Goal: Browse casually

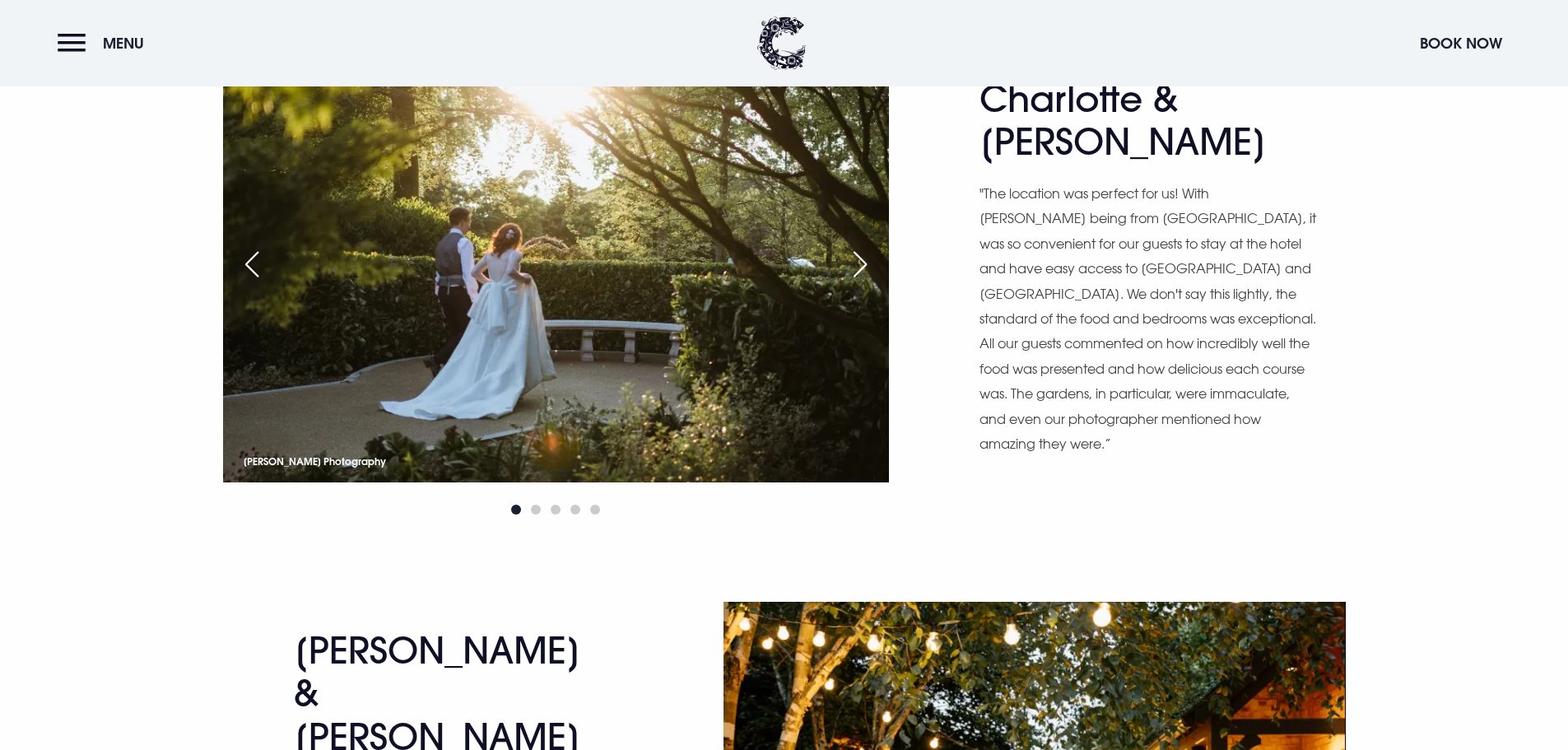
scroll to position [1070, 0]
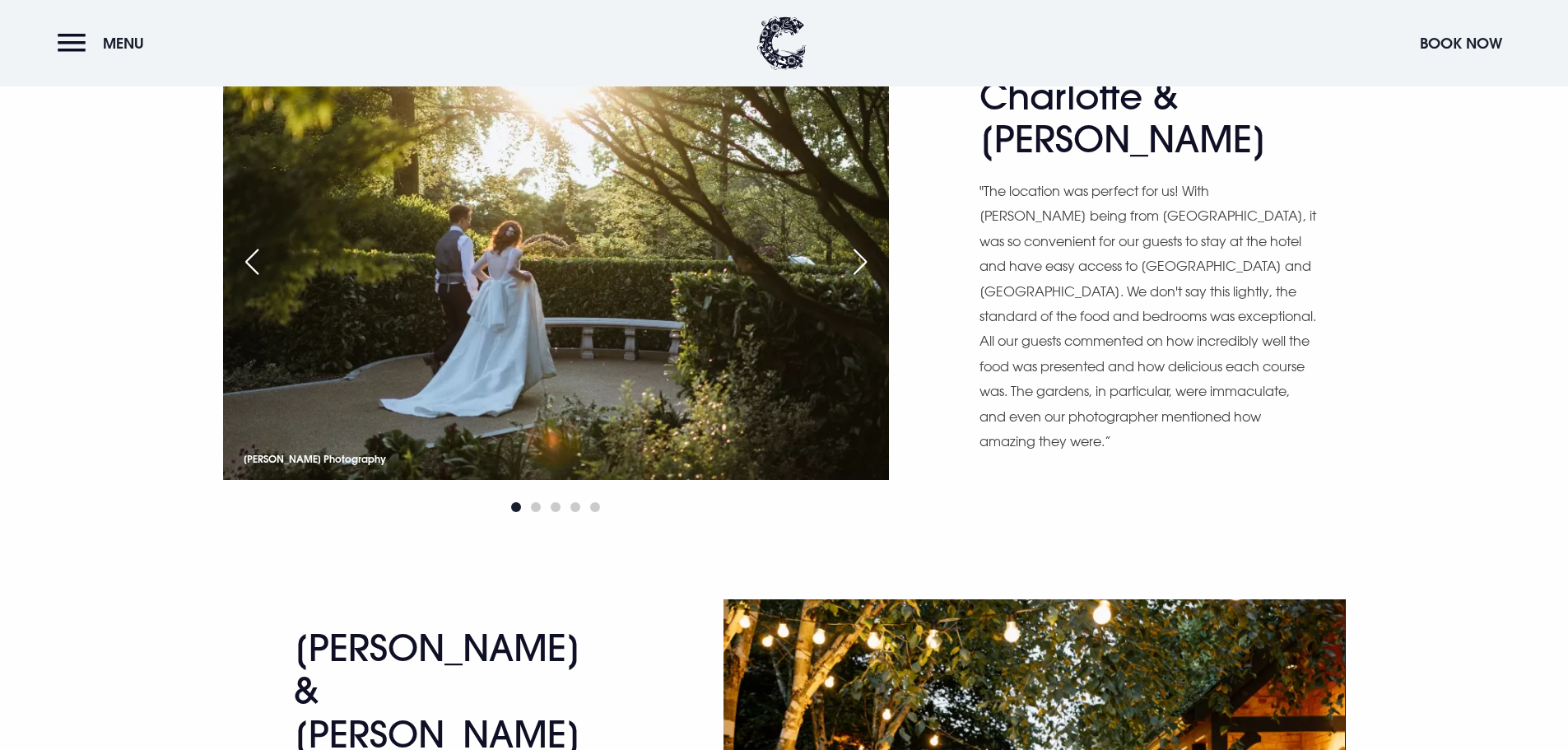
click at [859, 262] on div "Next slide" at bounding box center [860, 261] width 41 height 36
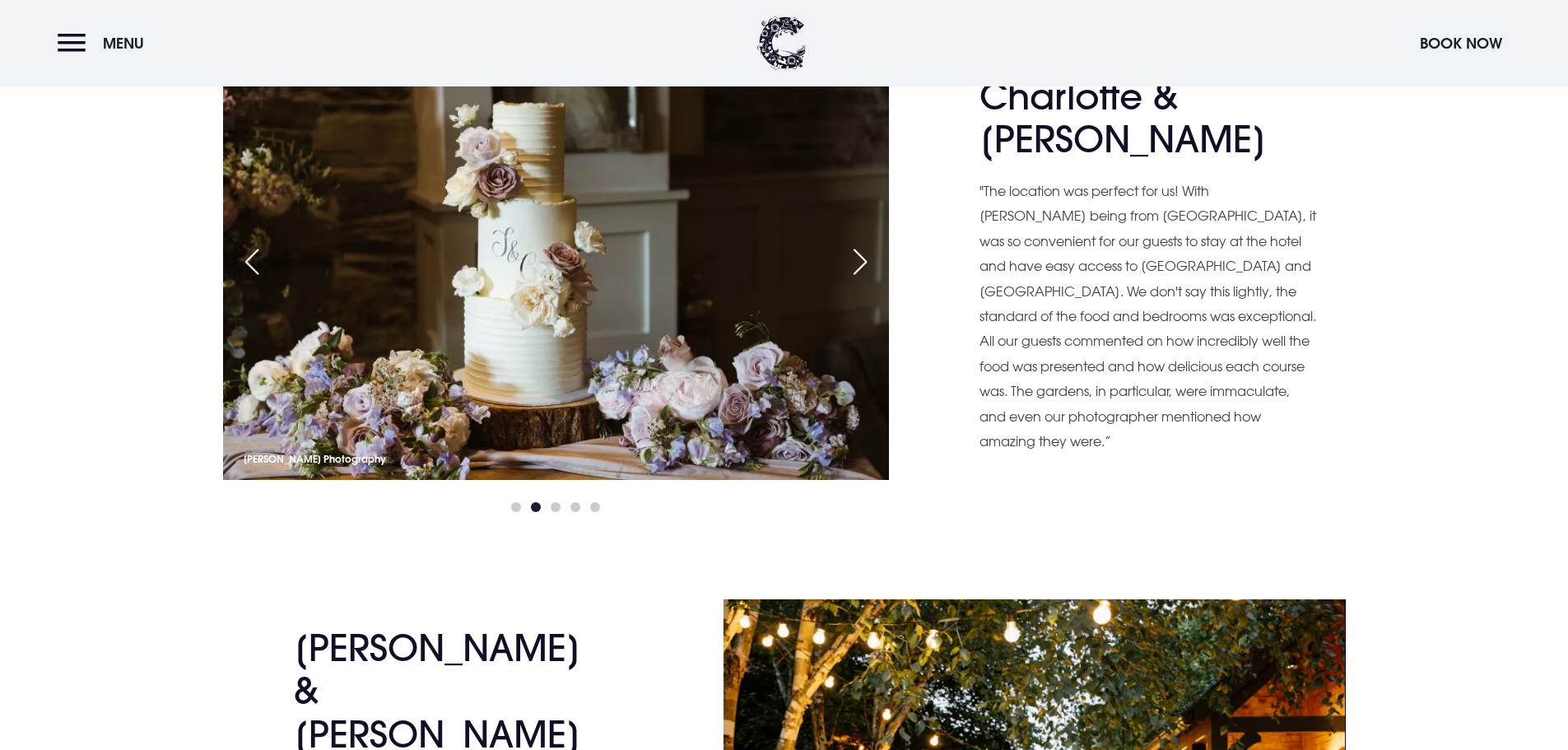
click at [859, 262] on div "Next slide" at bounding box center [860, 261] width 41 height 36
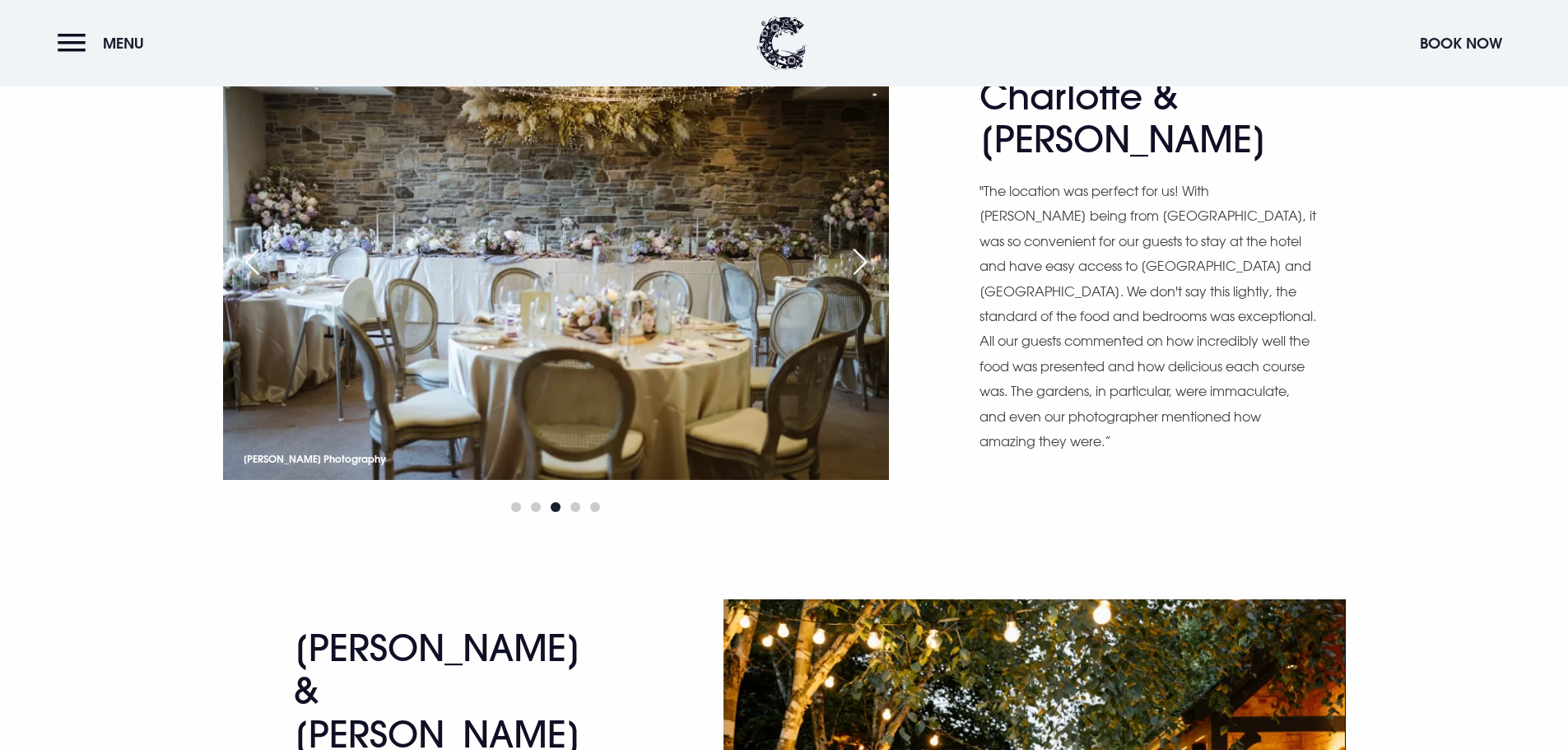
click at [859, 262] on div "Next slide" at bounding box center [860, 261] width 41 height 36
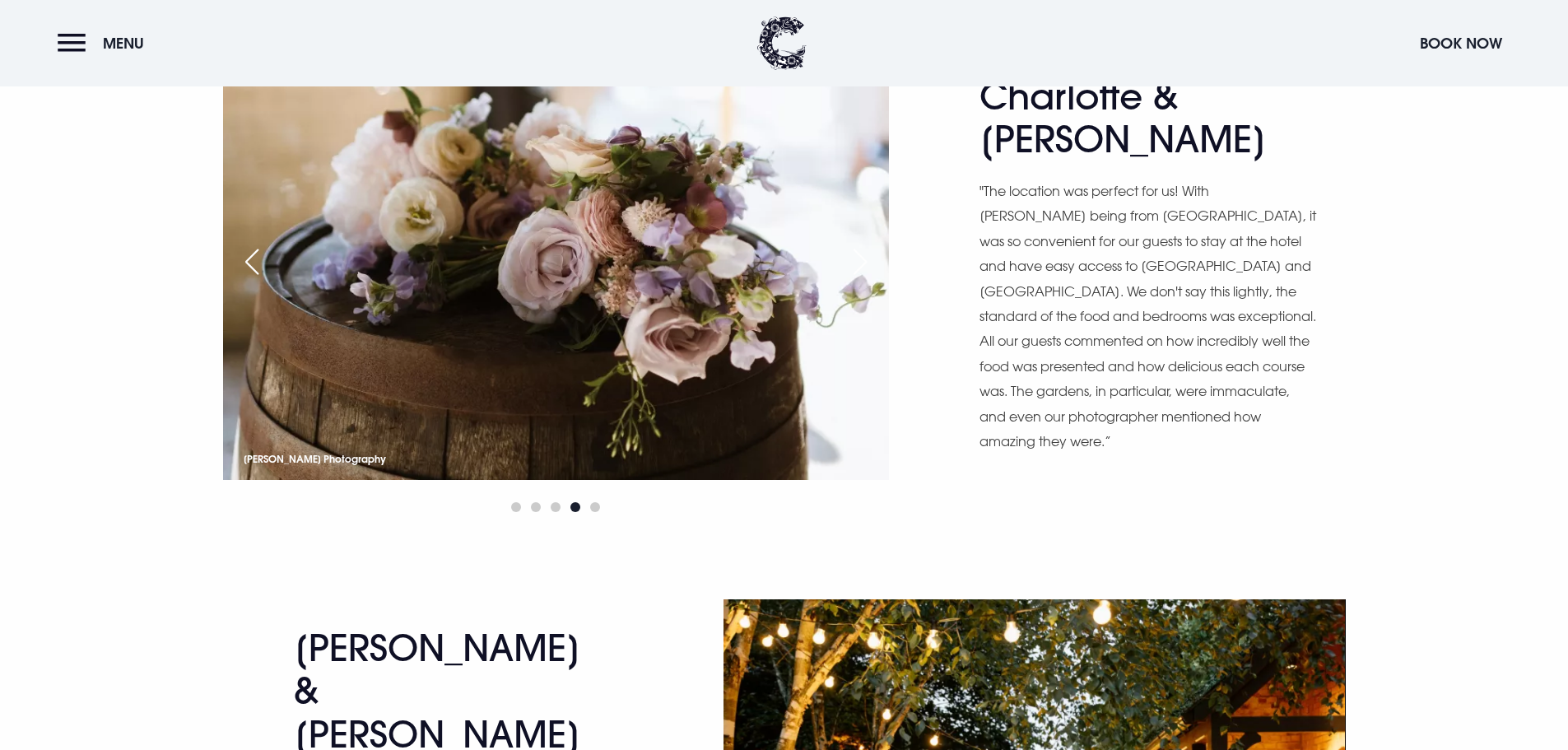
click at [859, 262] on div "Next slide" at bounding box center [860, 261] width 41 height 36
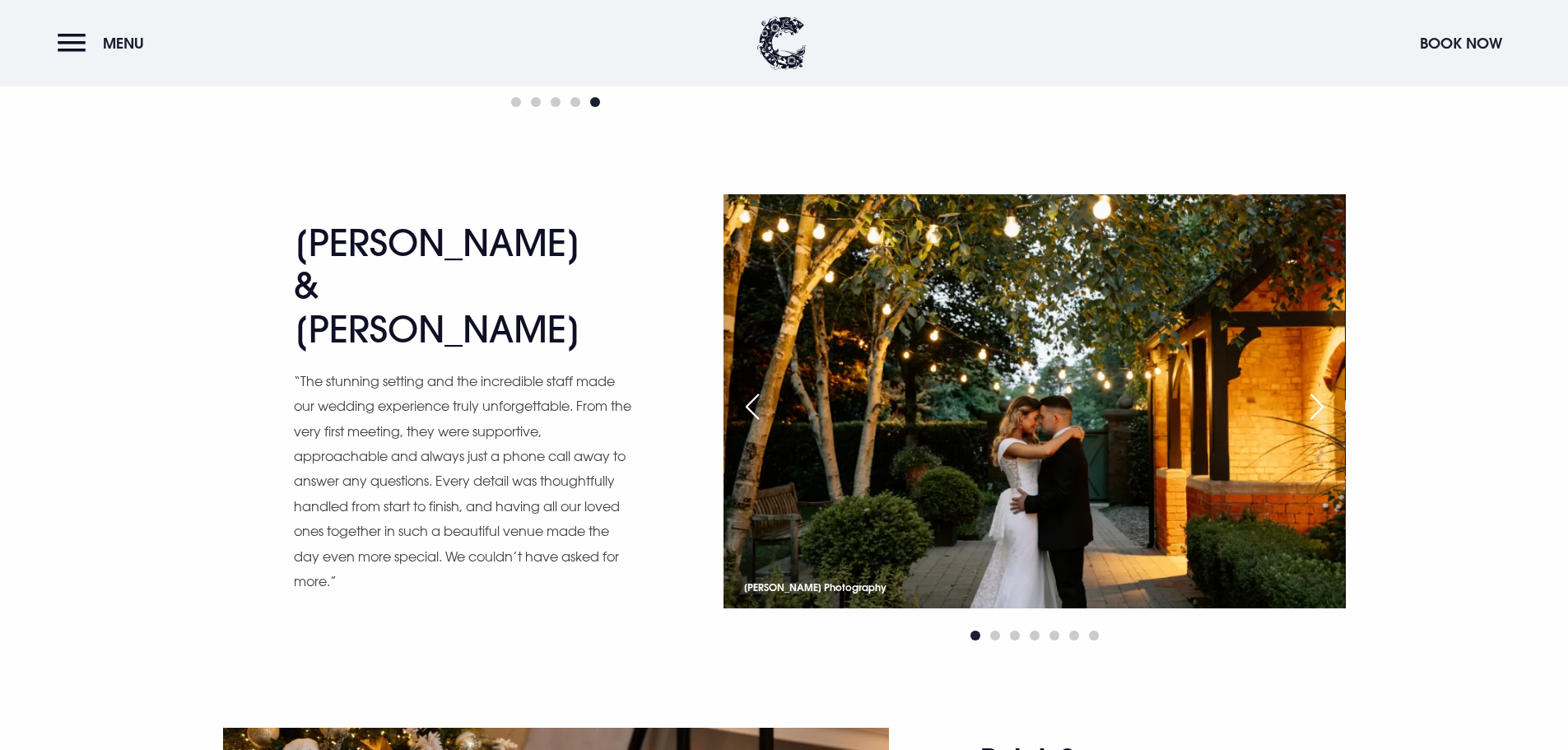
scroll to position [1481, 0]
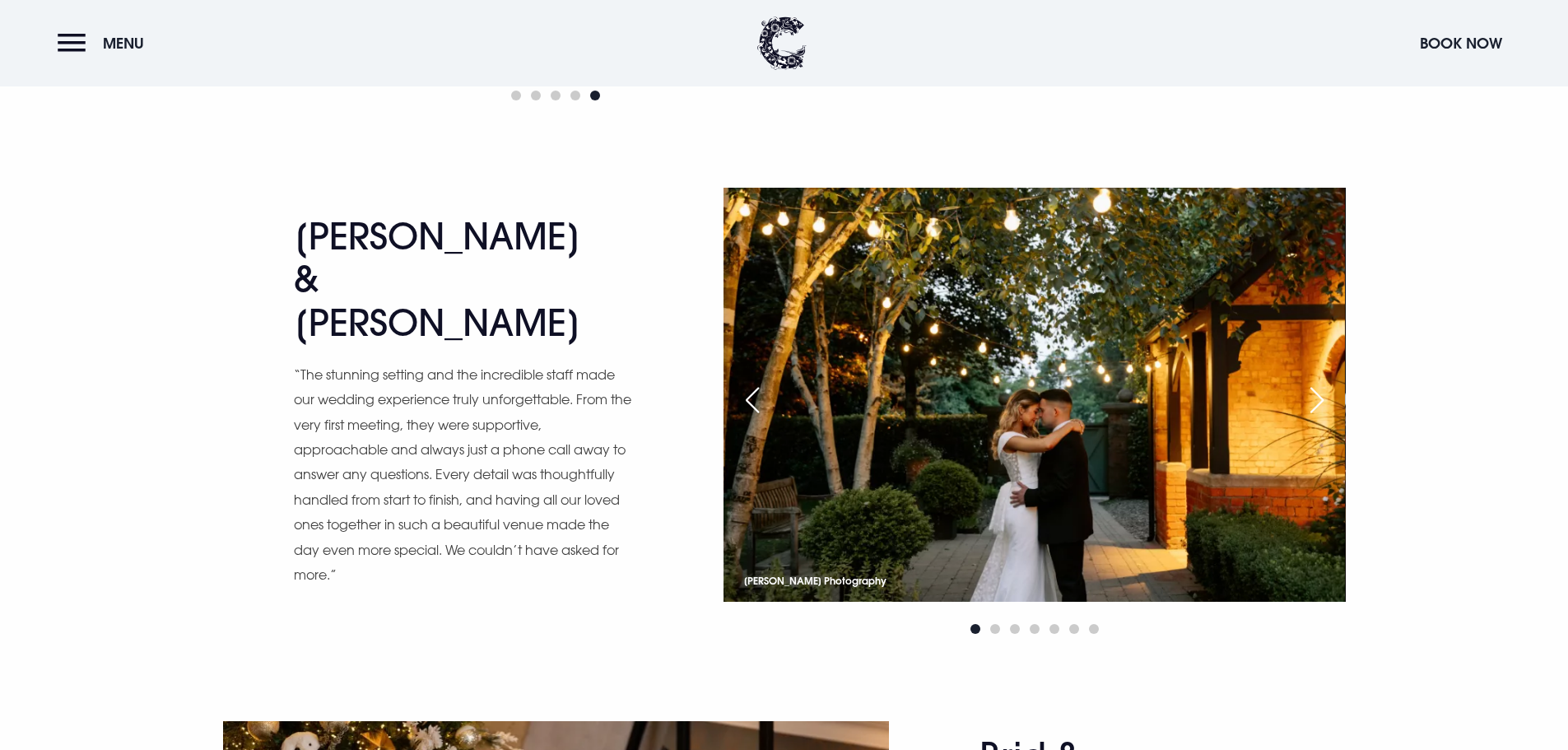
click at [1317, 401] on div "Next slide" at bounding box center [1317, 400] width 41 height 36
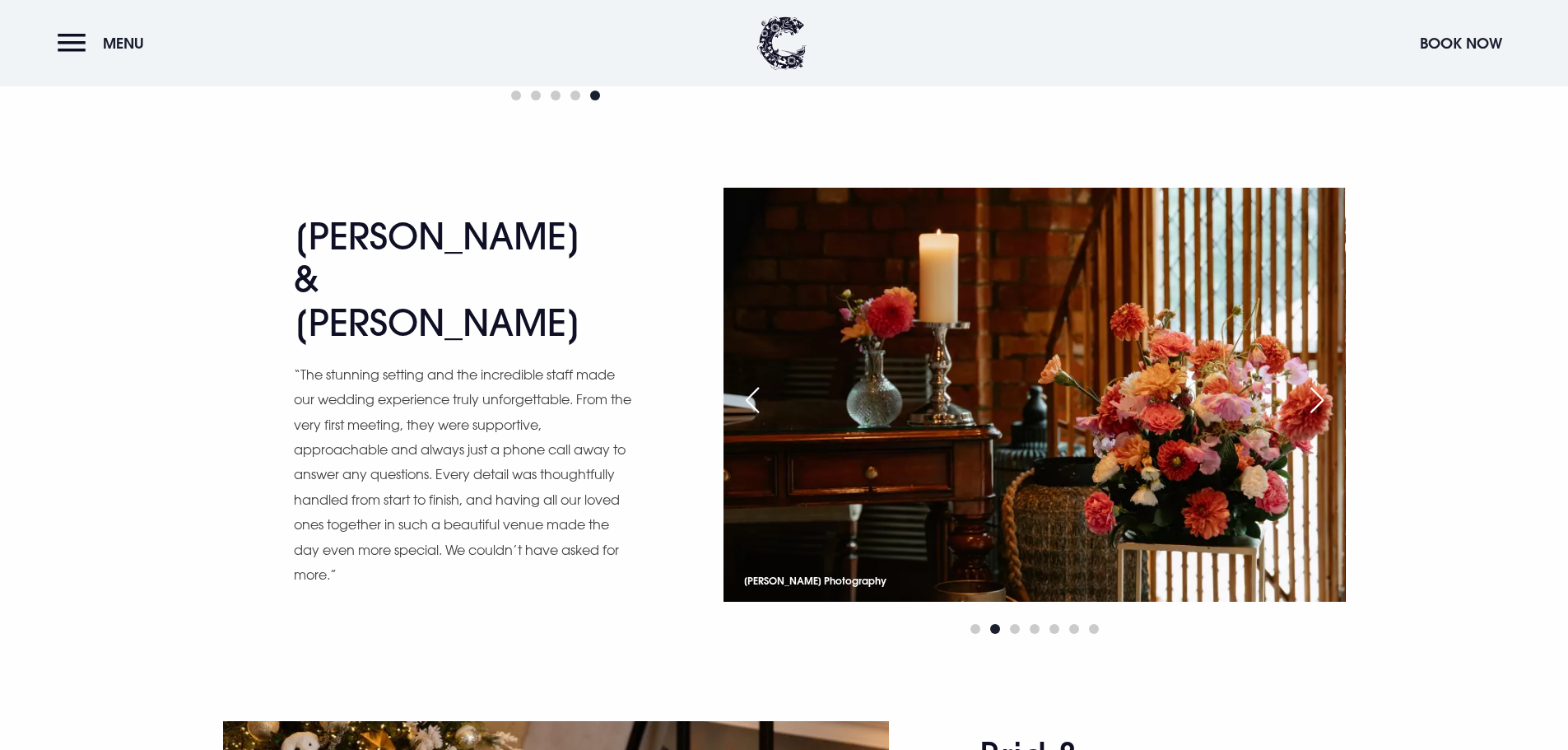
click at [1320, 395] on div "Next slide" at bounding box center [1317, 400] width 41 height 36
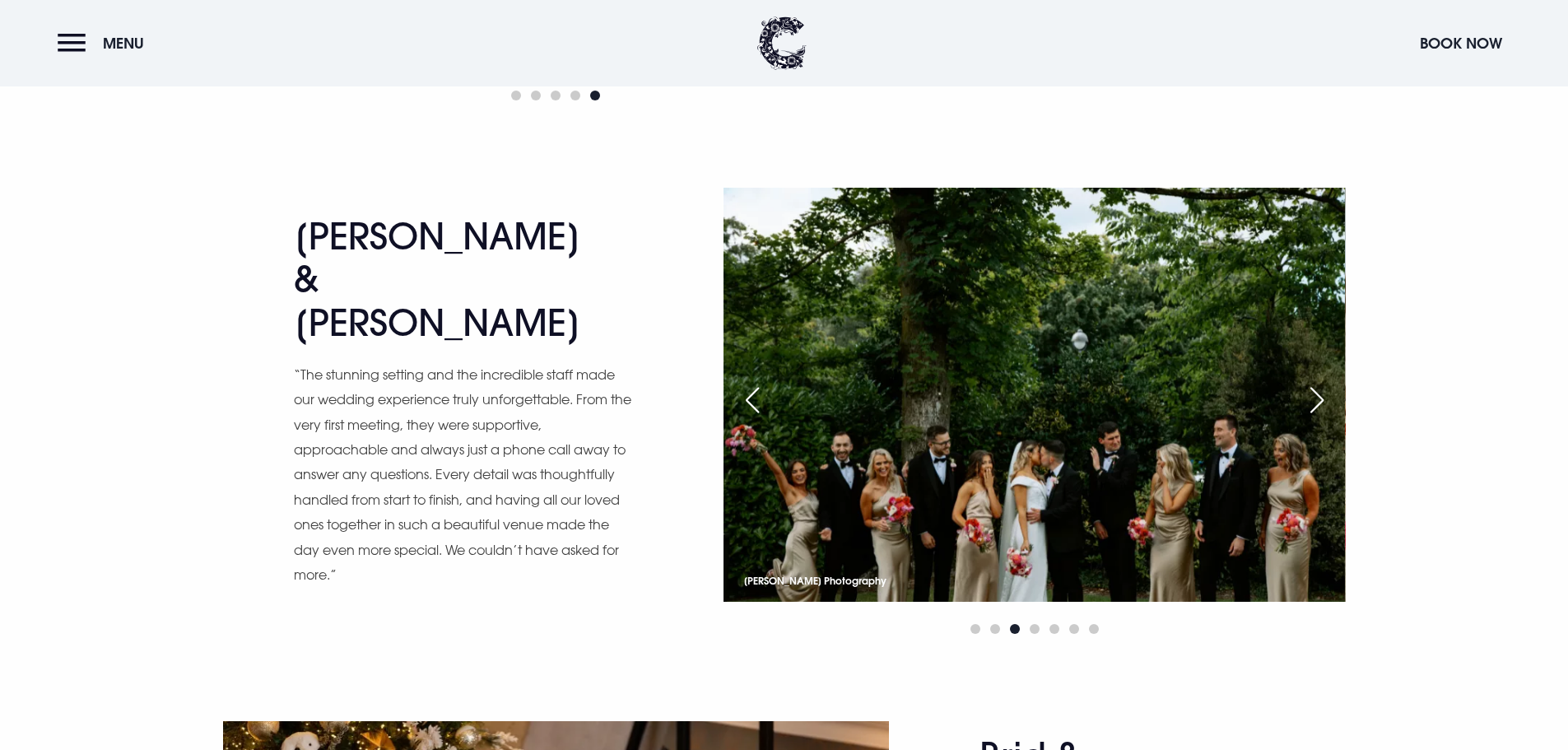
click at [1320, 395] on div "Next slide" at bounding box center [1317, 400] width 41 height 36
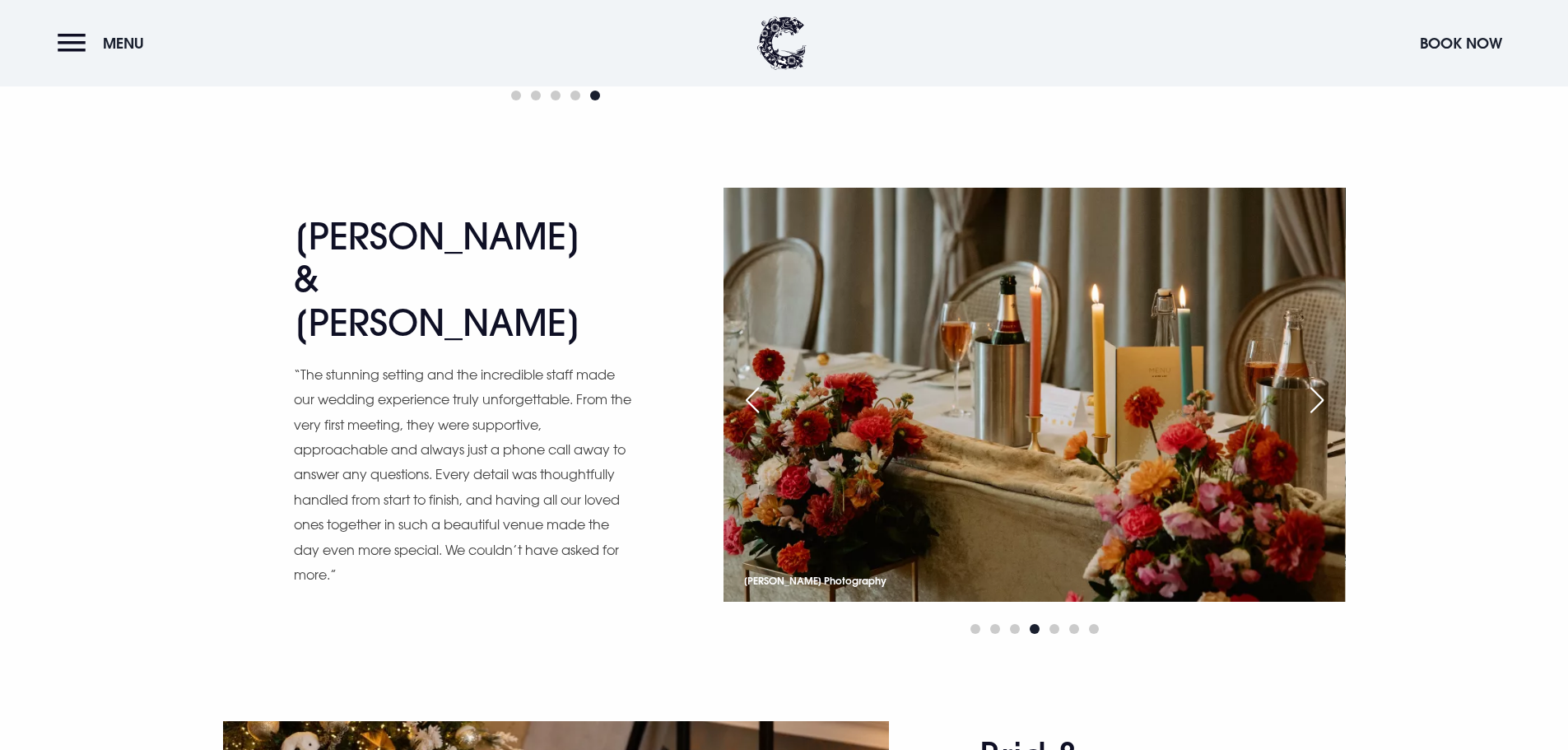
click at [1320, 395] on div "Next slide" at bounding box center [1317, 400] width 41 height 36
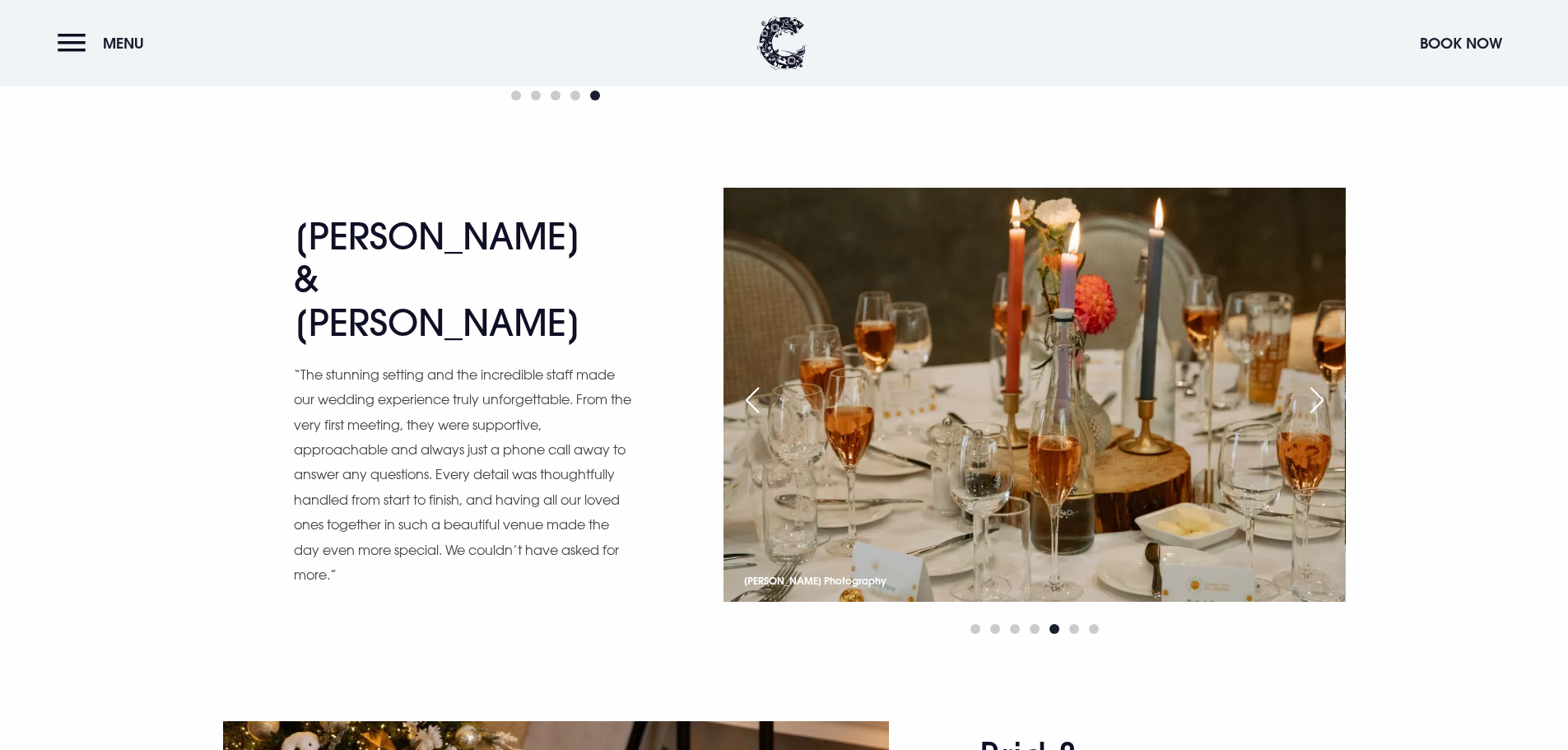
click at [1313, 395] on div "Next slide" at bounding box center [1317, 400] width 41 height 36
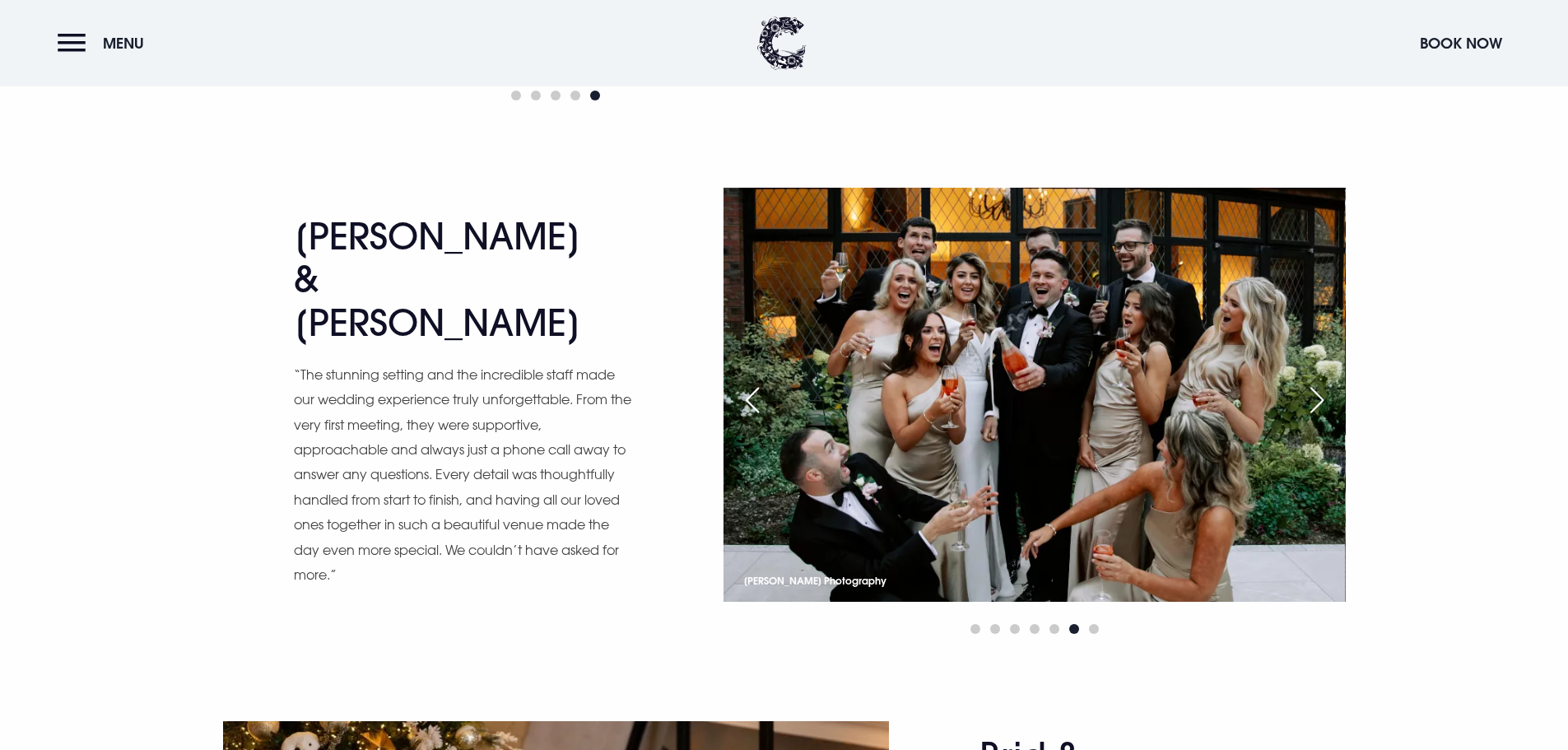
click at [1313, 395] on div "Next slide" at bounding box center [1317, 400] width 41 height 36
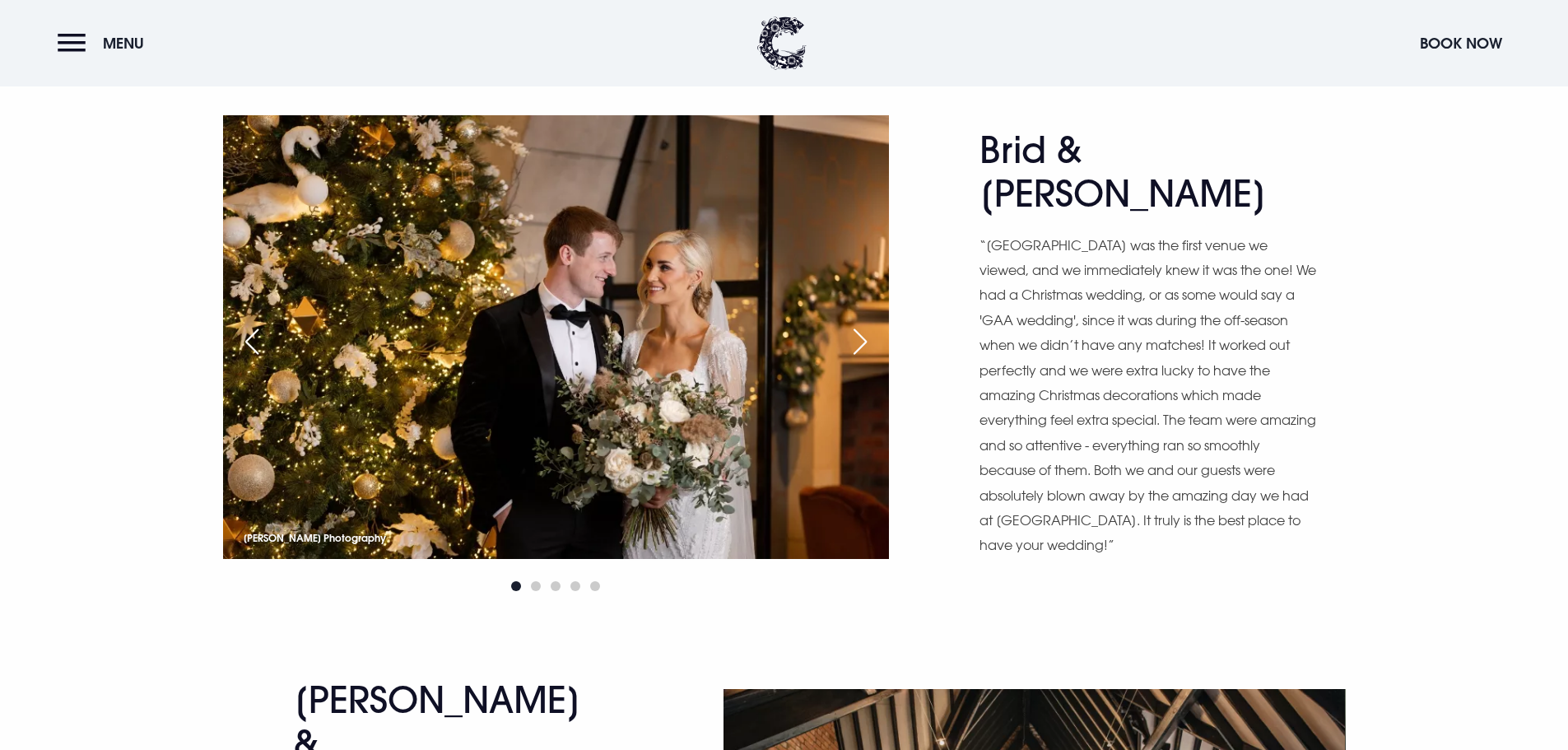
scroll to position [2057, 0]
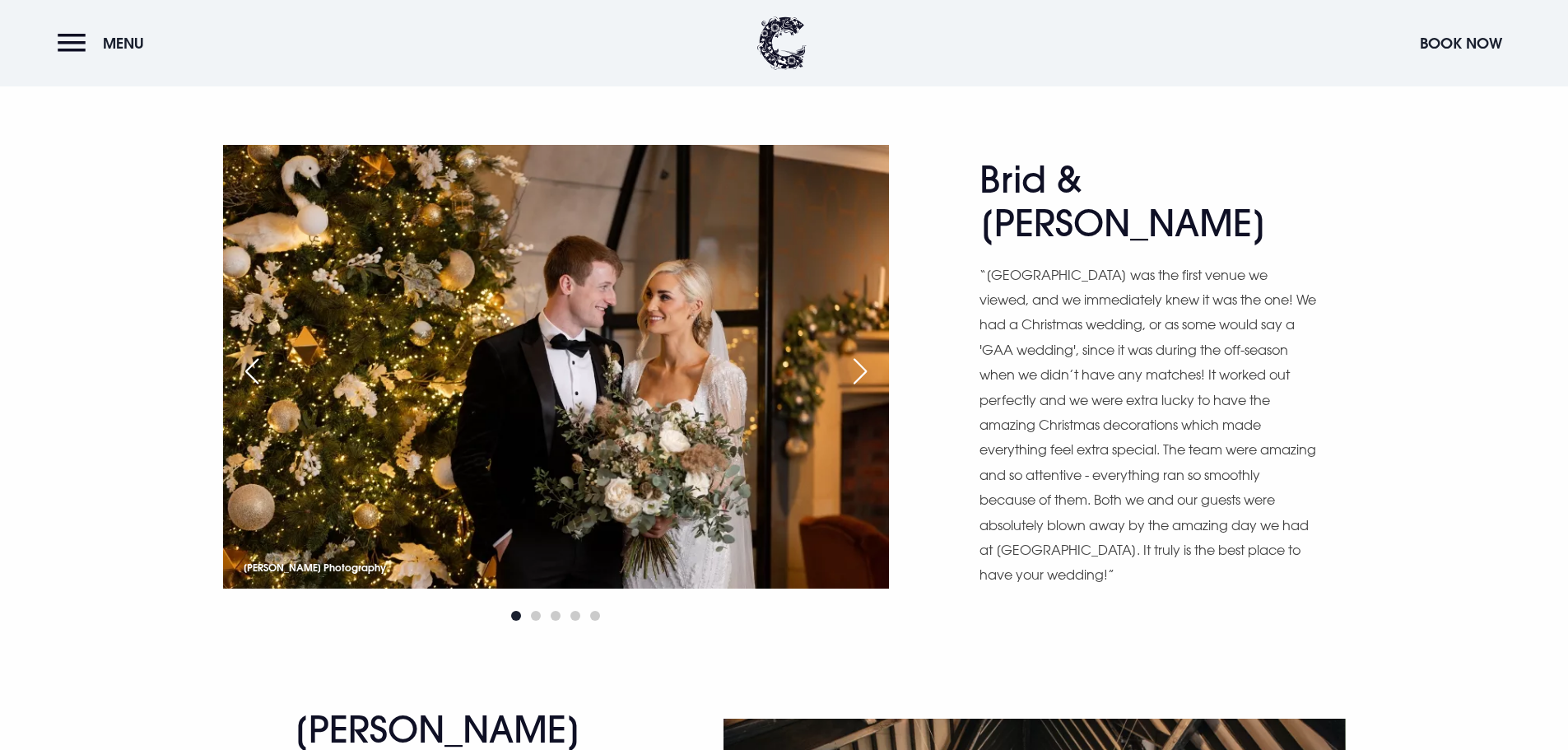
click at [848, 369] on div "Next slide" at bounding box center [860, 371] width 41 height 36
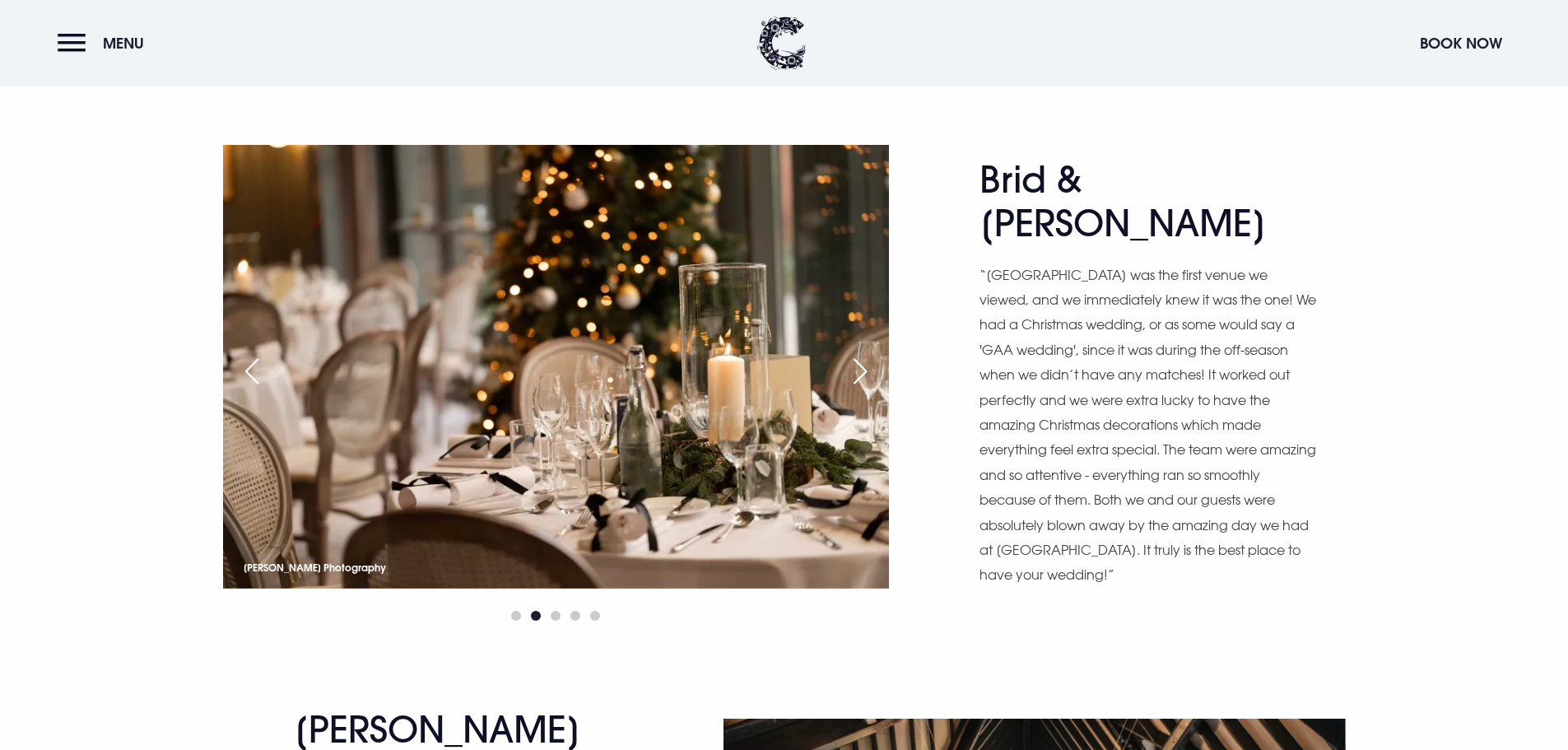
click at [852, 374] on div "Next slide" at bounding box center [860, 371] width 41 height 36
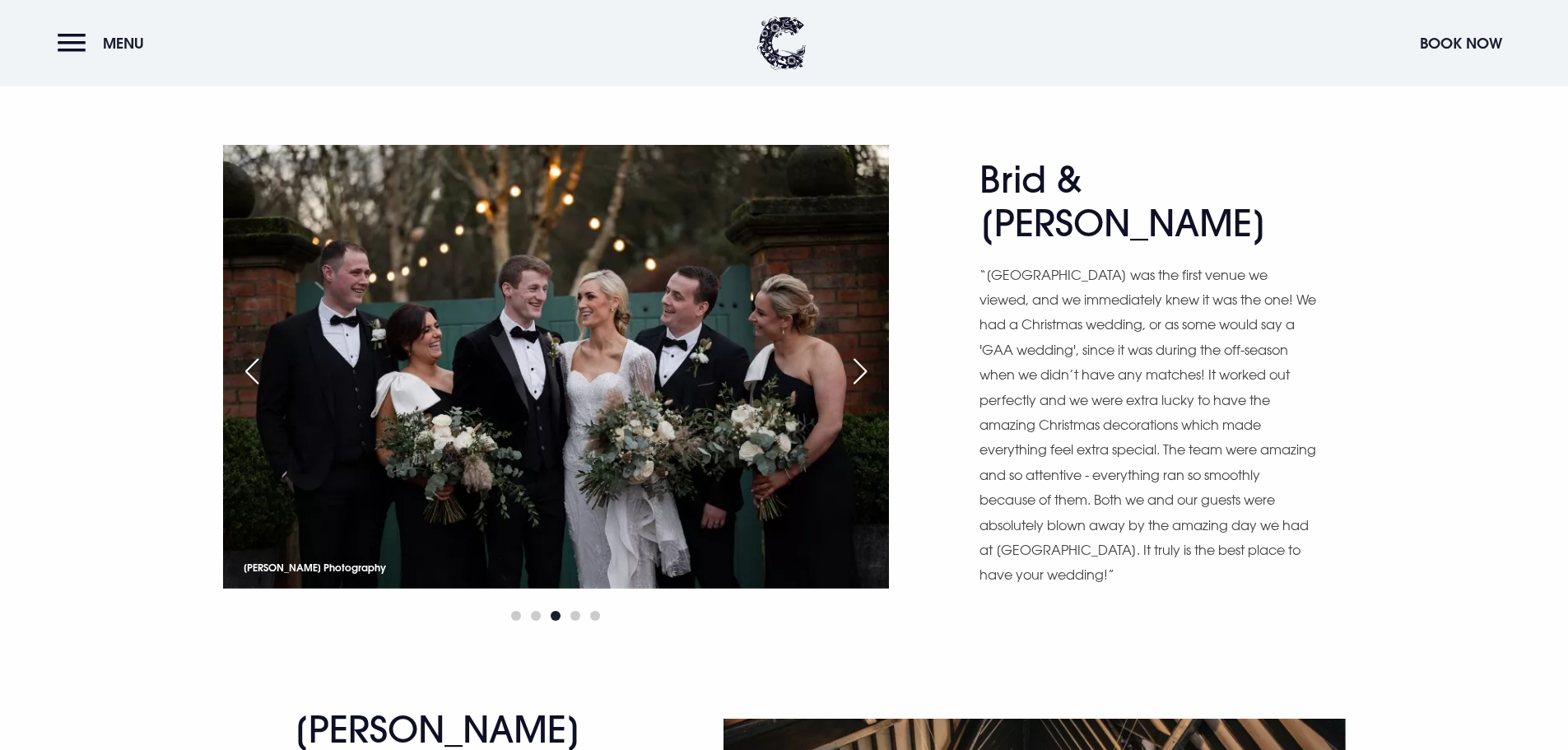
click at [255, 369] on div "Previous slide" at bounding box center [252, 371] width 41 height 36
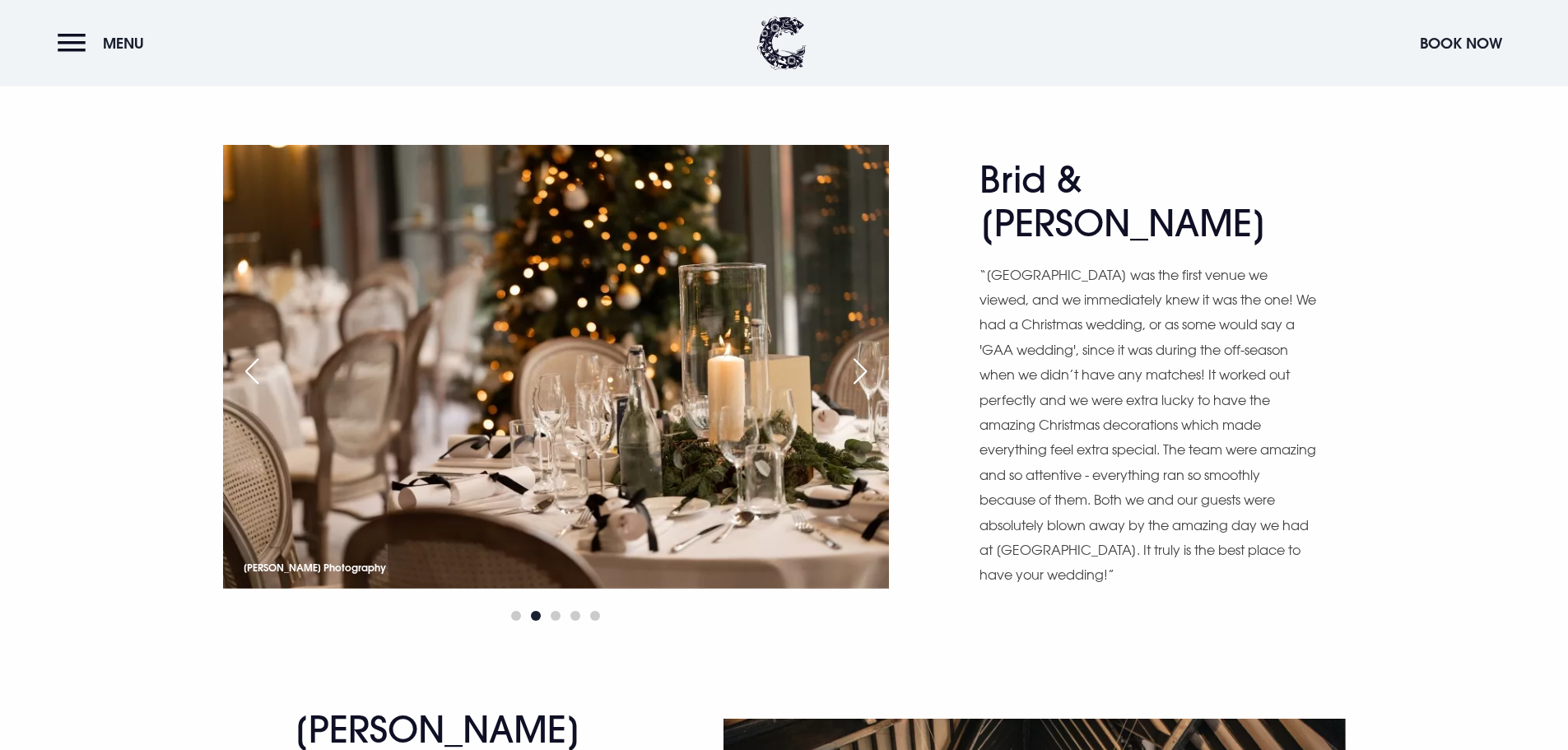
click at [865, 368] on div "Next slide" at bounding box center [860, 371] width 41 height 36
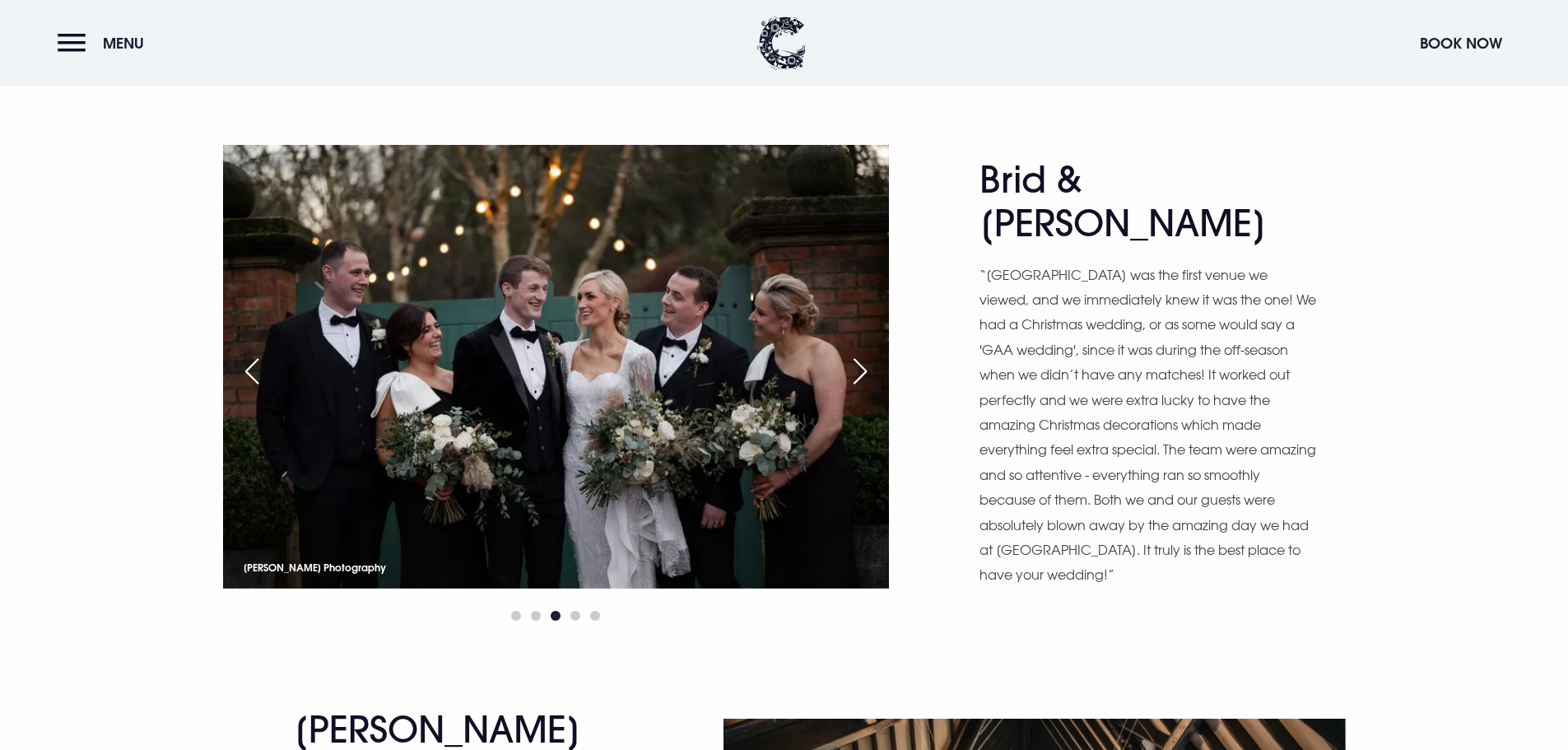
click at [865, 368] on div "Next slide" at bounding box center [860, 371] width 41 height 36
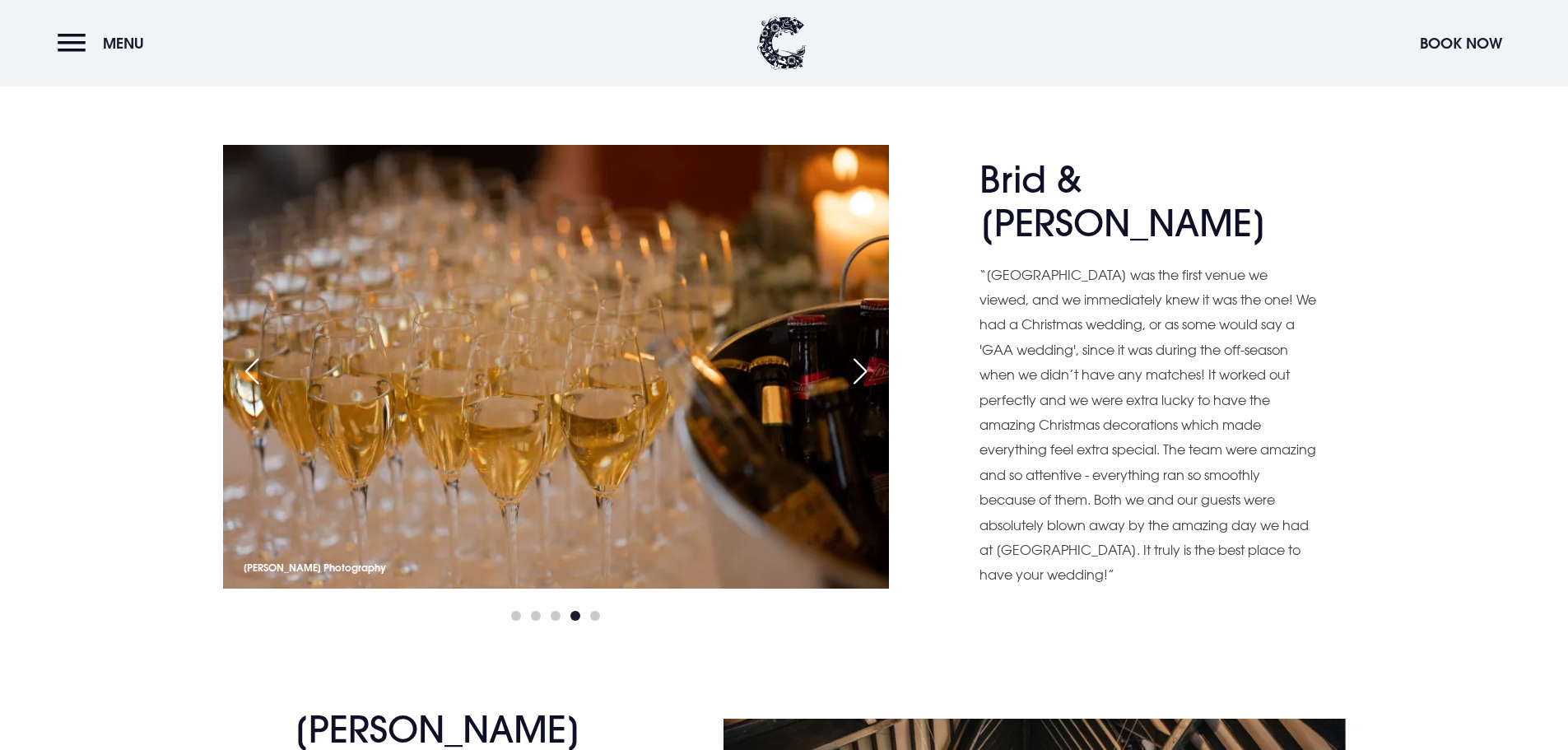
click at [865, 368] on div "Next slide" at bounding box center [860, 371] width 41 height 36
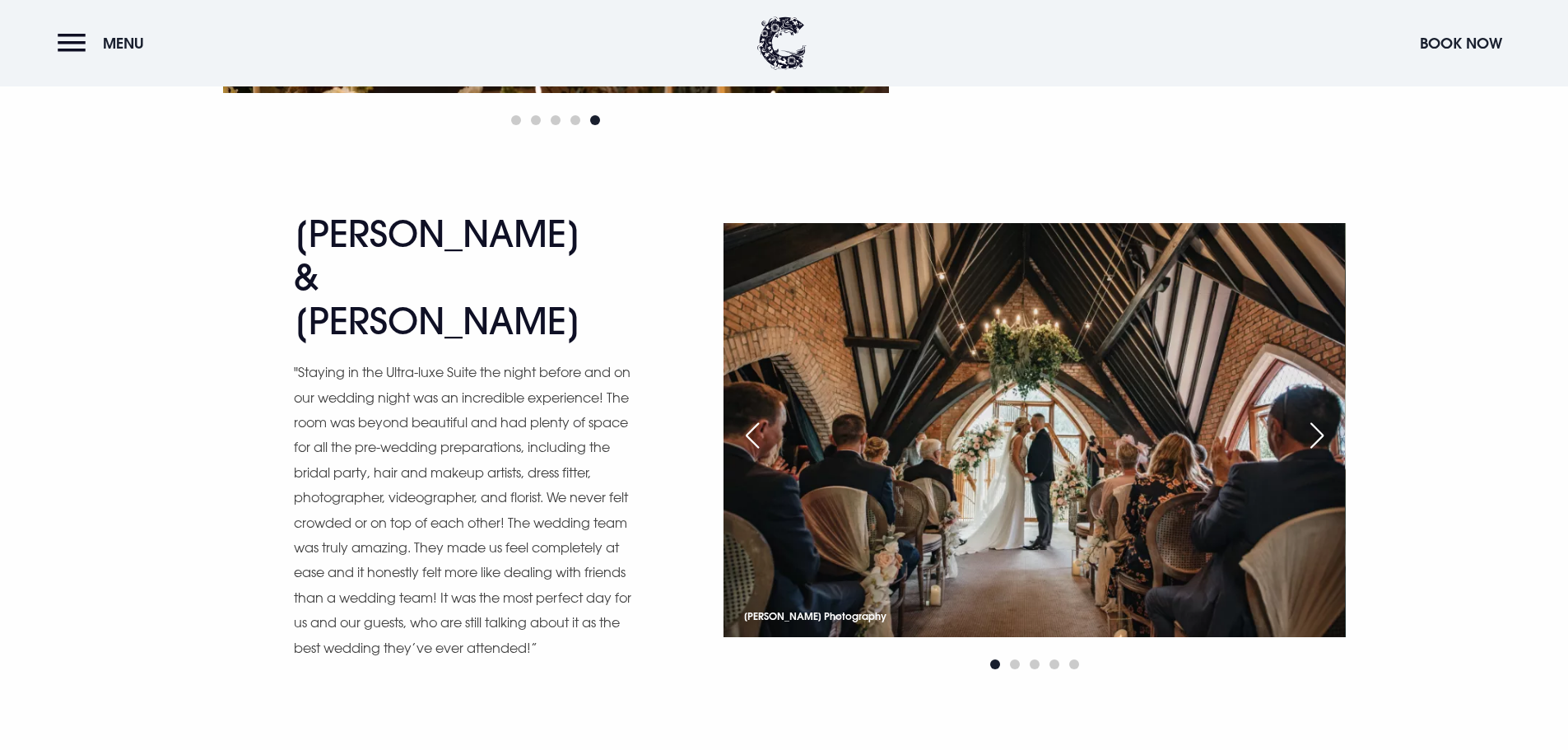
scroll to position [2551, 0]
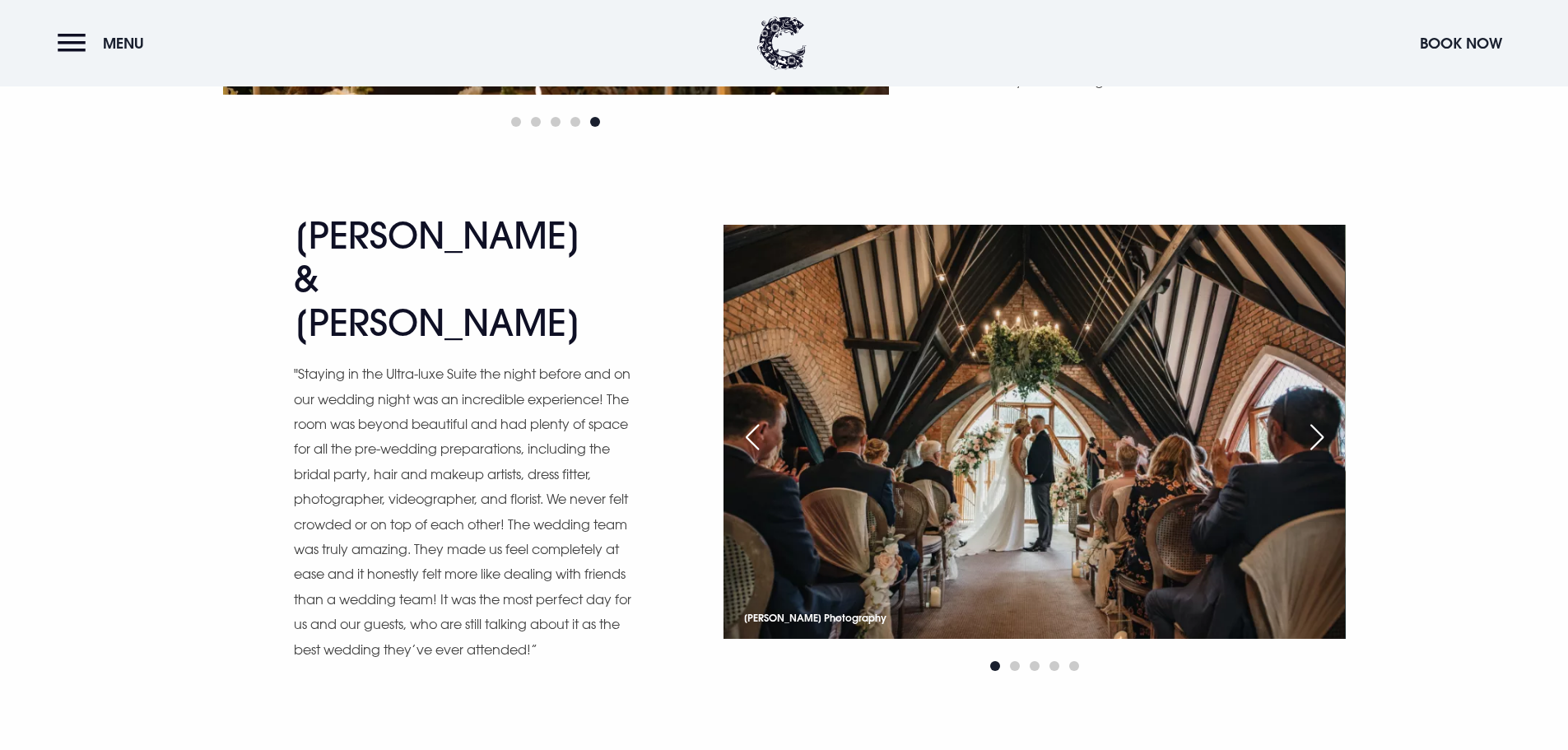
click at [1316, 419] on div "Next slide" at bounding box center [1317, 437] width 41 height 36
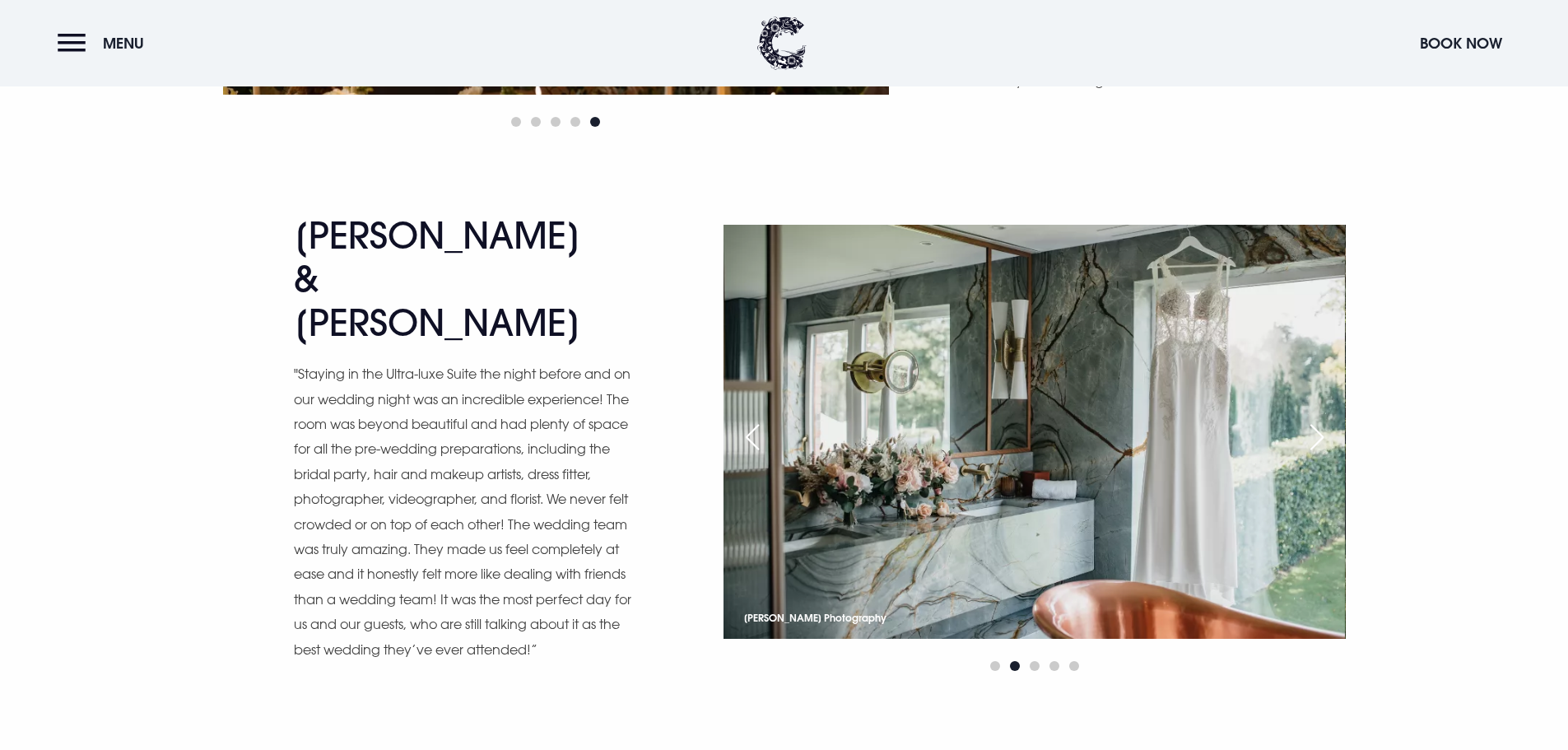
click at [1316, 419] on div "Next slide" at bounding box center [1317, 437] width 41 height 36
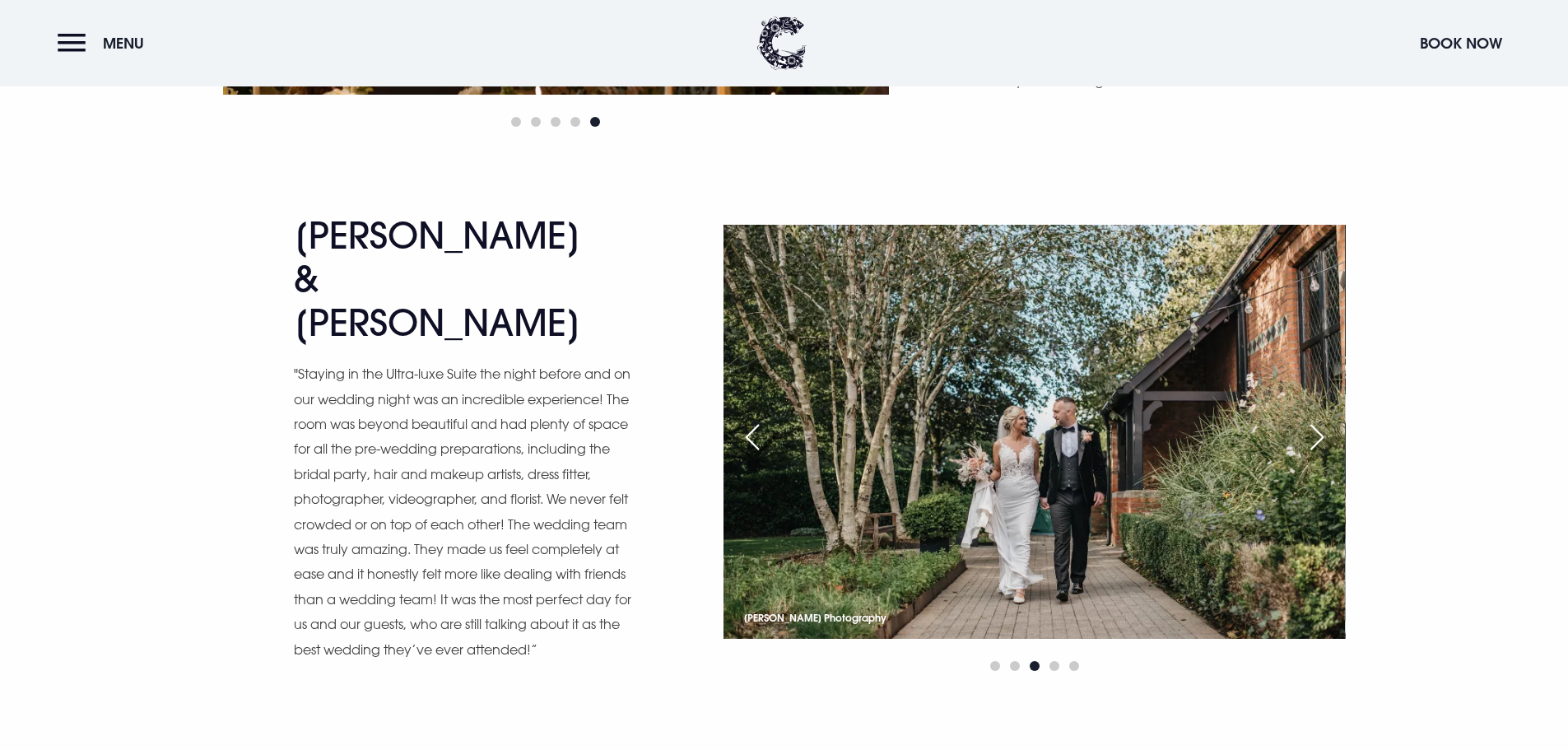
click at [1316, 419] on div "Next slide" at bounding box center [1317, 437] width 41 height 36
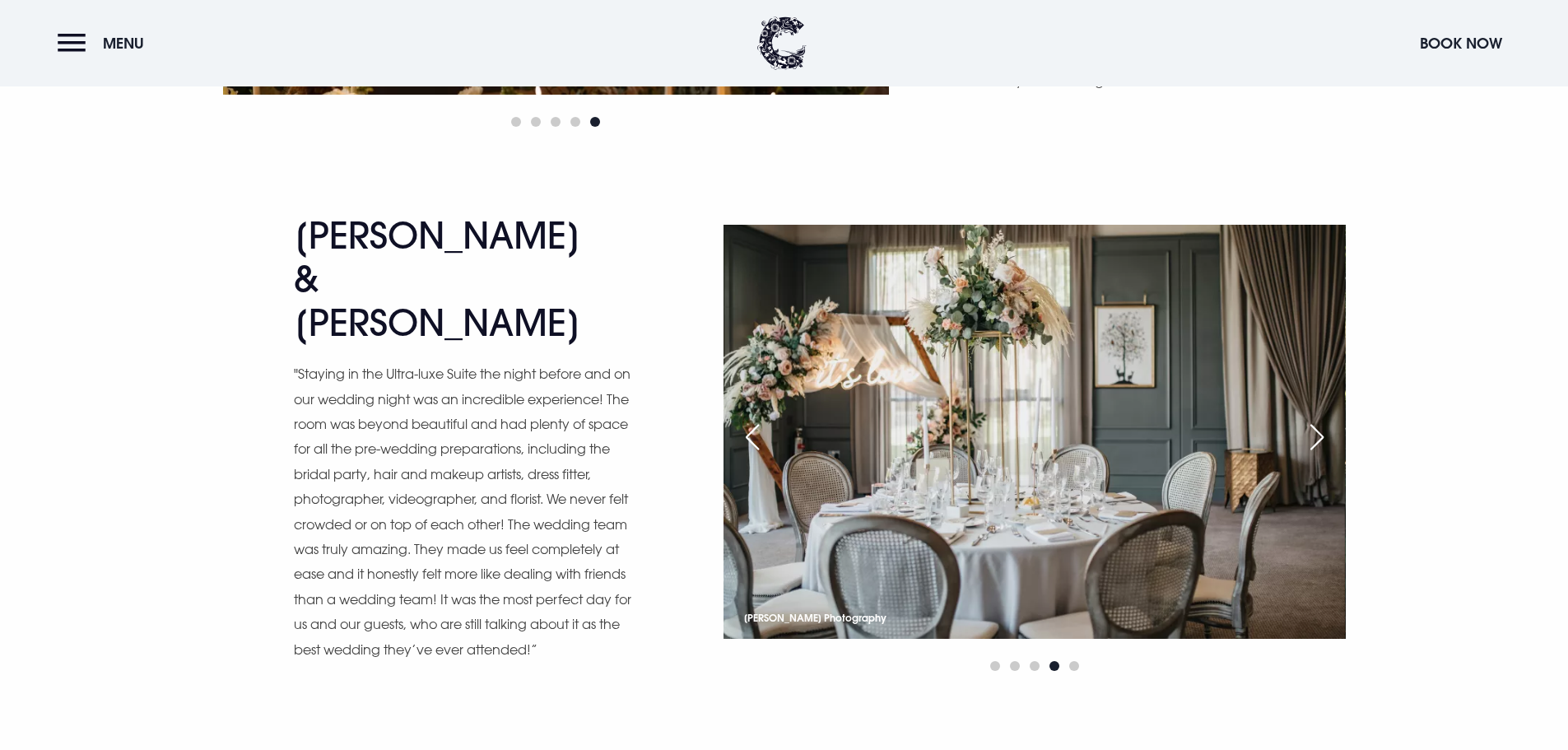
click at [762, 427] on div "Previous slide" at bounding box center [752, 437] width 41 height 36
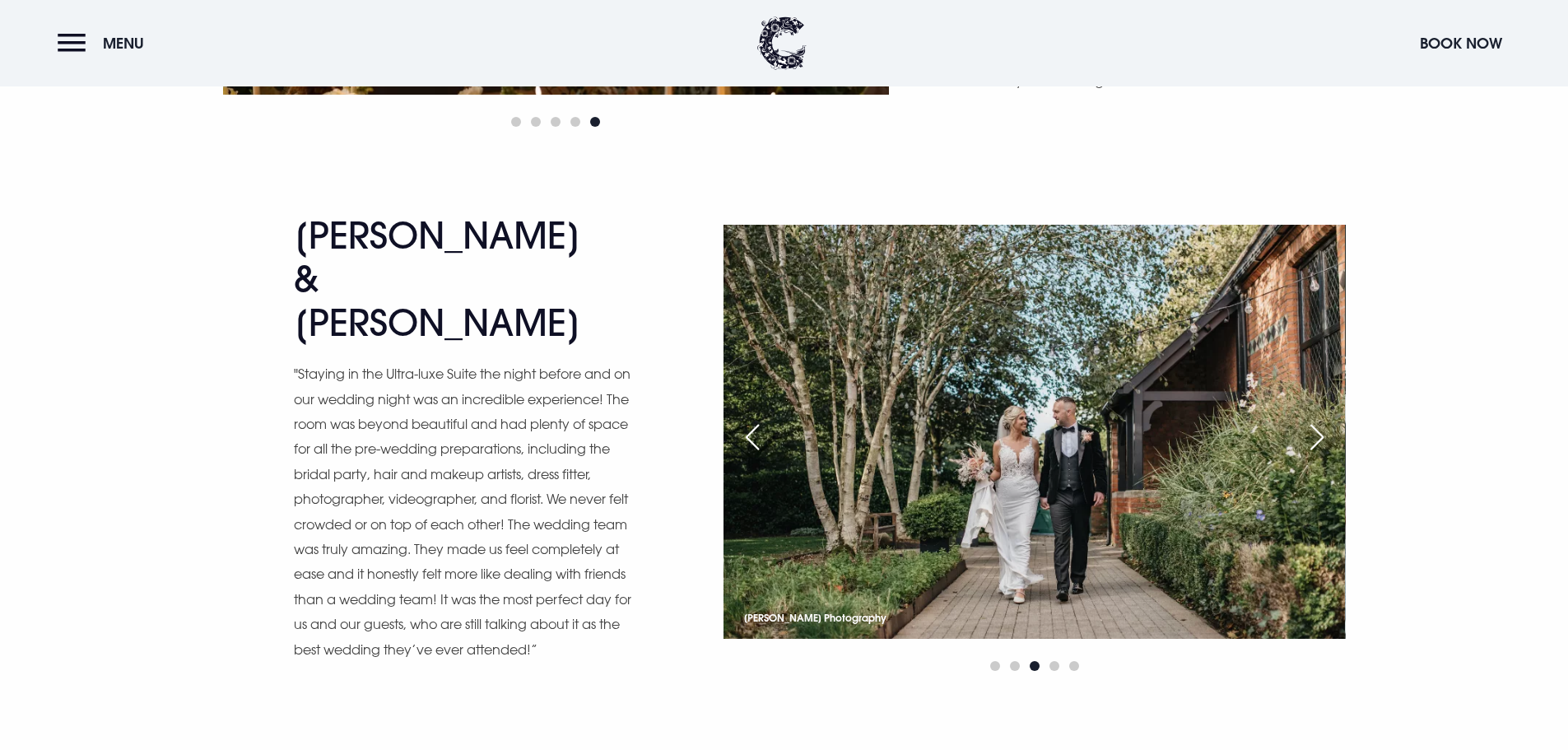
click at [1315, 421] on div "Next slide" at bounding box center [1317, 437] width 41 height 36
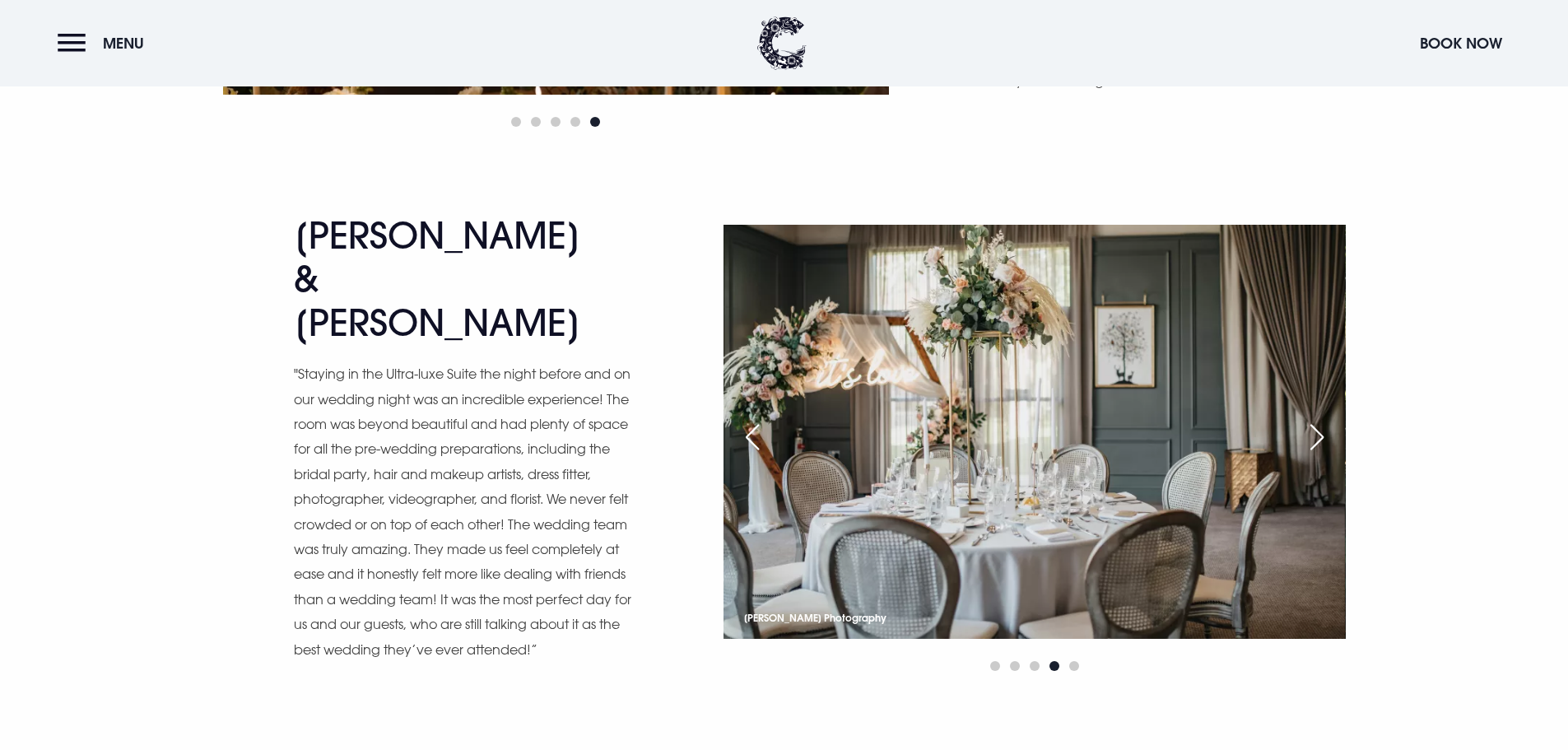
click at [1315, 421] on div "Next slide" at bounding box center [1317, 437] width 41 height 36
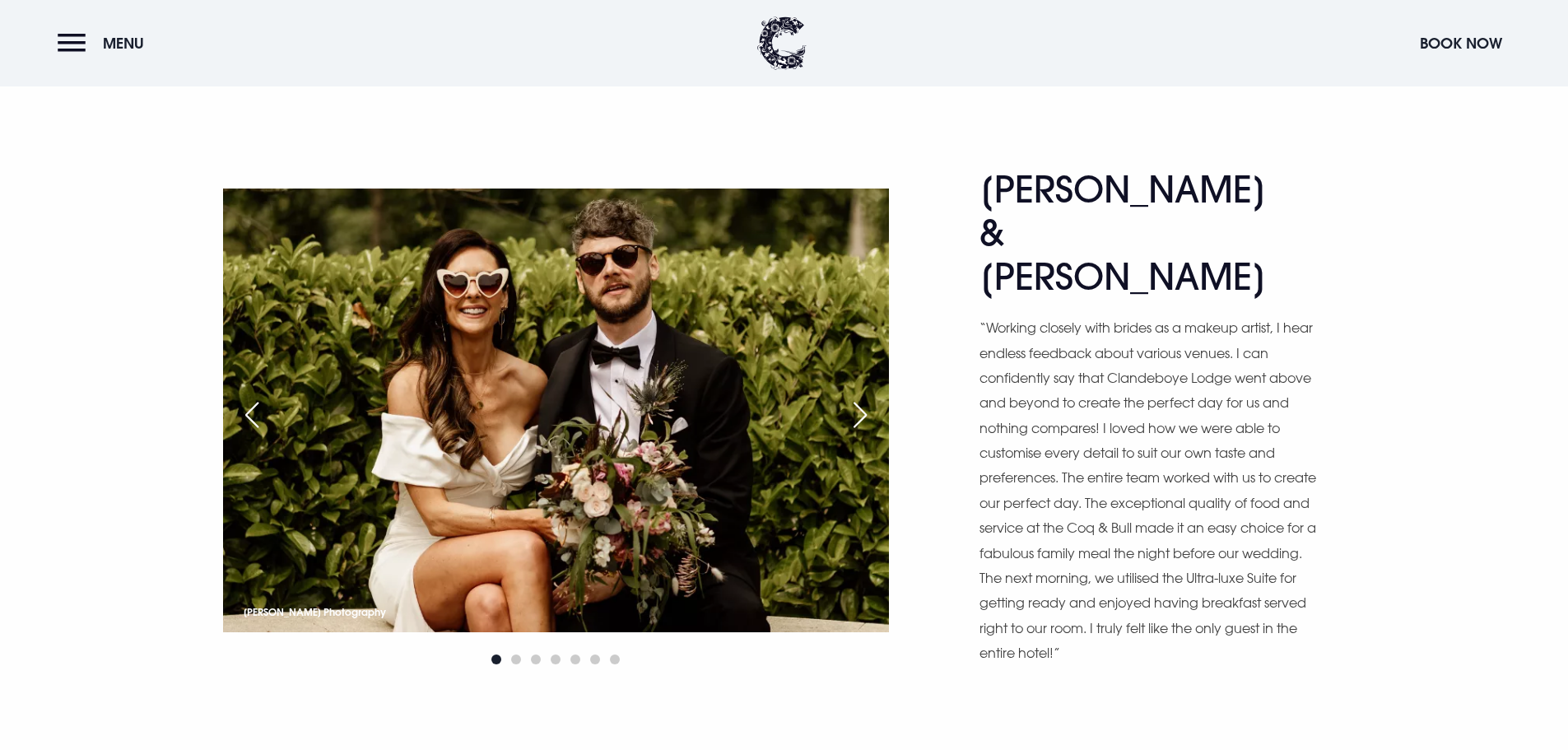
scroll to position [3209, 0]
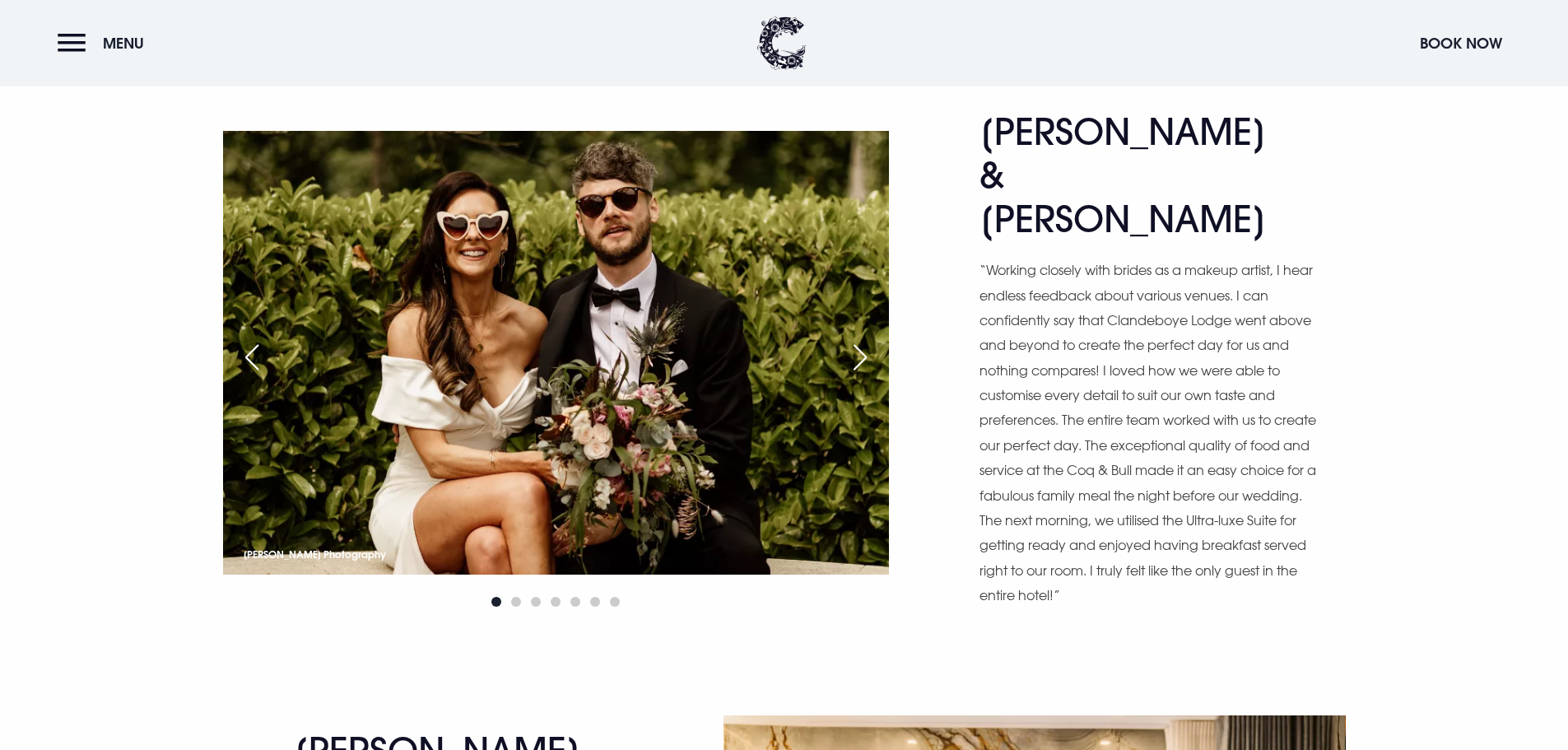
click at [855, 339] on div "Next slide" at bounding box center [860, 357] width 41 height 36
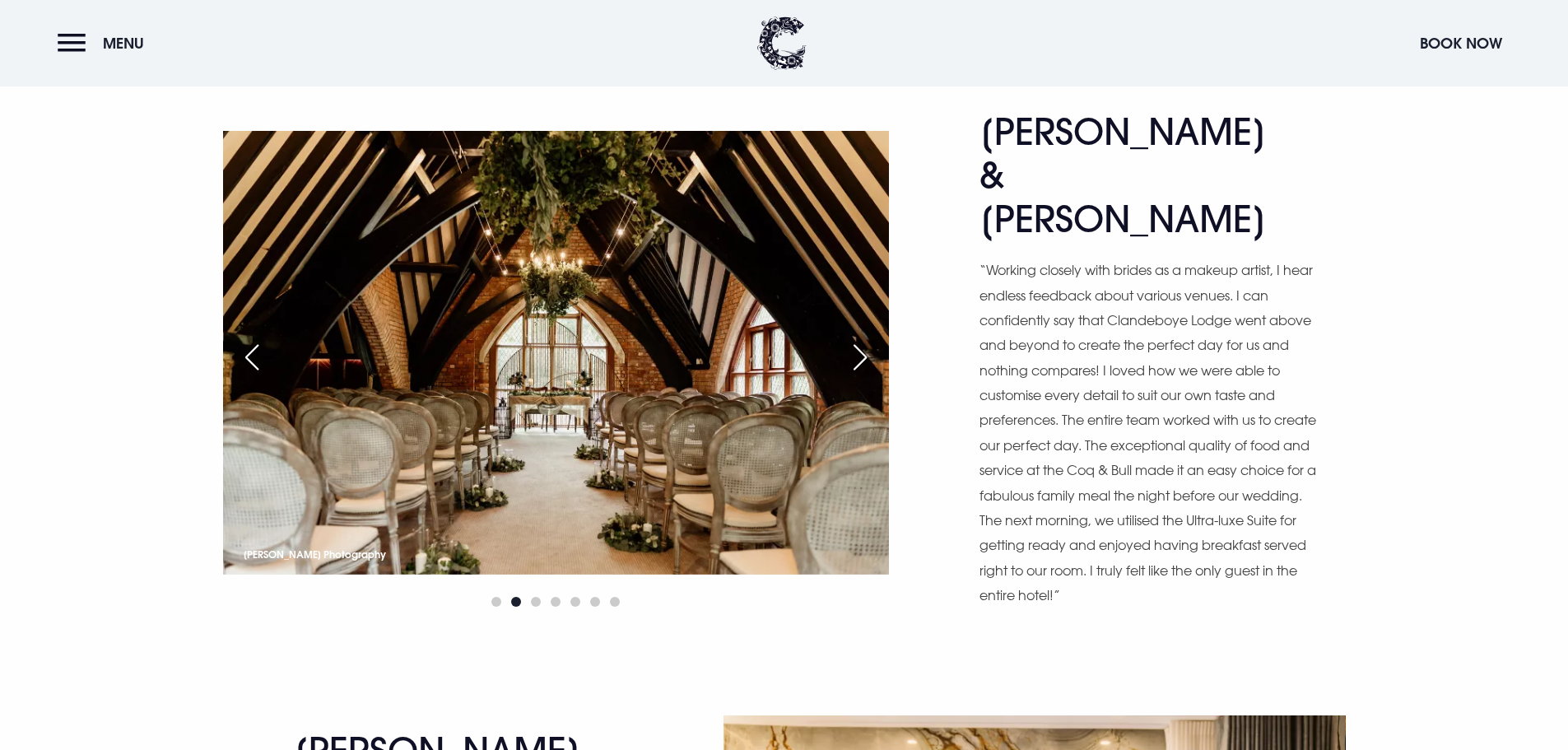
click at [864, 339] on div "Next slide" at bounding box center [860, 357] width 41 height 36
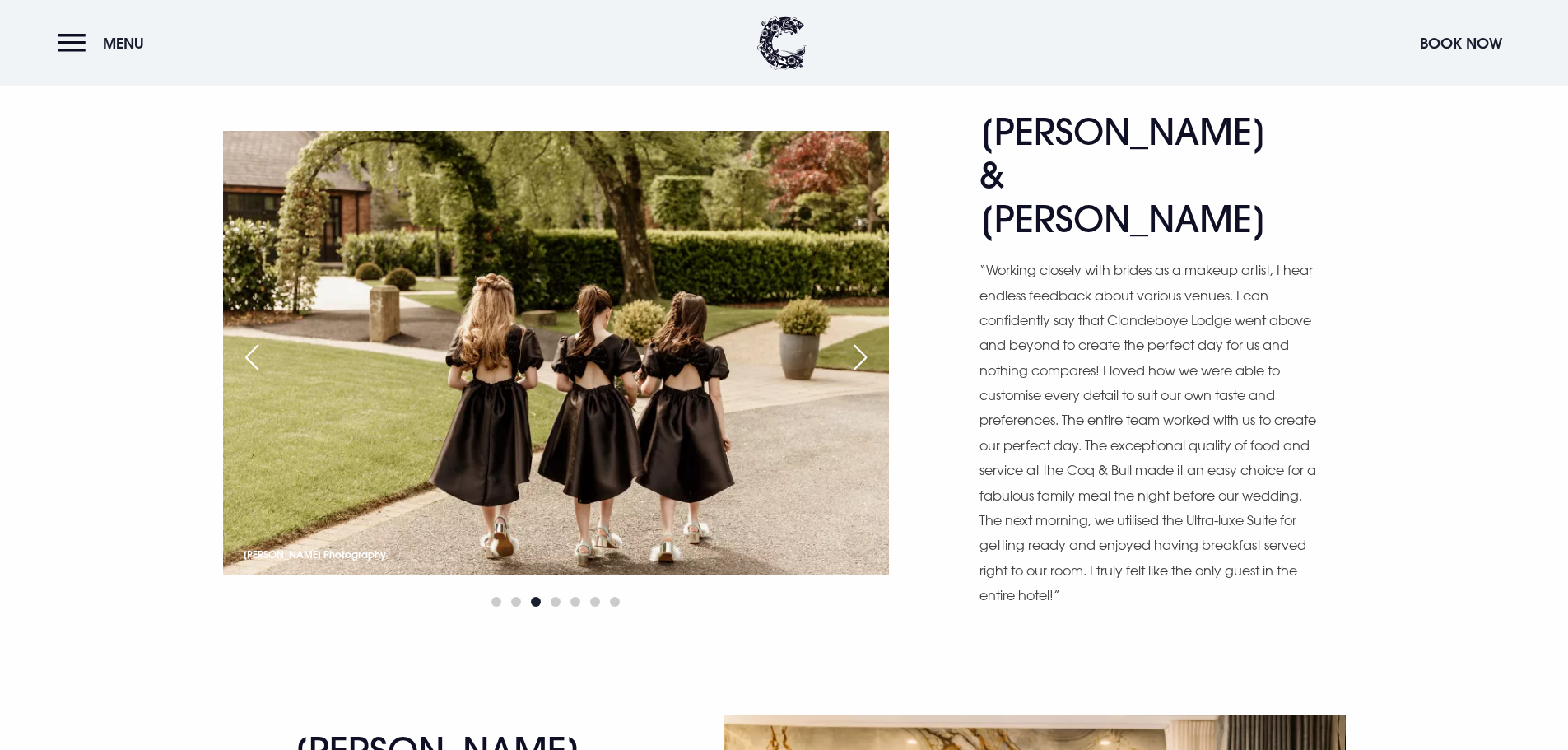
click at [864, 339] on div "Next slide" at bounding box center [860, 357] width 41 height 36
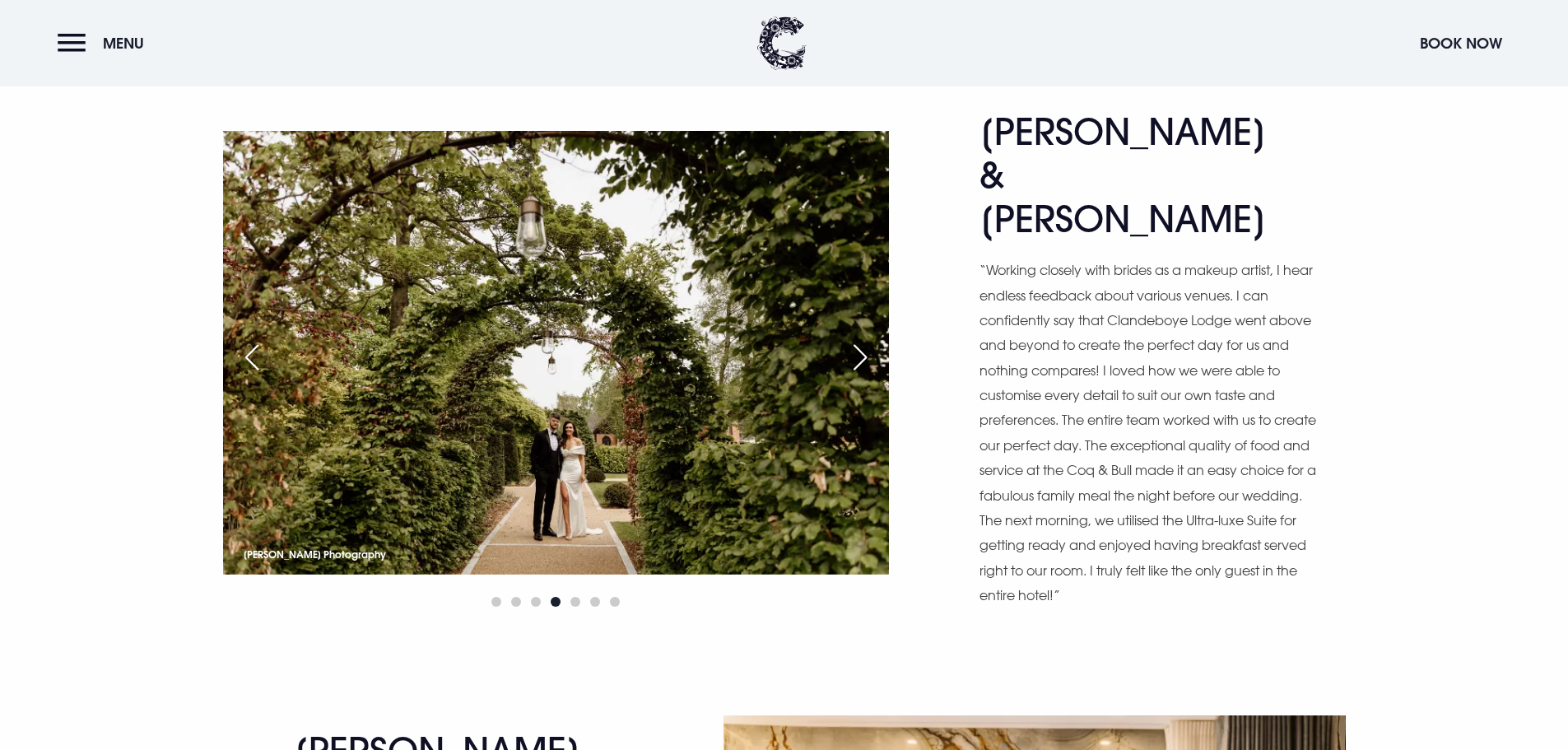
click at [864, 339] on div "Next slide" at bounding box center [860, 357] width 41 height 36
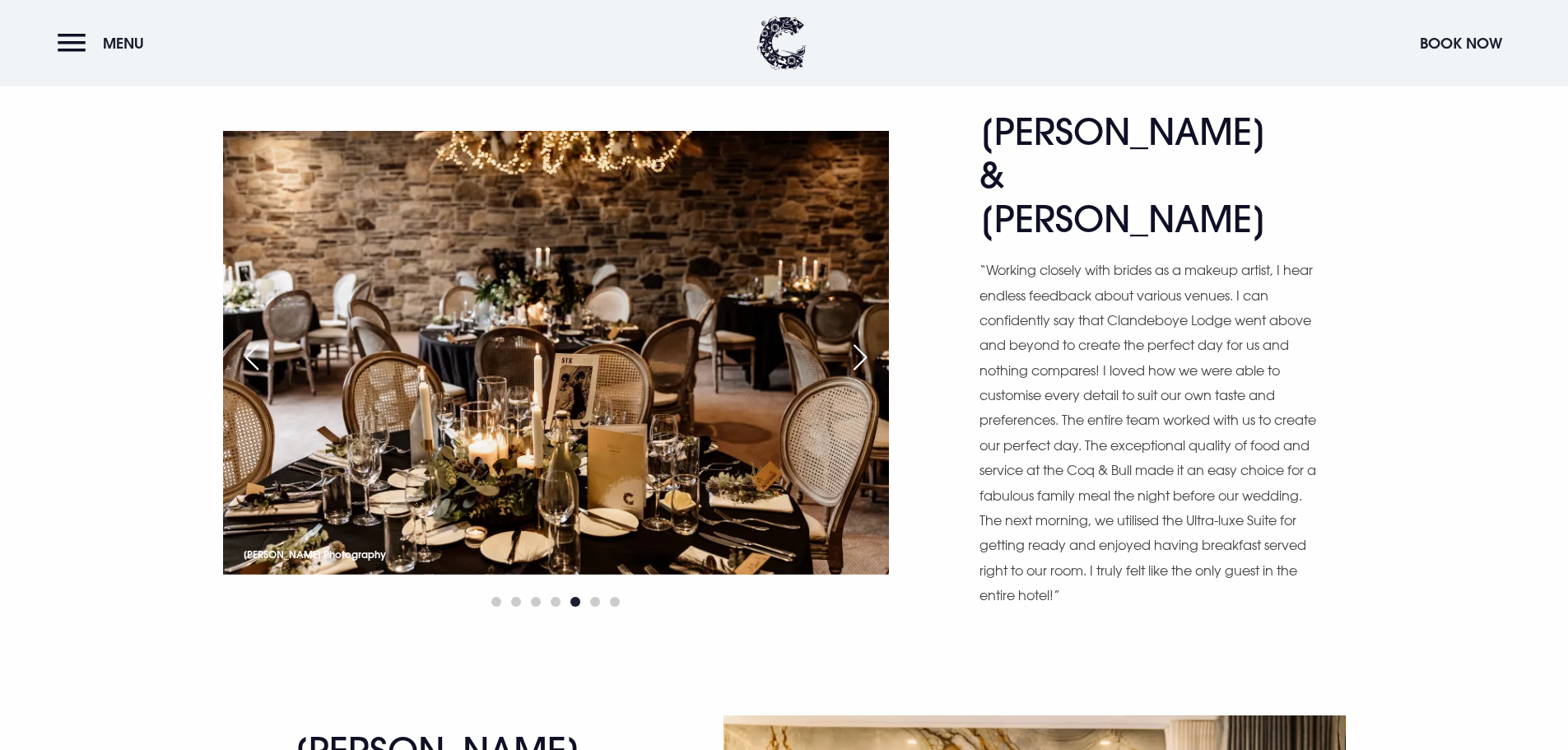
click at [864, 339] on div "Next slide" at bounding box center [860, 357] width 41 height 36
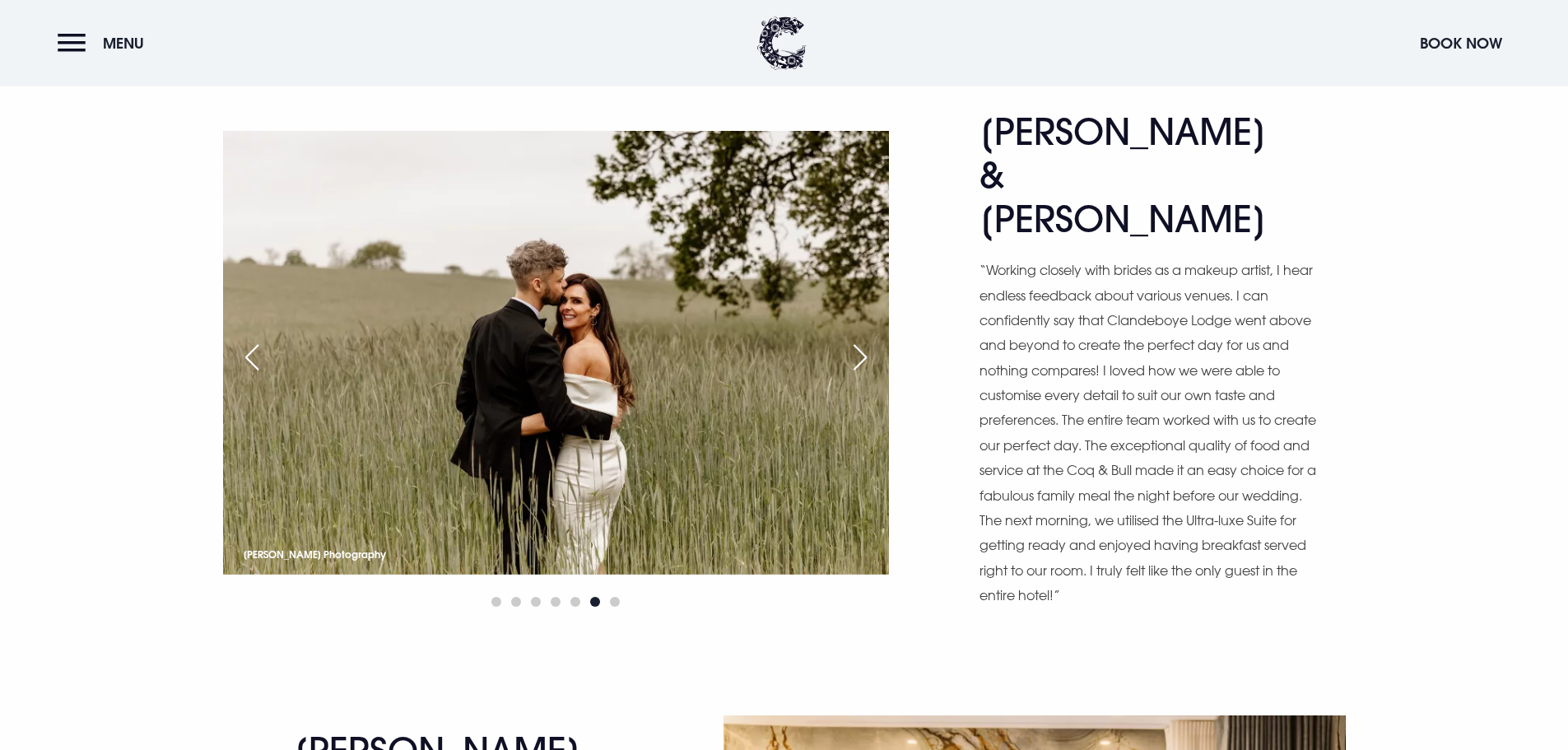
click at [864, 339] on div "Next slide" at bounding box center [860, 357] width 41 height 36
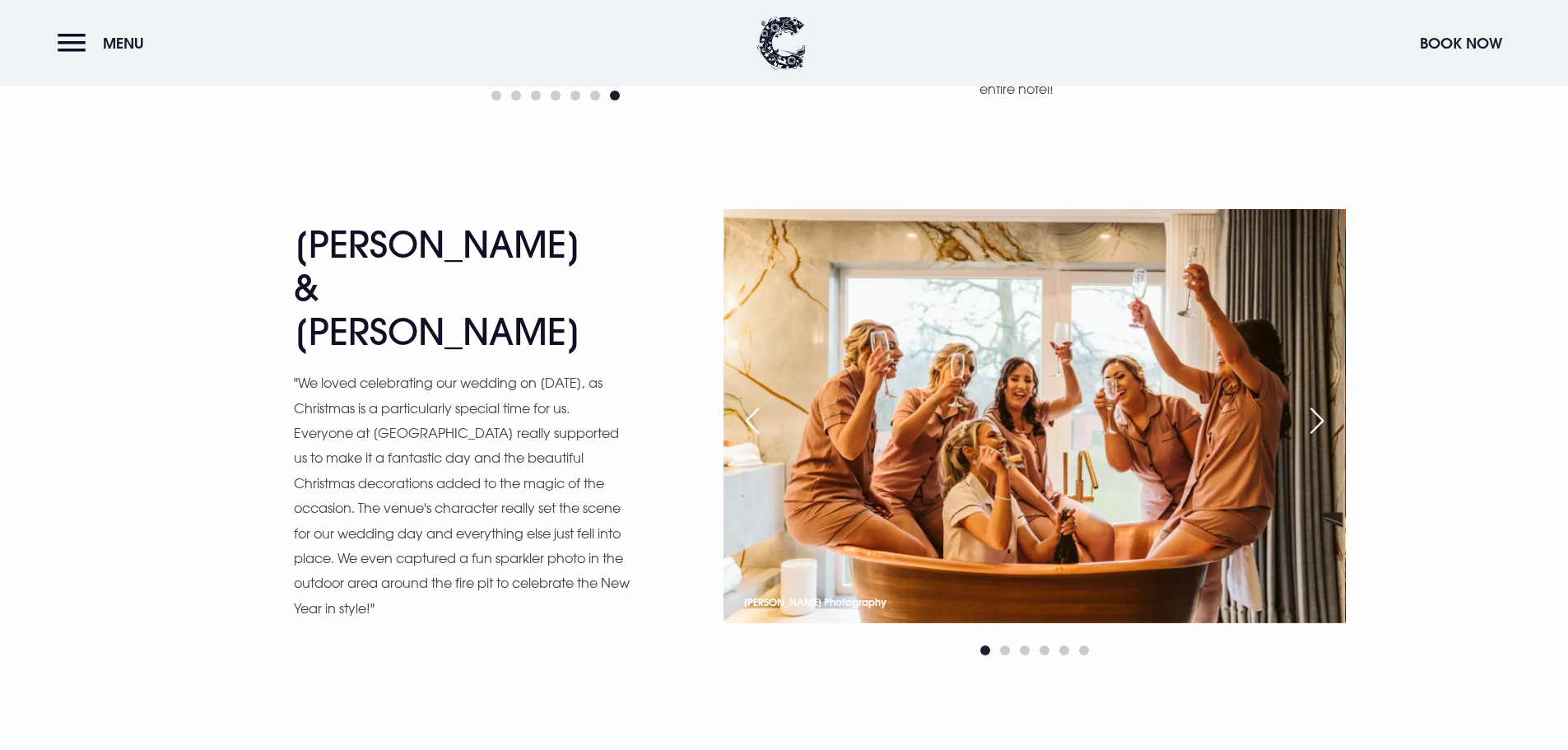
scroll to position [3785, 0]
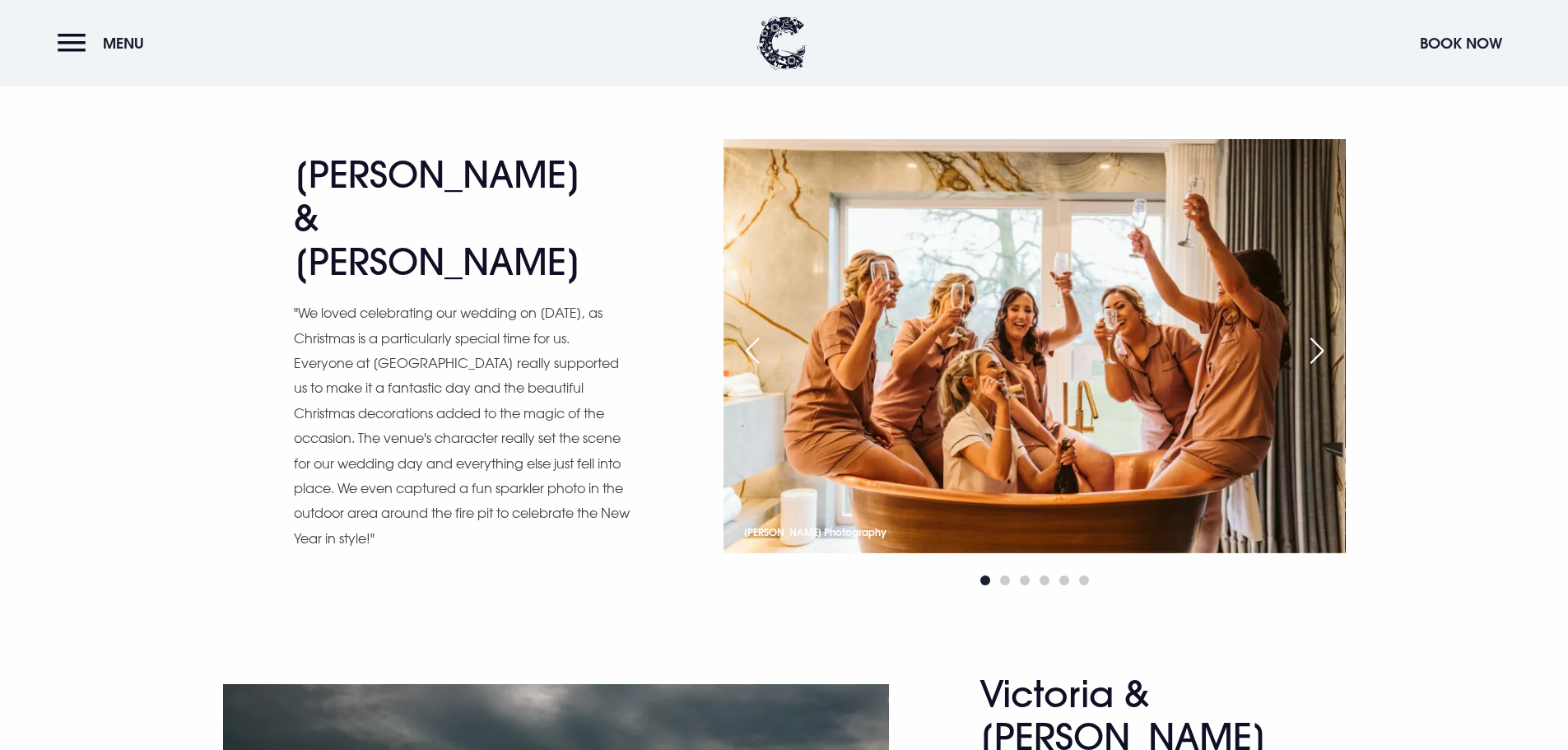
click at [1314, 332] on div "Next slide" at bounding box center [1317, 350] width 41 height 36
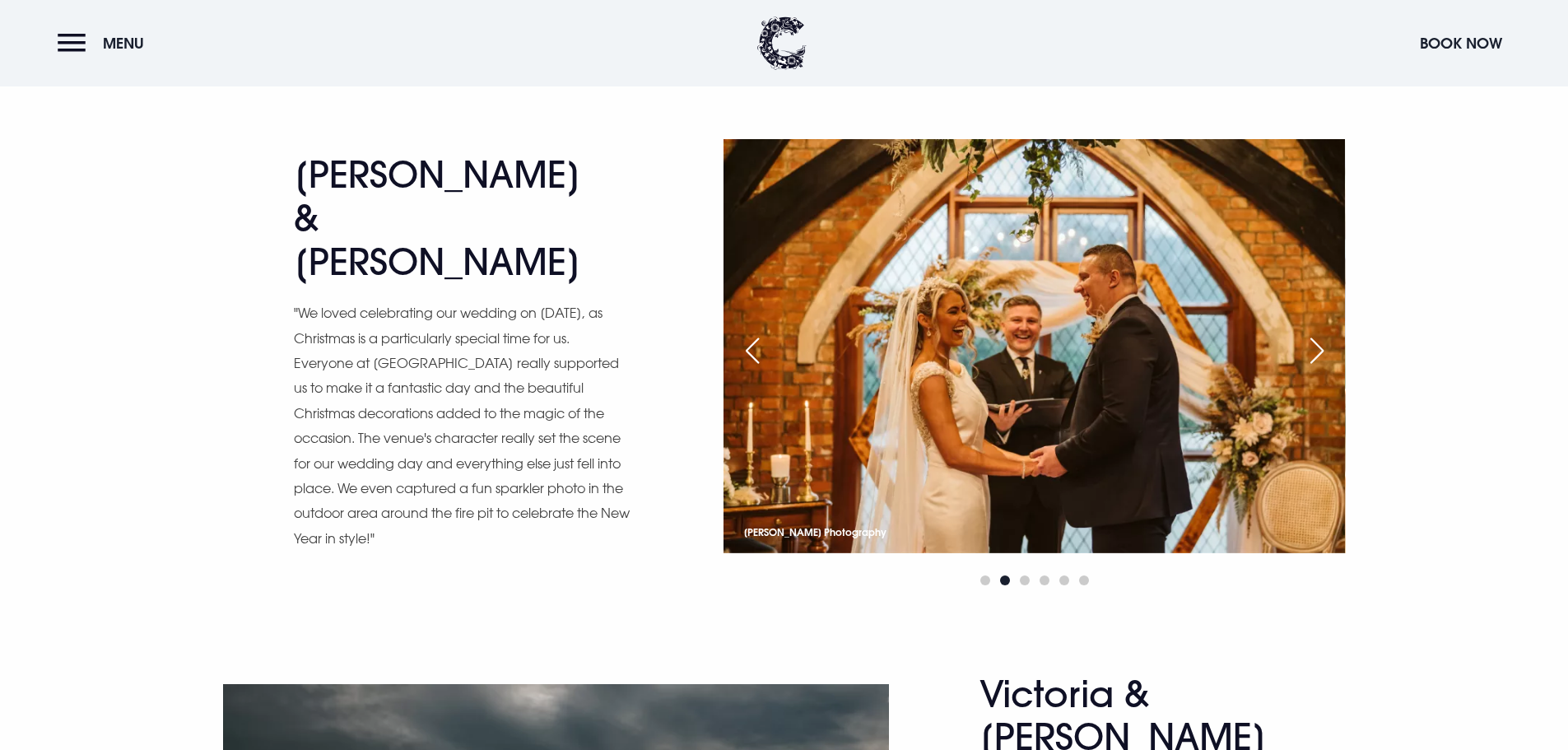
click at [1314, 332] on div "Next slide" at bounding box center [1317, 350] width 41 height 36
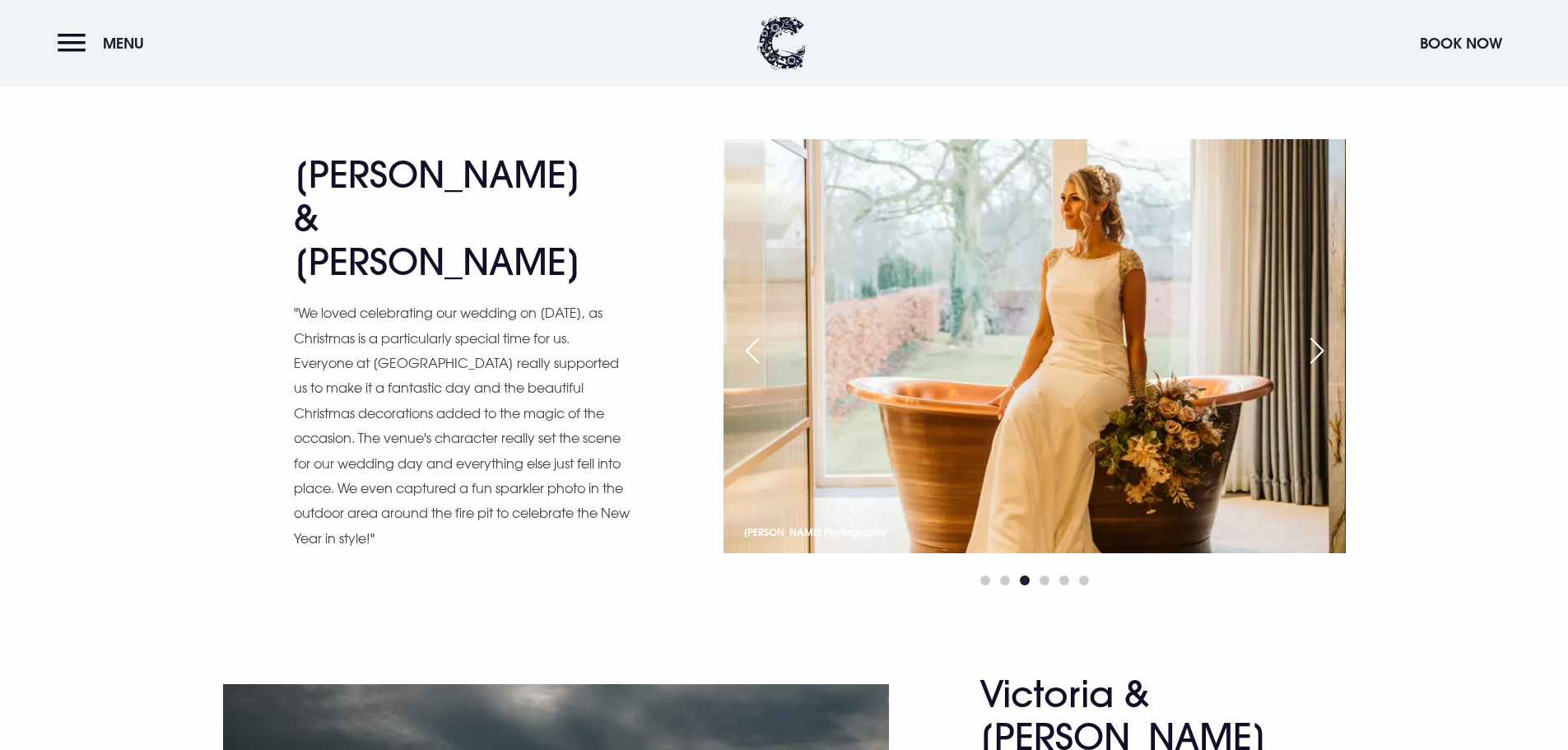
click at [1314, 332] on div "Next slide" at bounding box center [1317, 350] width 41 height 36
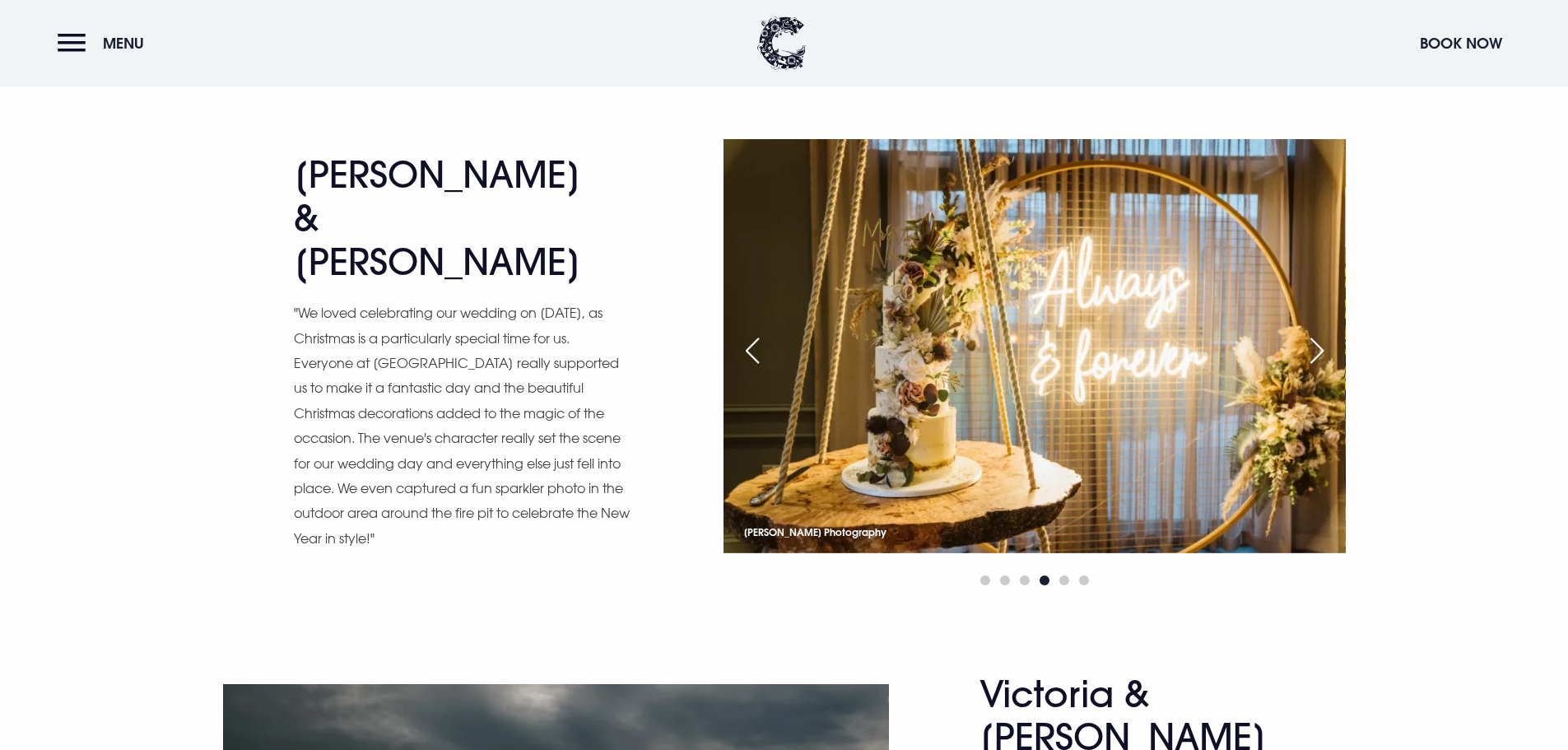
scroll to position [3784, 0]
click at [1314, 333] on div "Next slide" at bounding box center [1317, 351] width 41 height 36
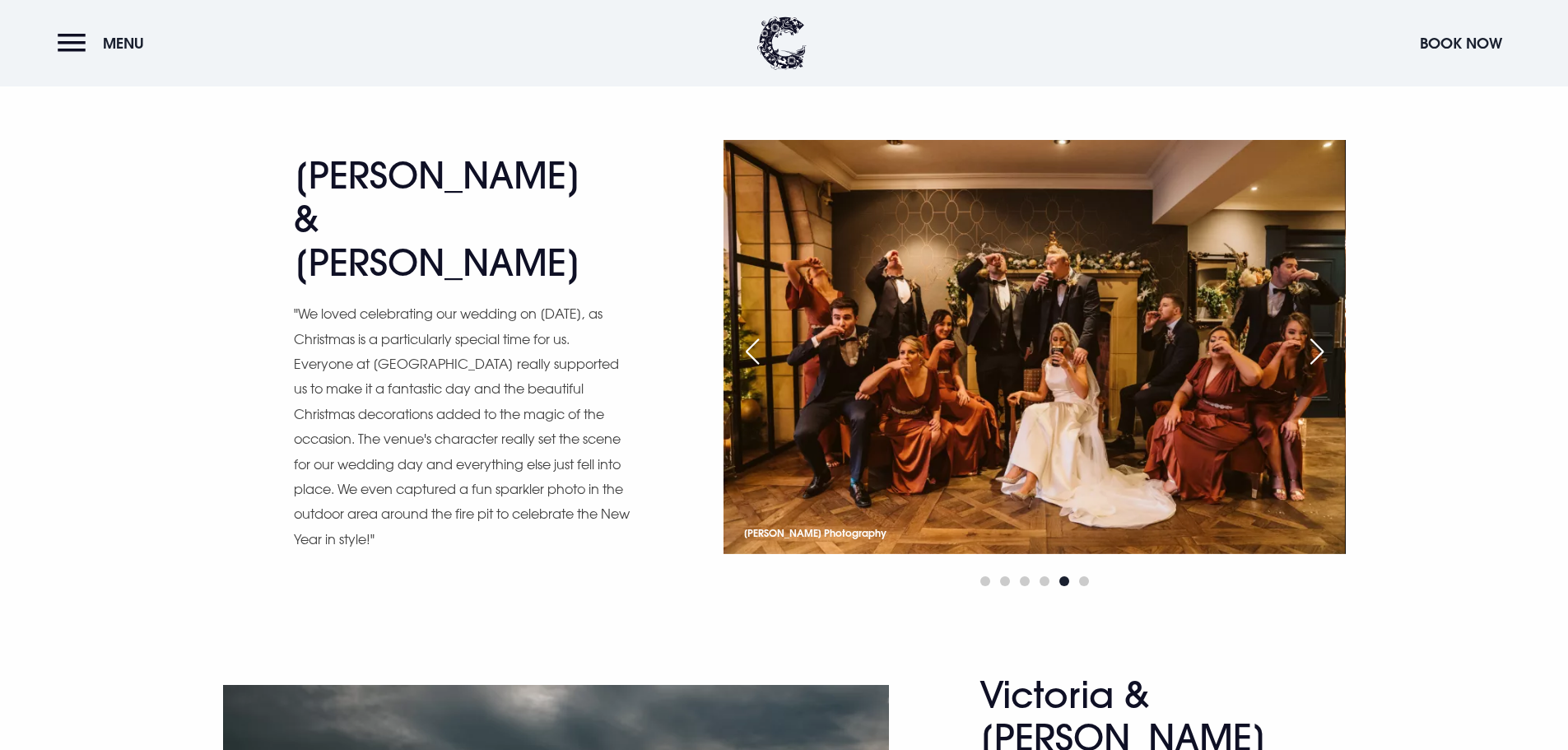
click at [1314, 333] on div "Next slide" at bounding box center [1317, 351] width 41 height 36
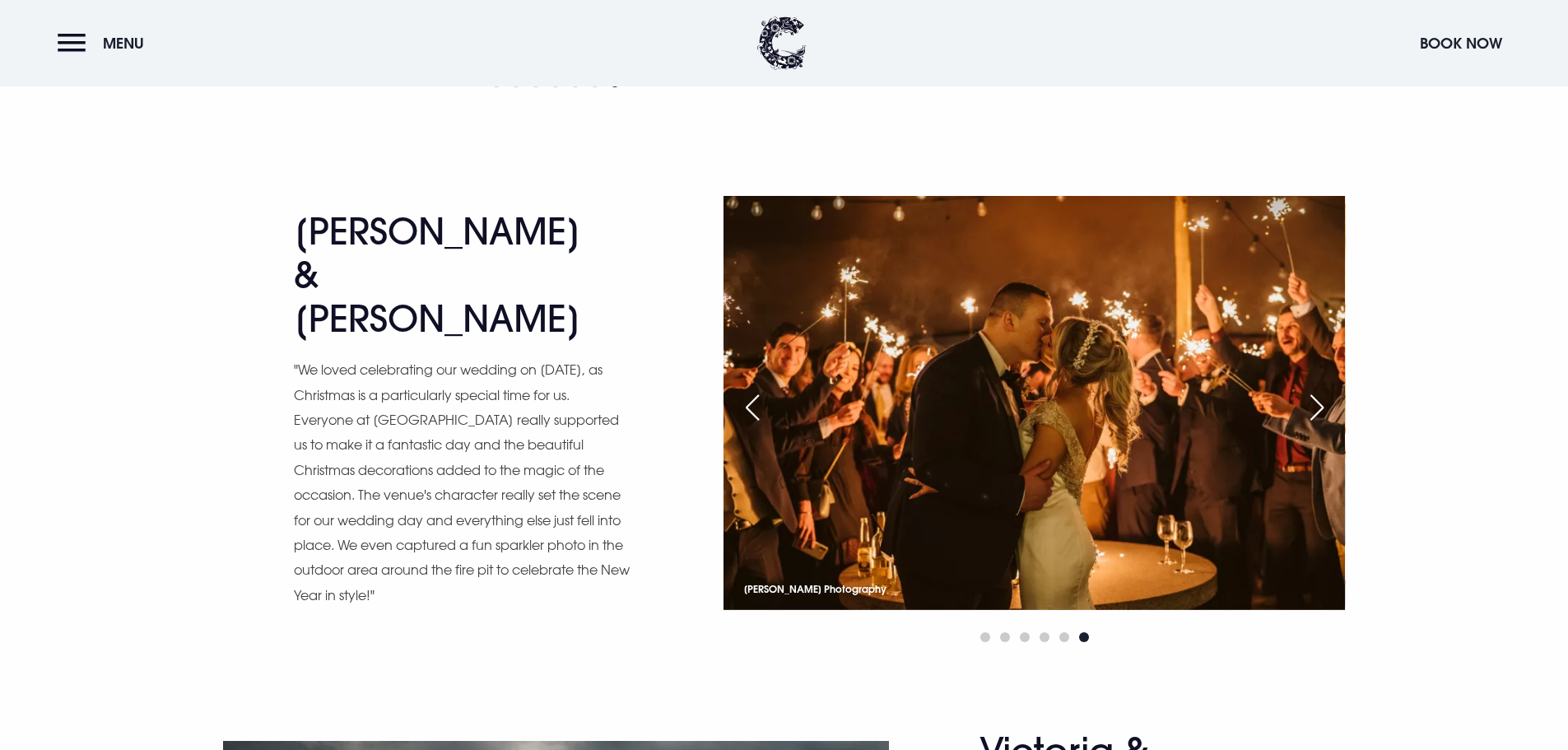
scroll to position [3702, 0]
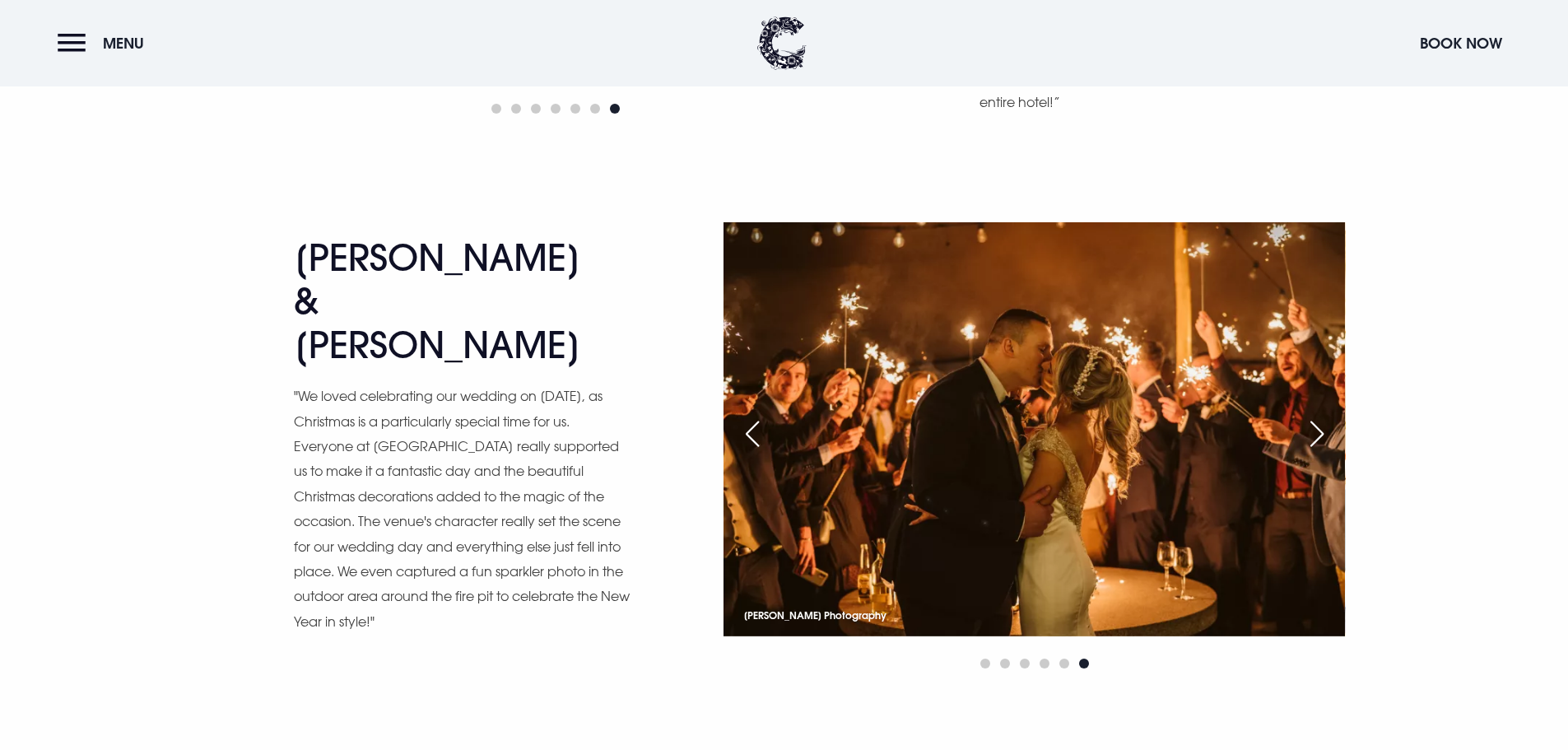
click at [755, 416] on div "Previous slide" at bounding box center [752, 434] width 41 height 36
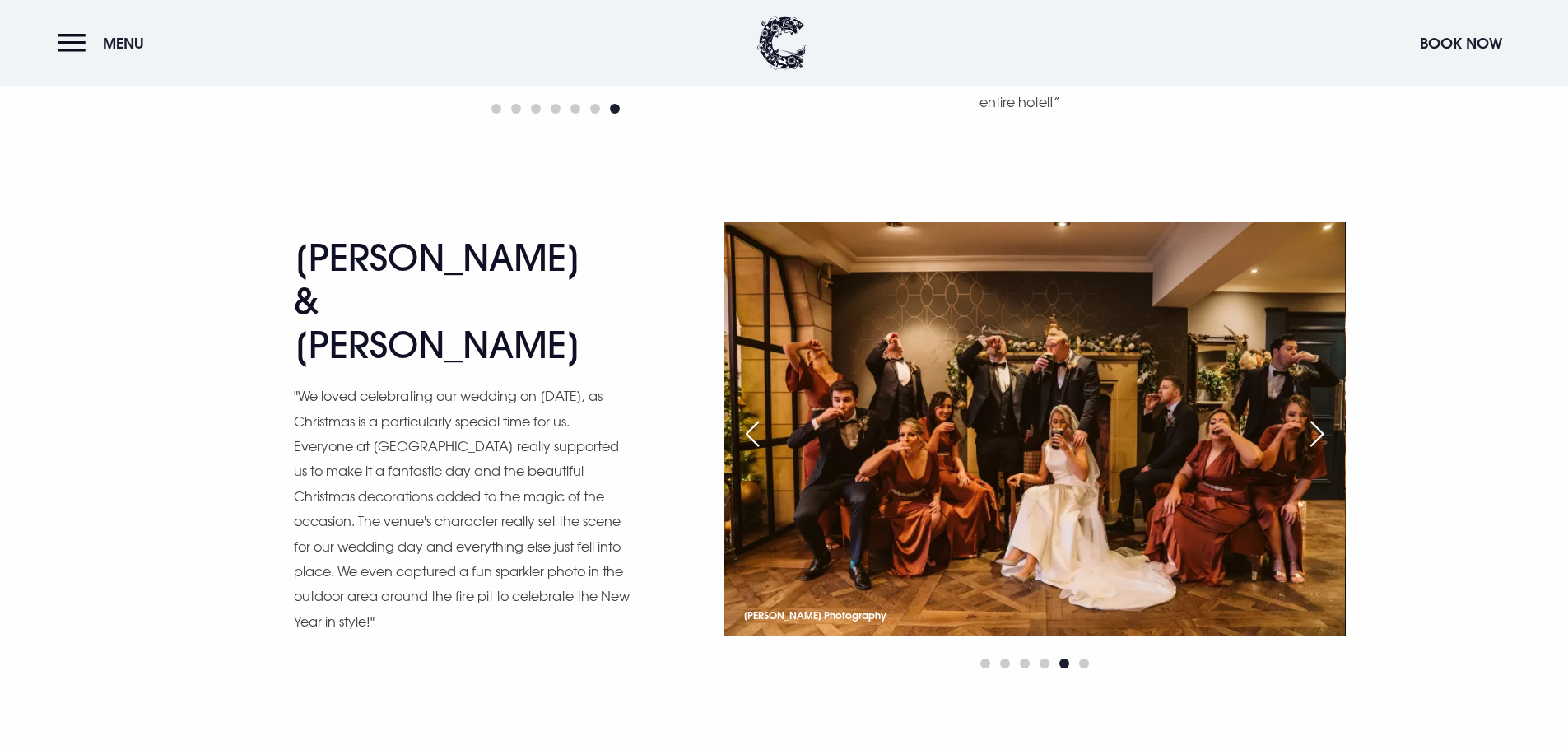
click at [1367, 366] on div "[PERSON_NAME] & [PERSON_NAME] "We loved celebrating our wedding on [DATE], as C…" at bounding box center [784, 489] width 1568 height 534
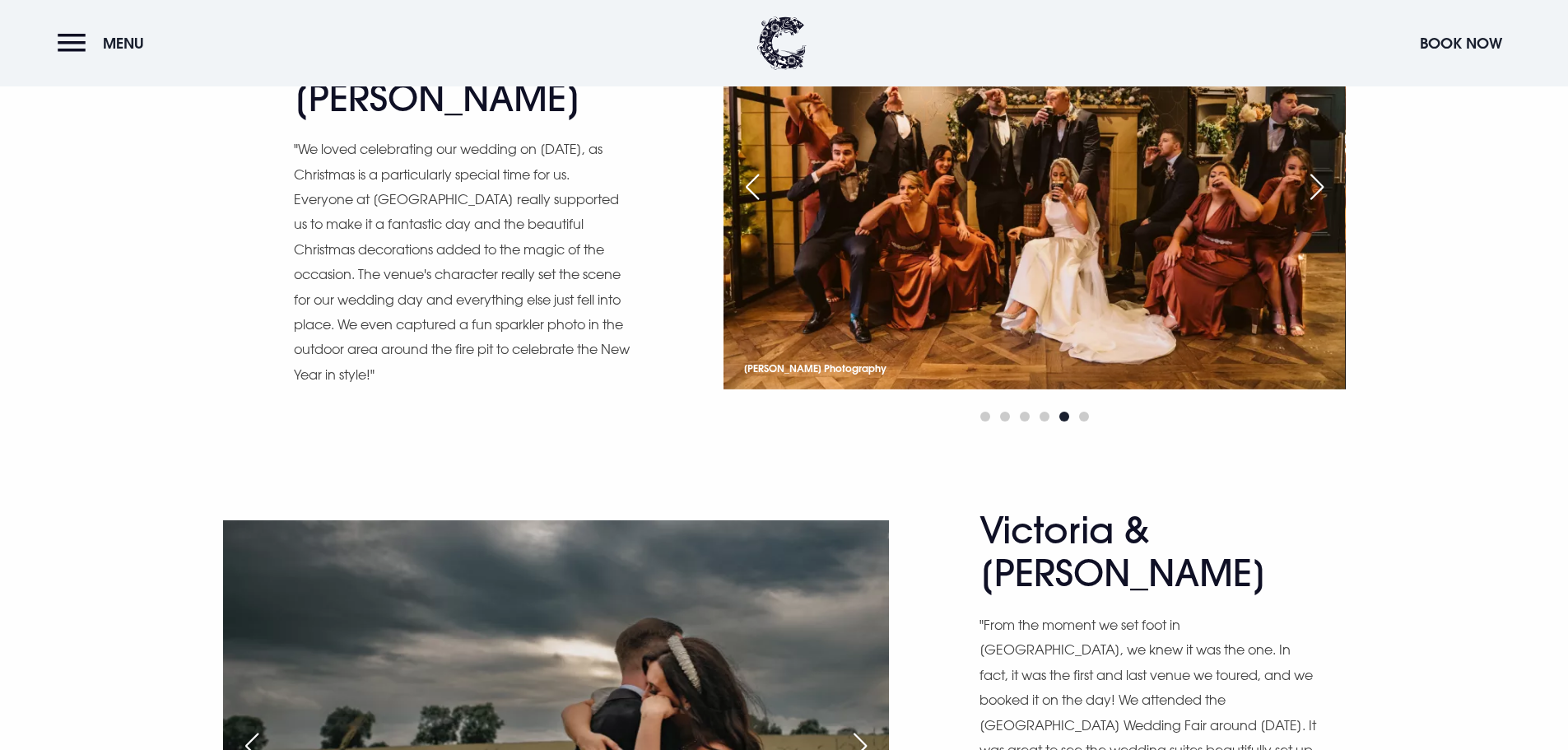
scroll to position [4278, 0]
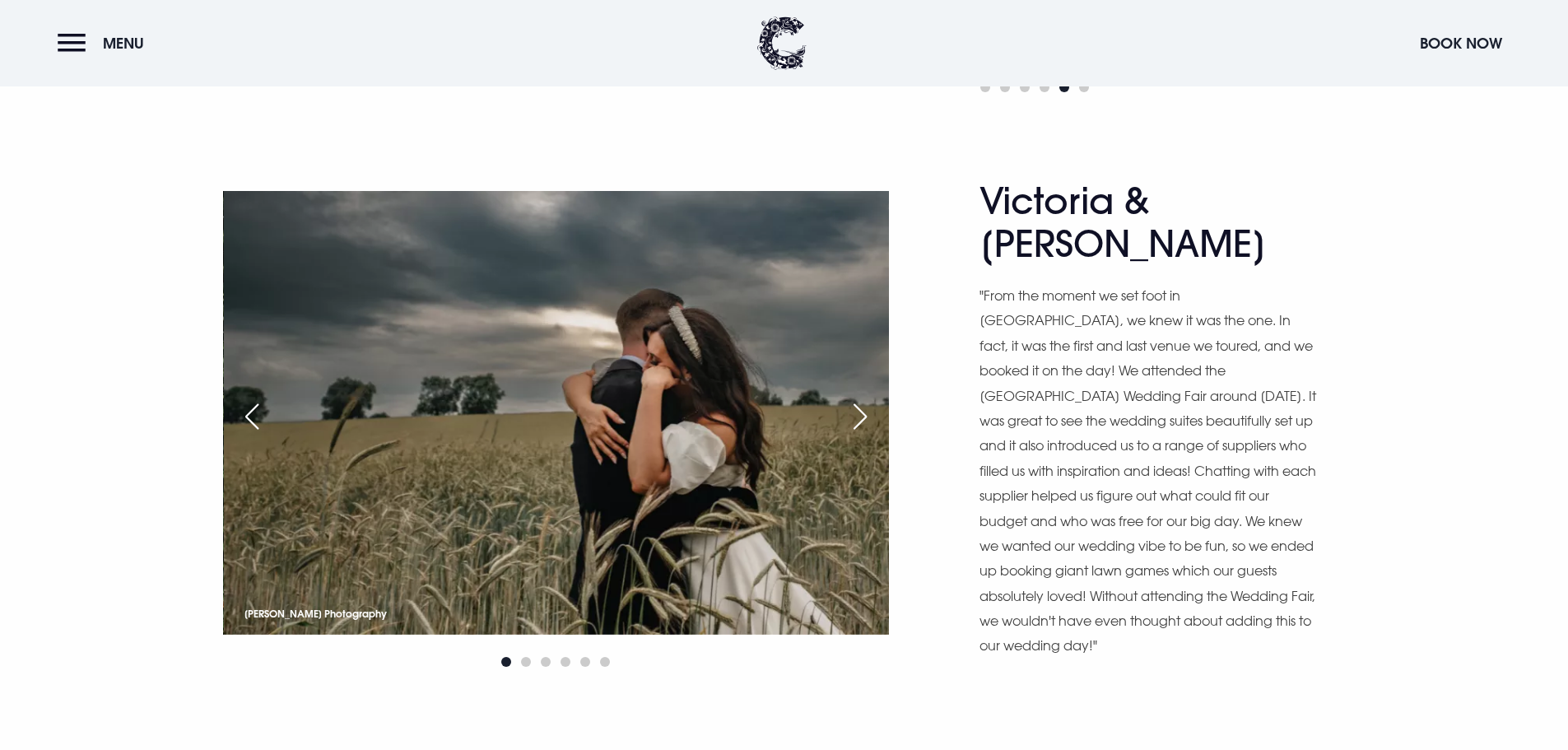
click at [859, 398] on div "Next slide" at bounding box center [860, 416] width 41 height 36
click at [863, 398] on div "Next slide" at bounding box center [860, 416] width 41 height 36
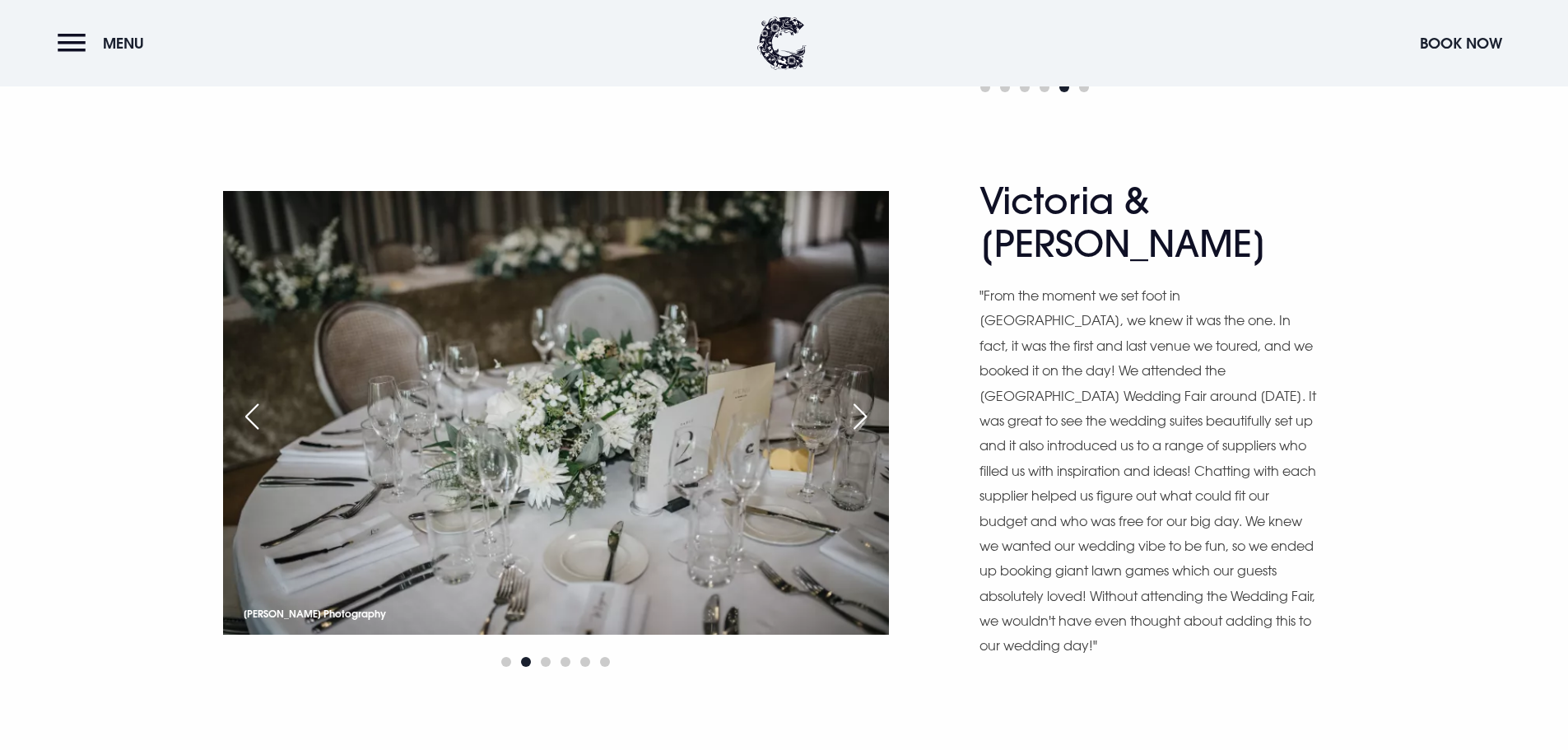
click at [863, 398] on div "Next slide" at bounding box center [860, 416] width 41 height 36
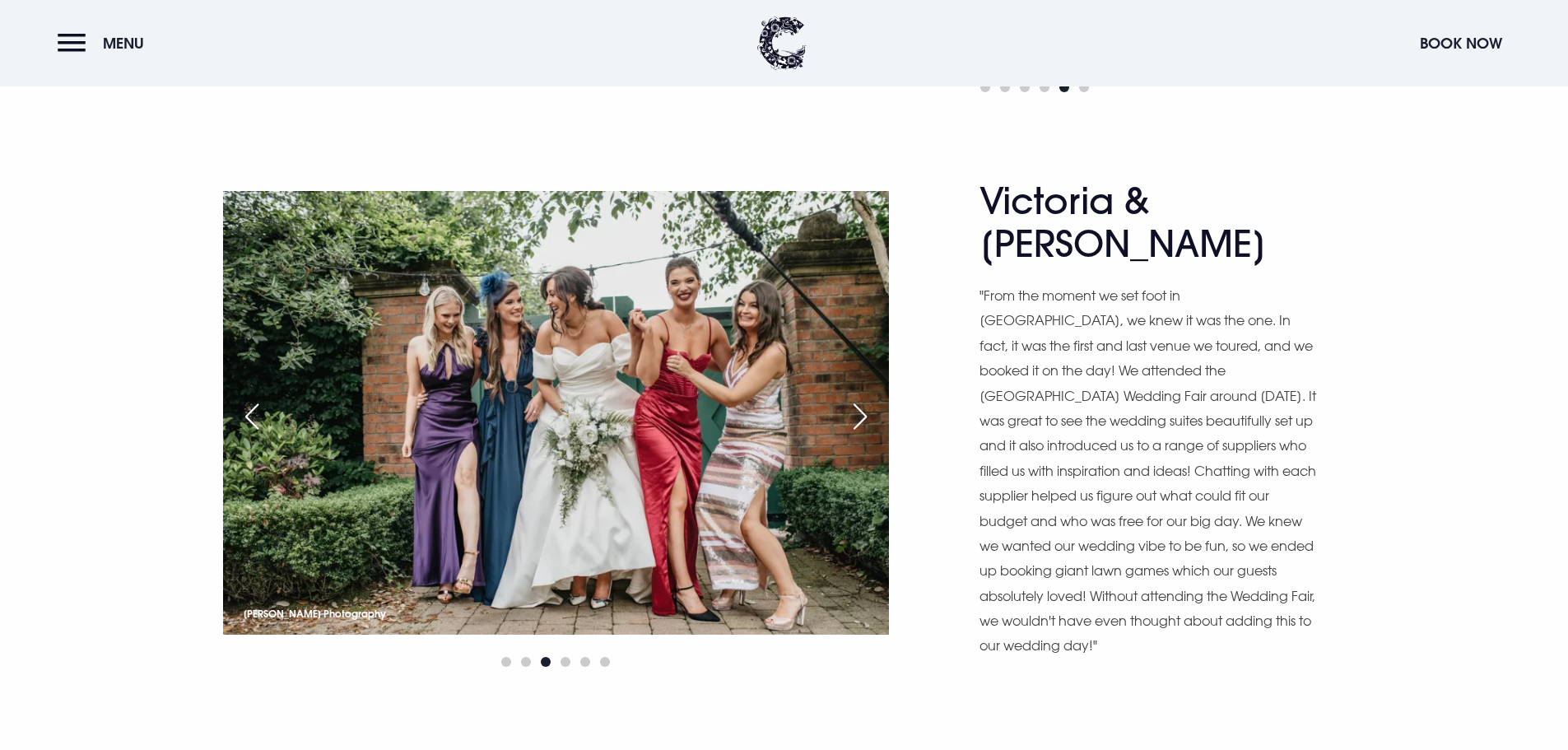
click at [863, 398] on div "Next slide" at bounding box center [860, 416] width 41 height 36
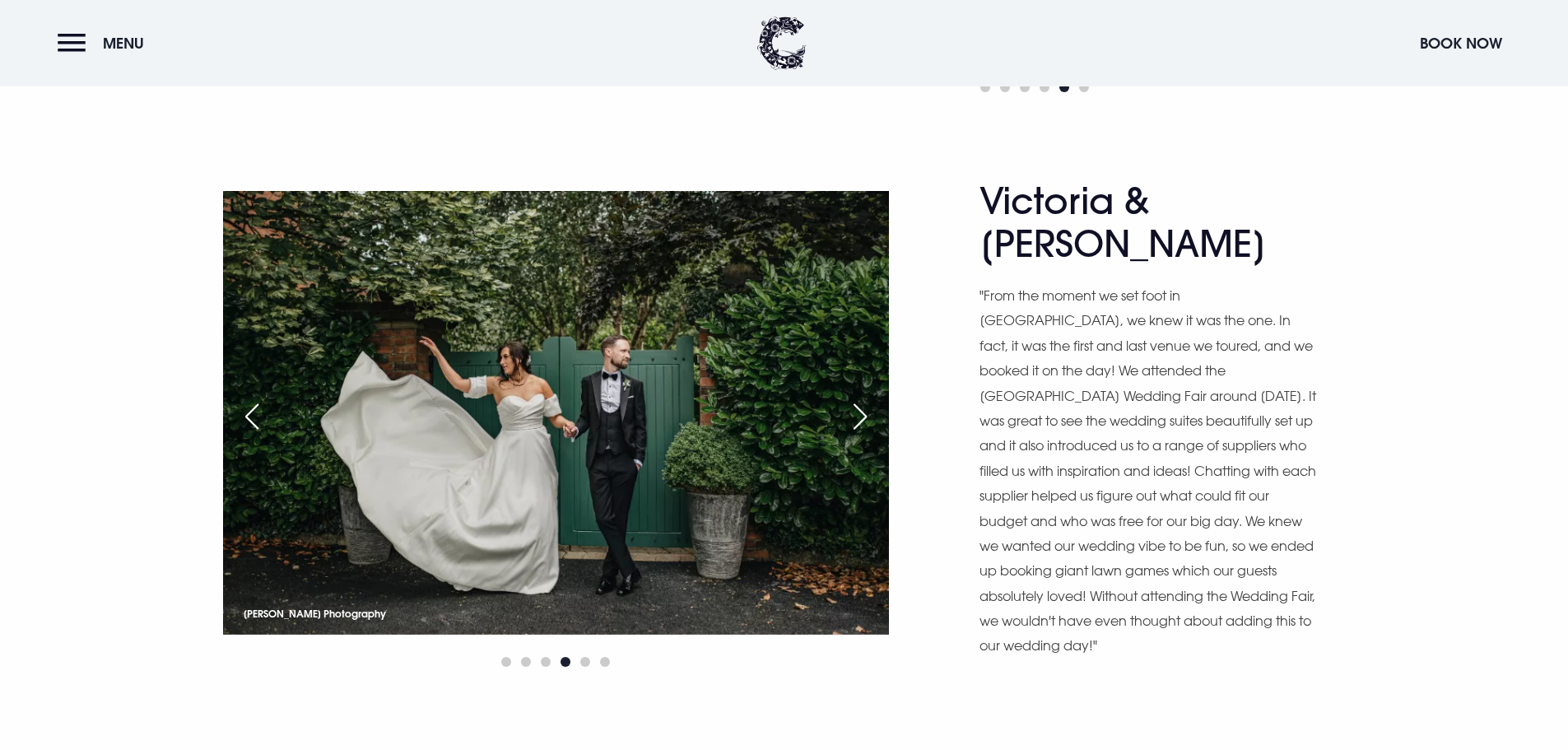
click at [863, 398] on div "Next slide" at bounding box center [860, 416] width 41 height 36
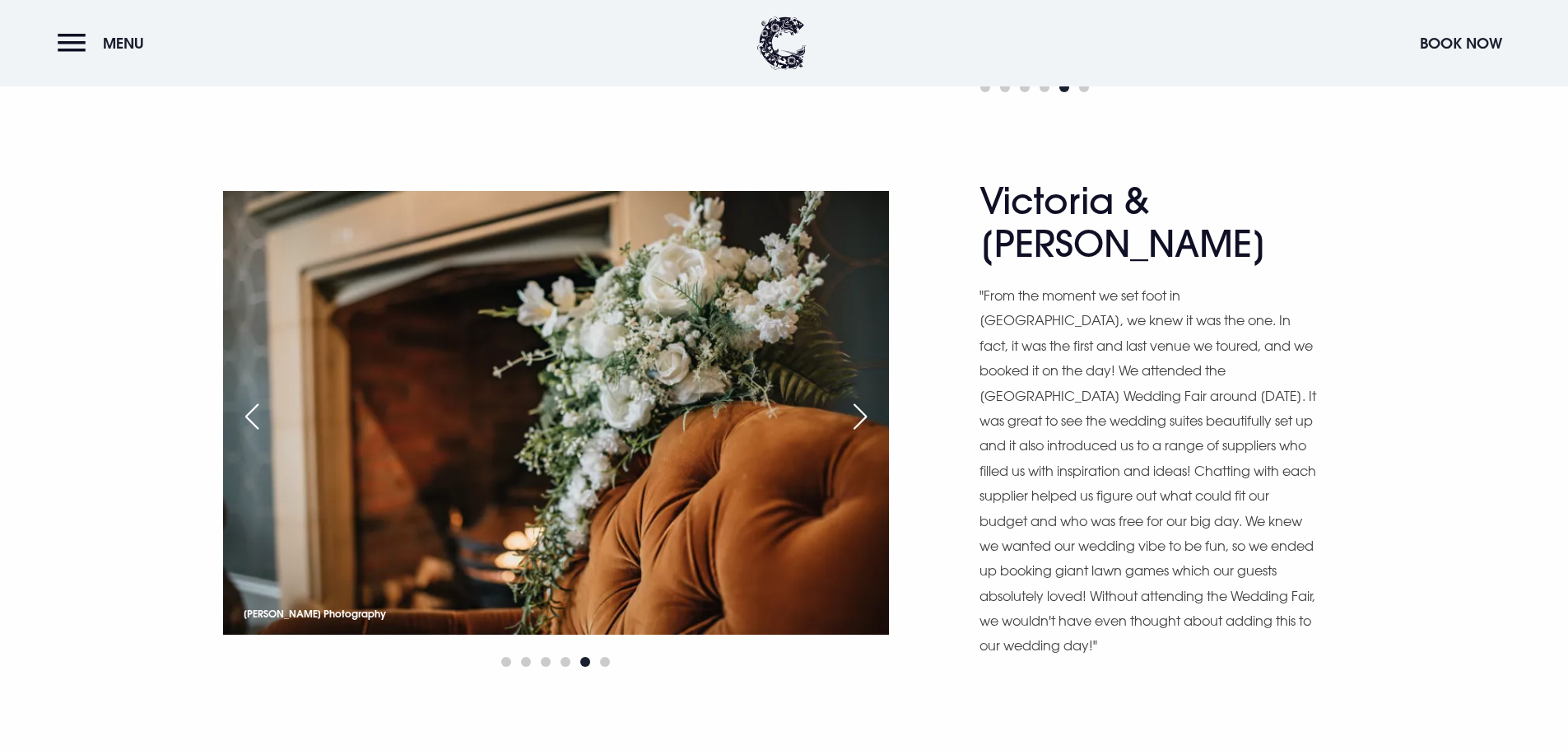
click at [863, 398] on div "Next slide" at bounding box center [860, 416] width 41 height 36
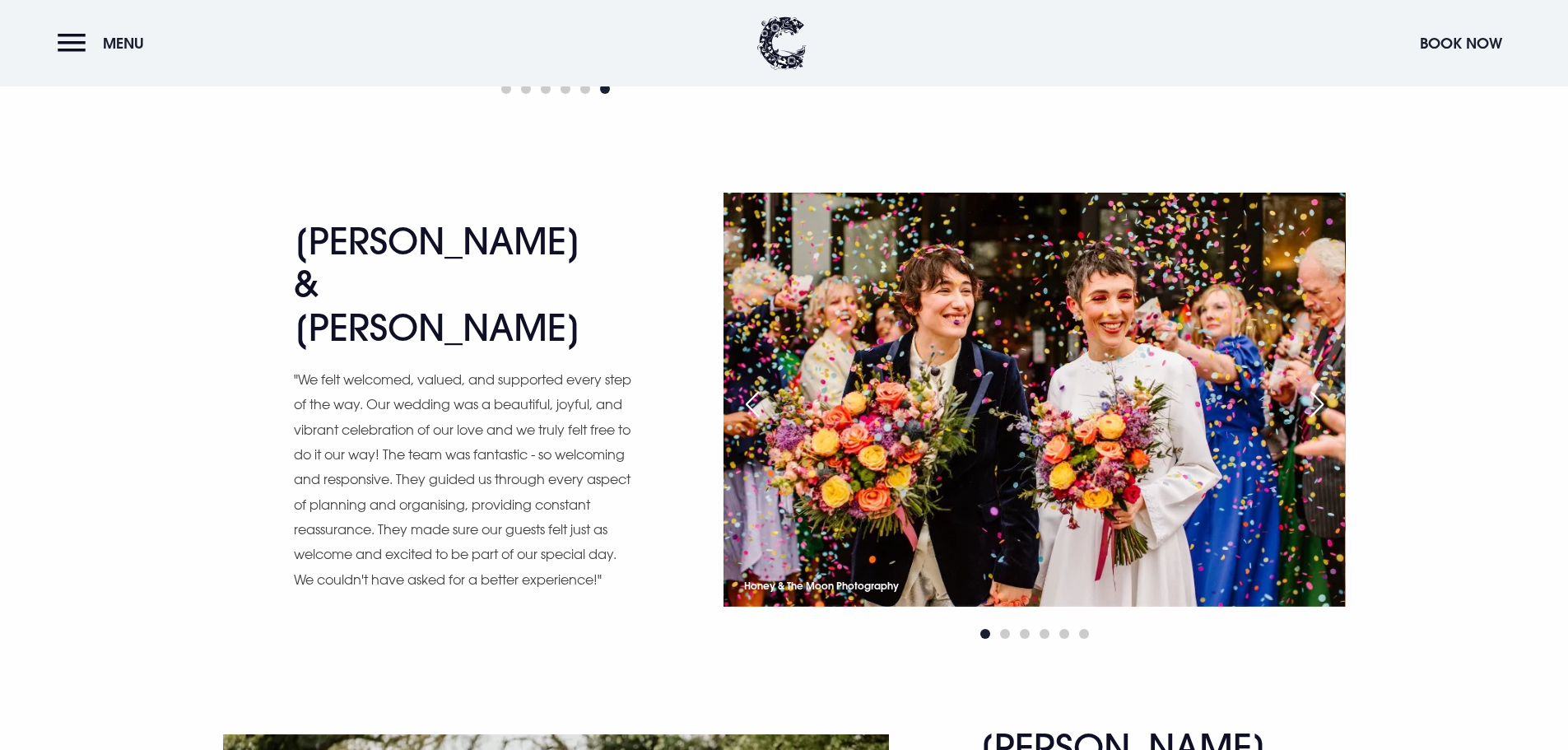
scroll to position [4854, 0]
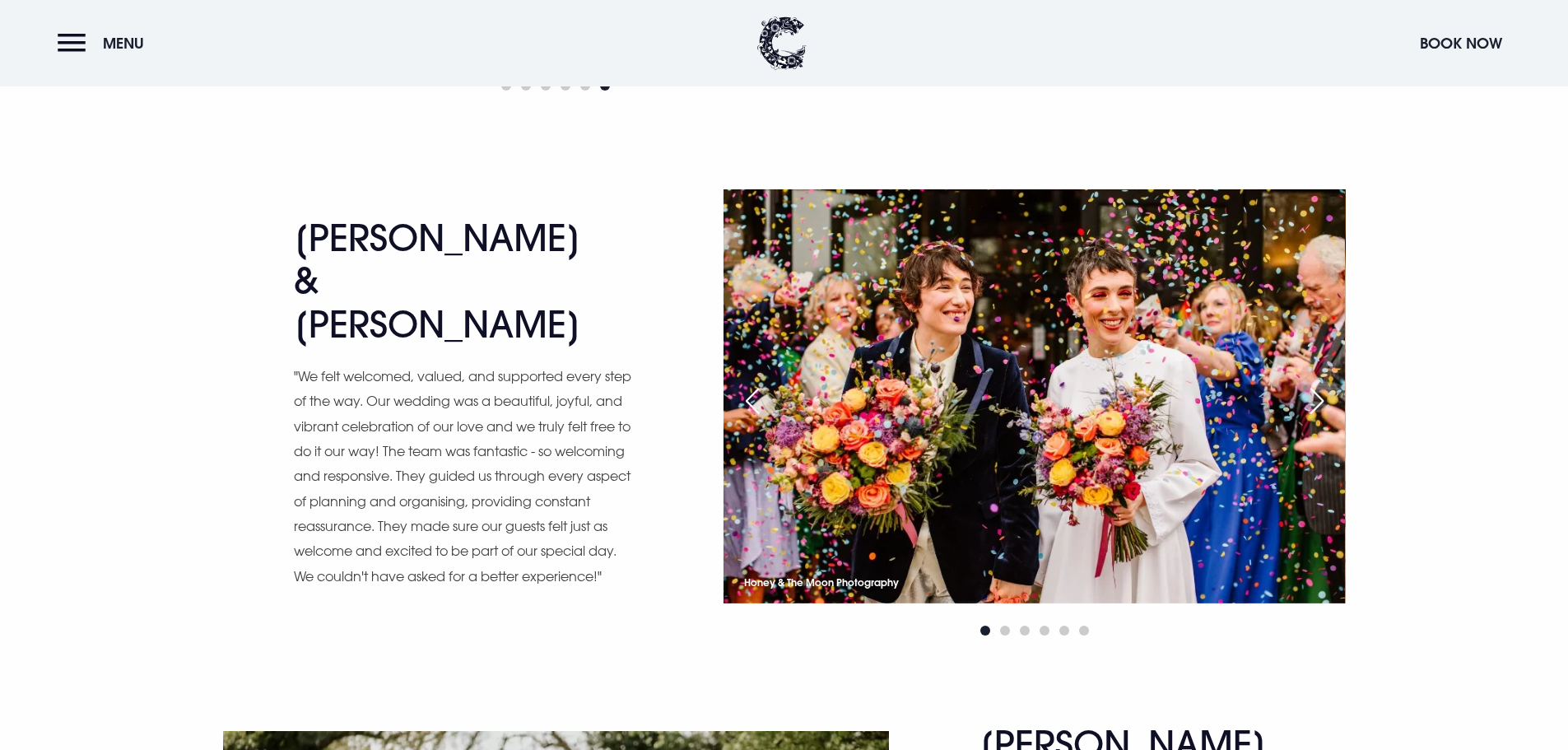
click at [1318, 383] on div "Next slide" at bounding box center [1317, 401] width 41 height 36
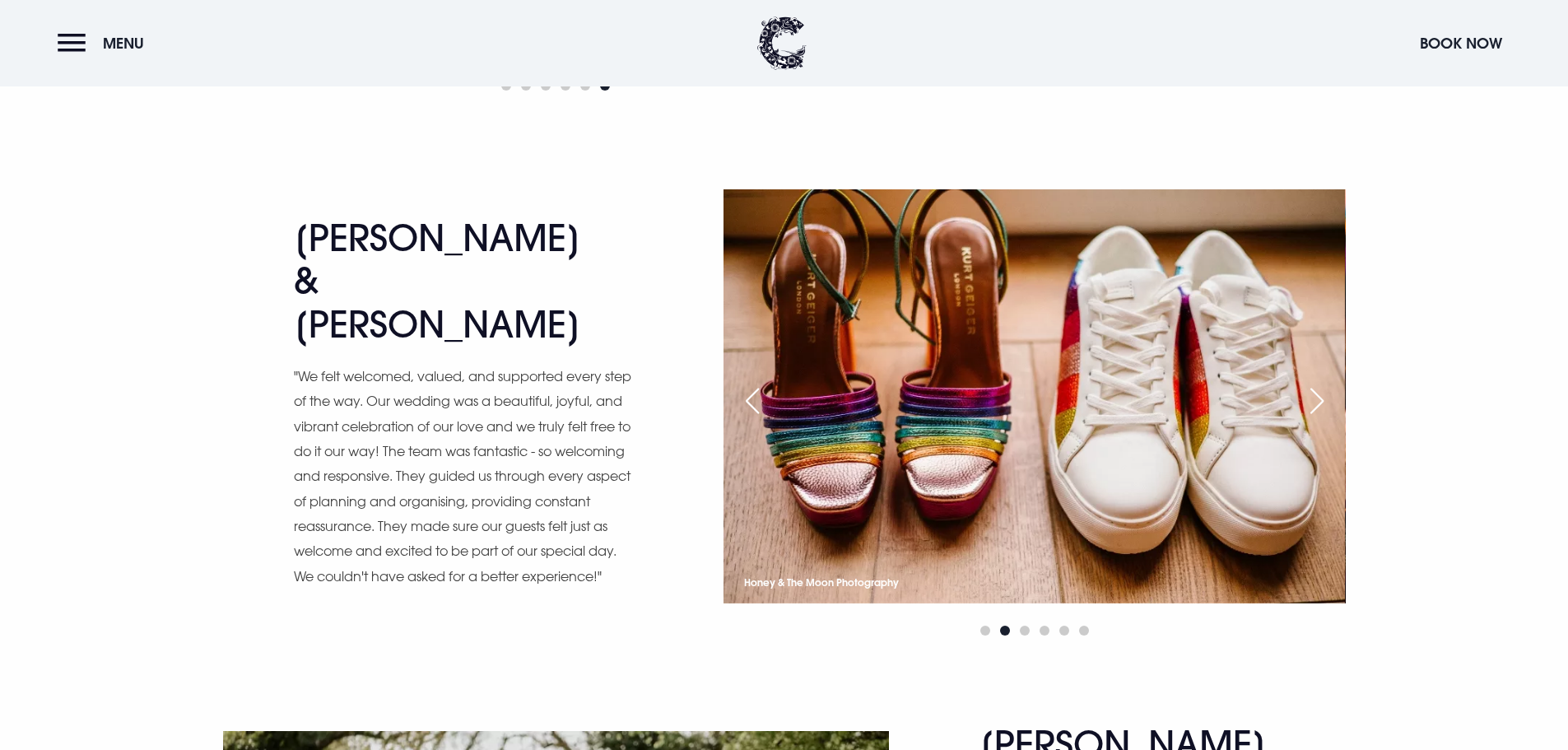
click at [1318, 383] on div "Next slide" at bounding box center [1317, 401] width 41 height 36
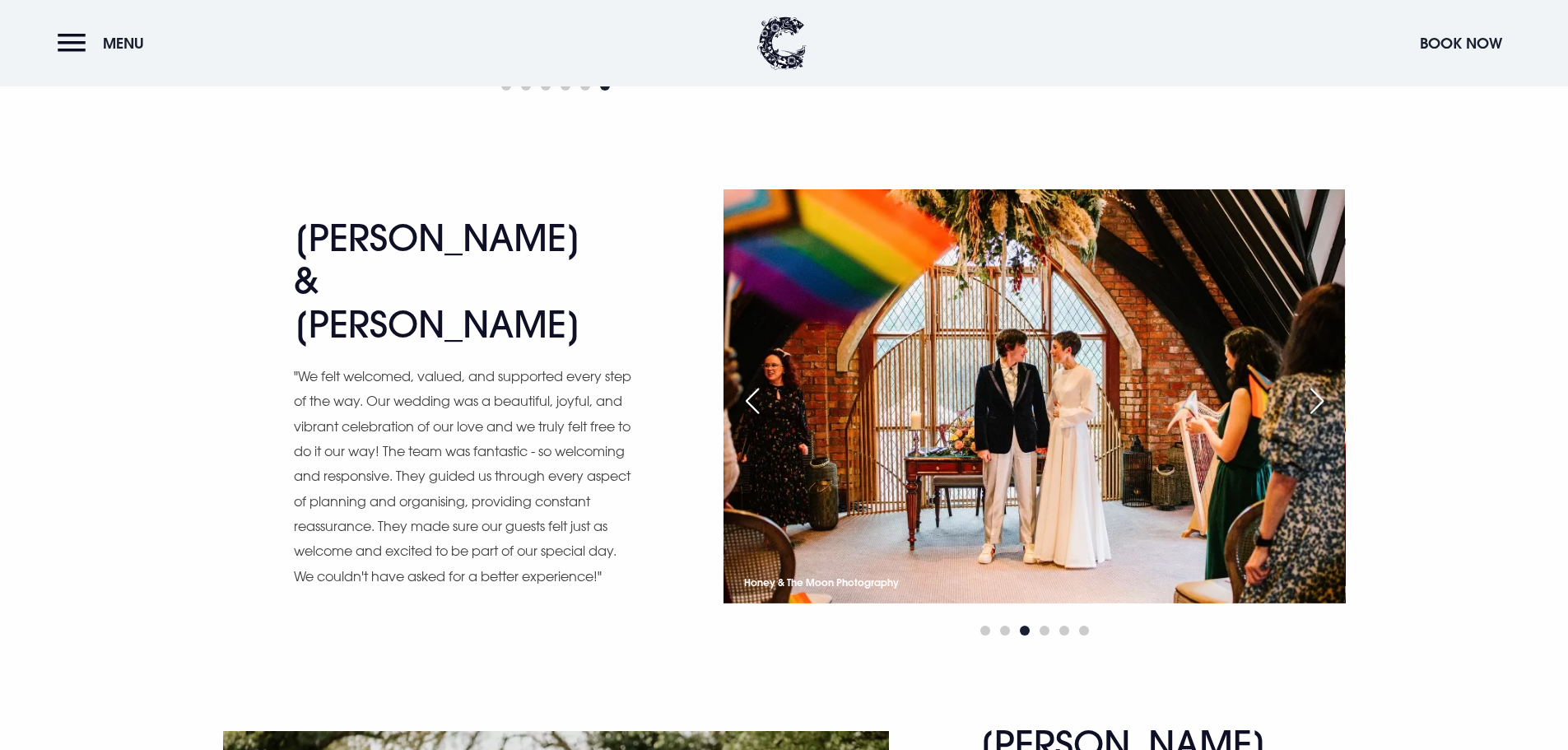
click at [1318, 383] on div "Next slide" at bounding box center [1317, 401] width 41 height 36
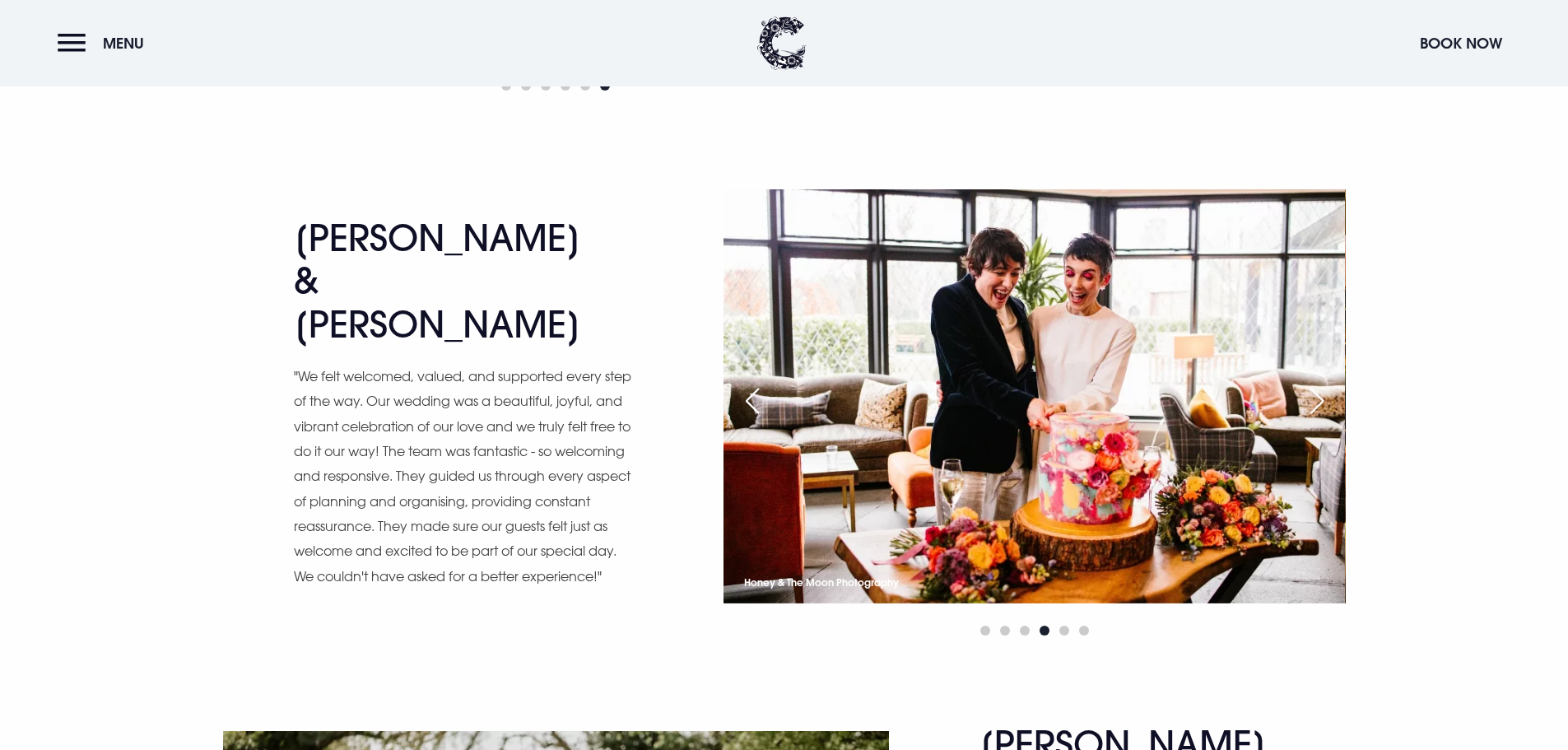
click at [1318, 383] on div "Next slide" at bounding box center [1317, 401] width 41 height 36
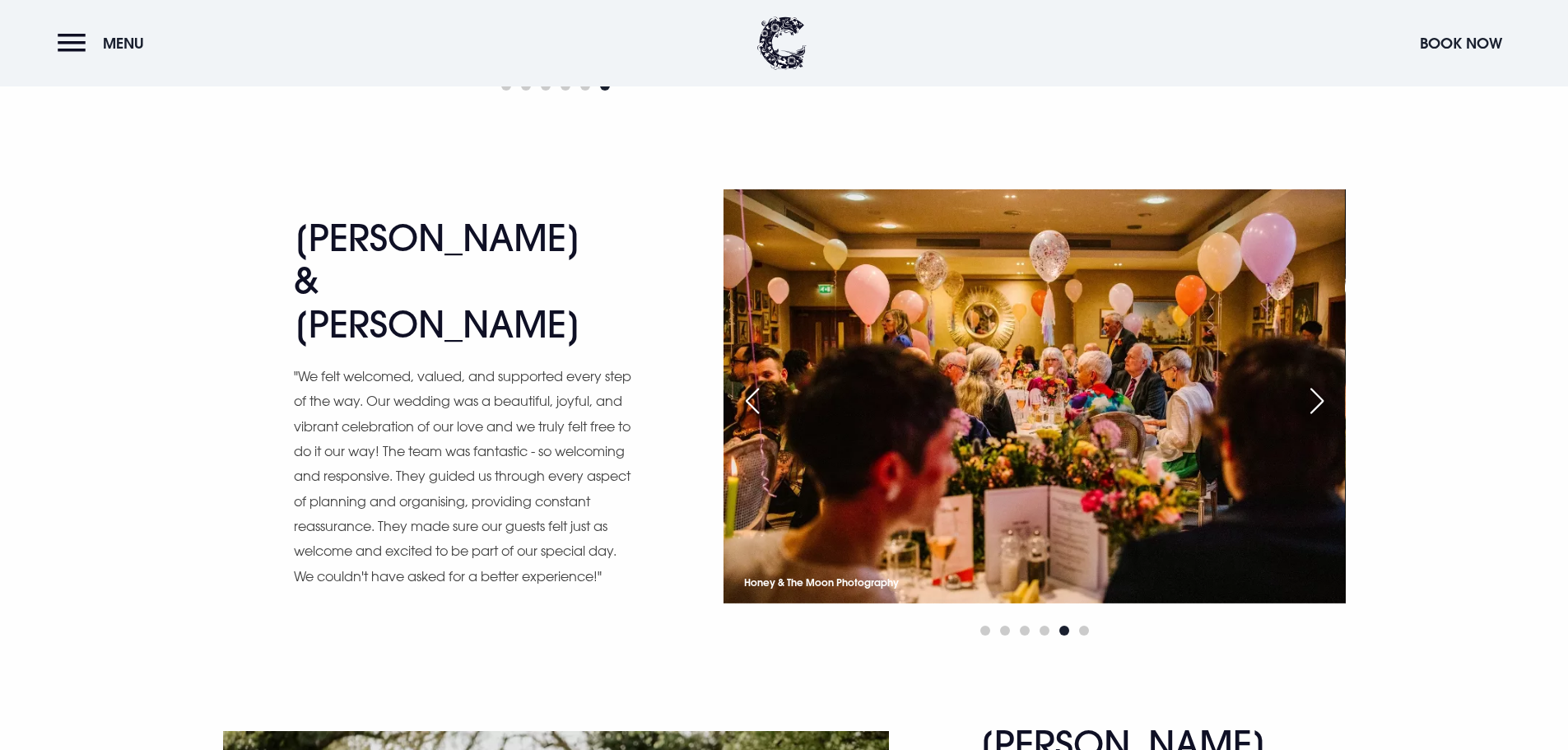
click at [1318, 383] on div "Next slide" at bounding box center [1317, 401] width 41 height 36
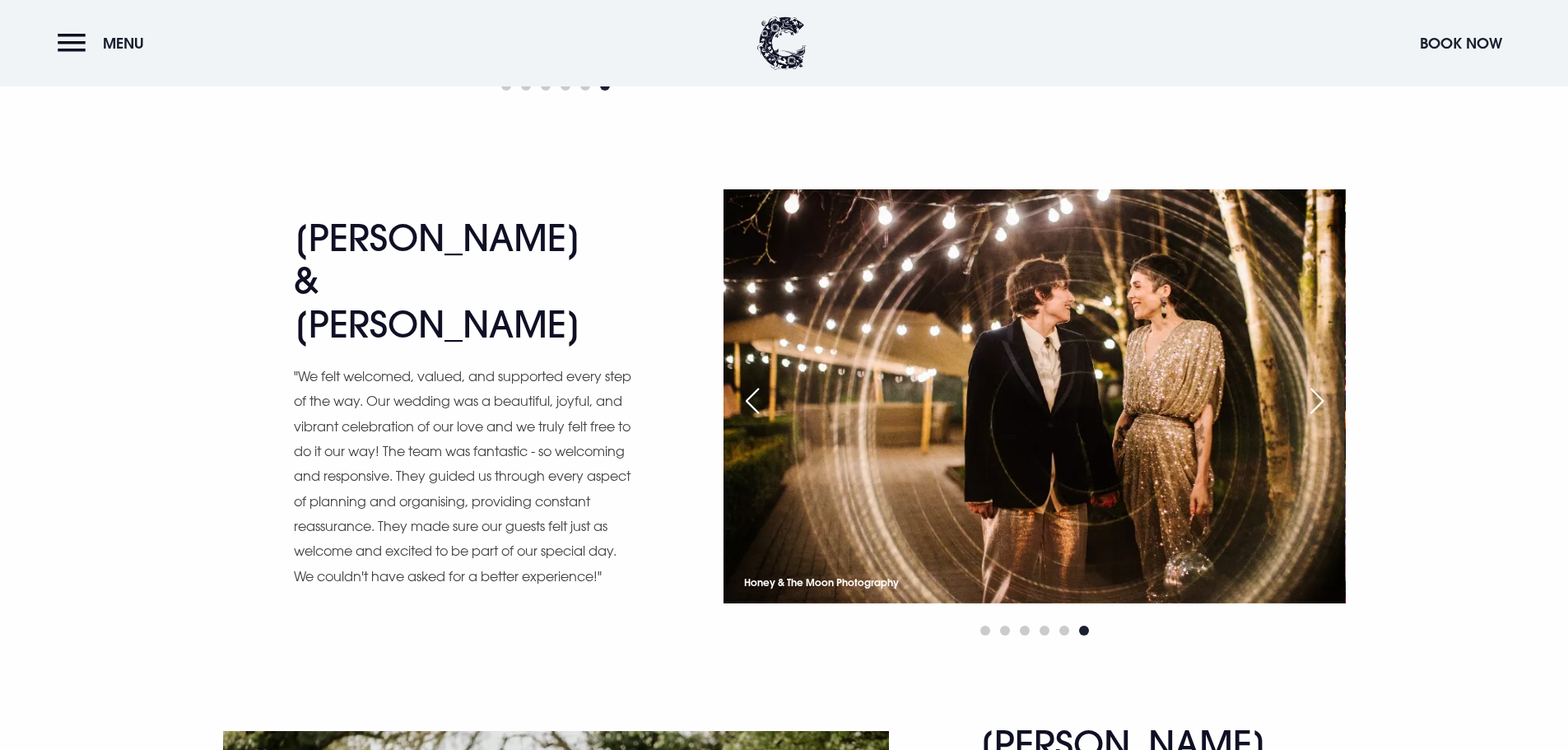
click at [1318, 383] on div "Next slide" at bounding box center [1317, 401] width 41 height 36
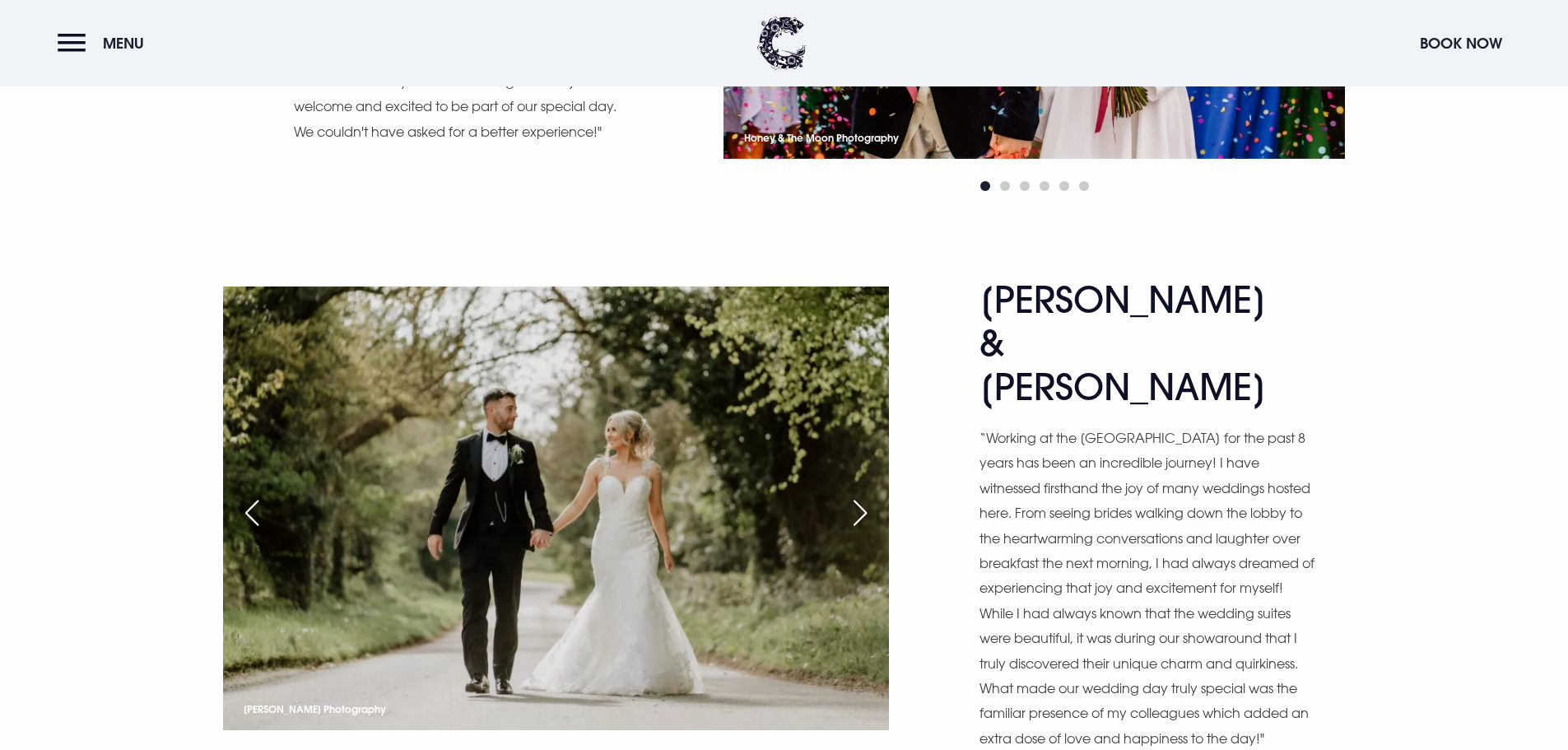
scroll to position [5348, 0]
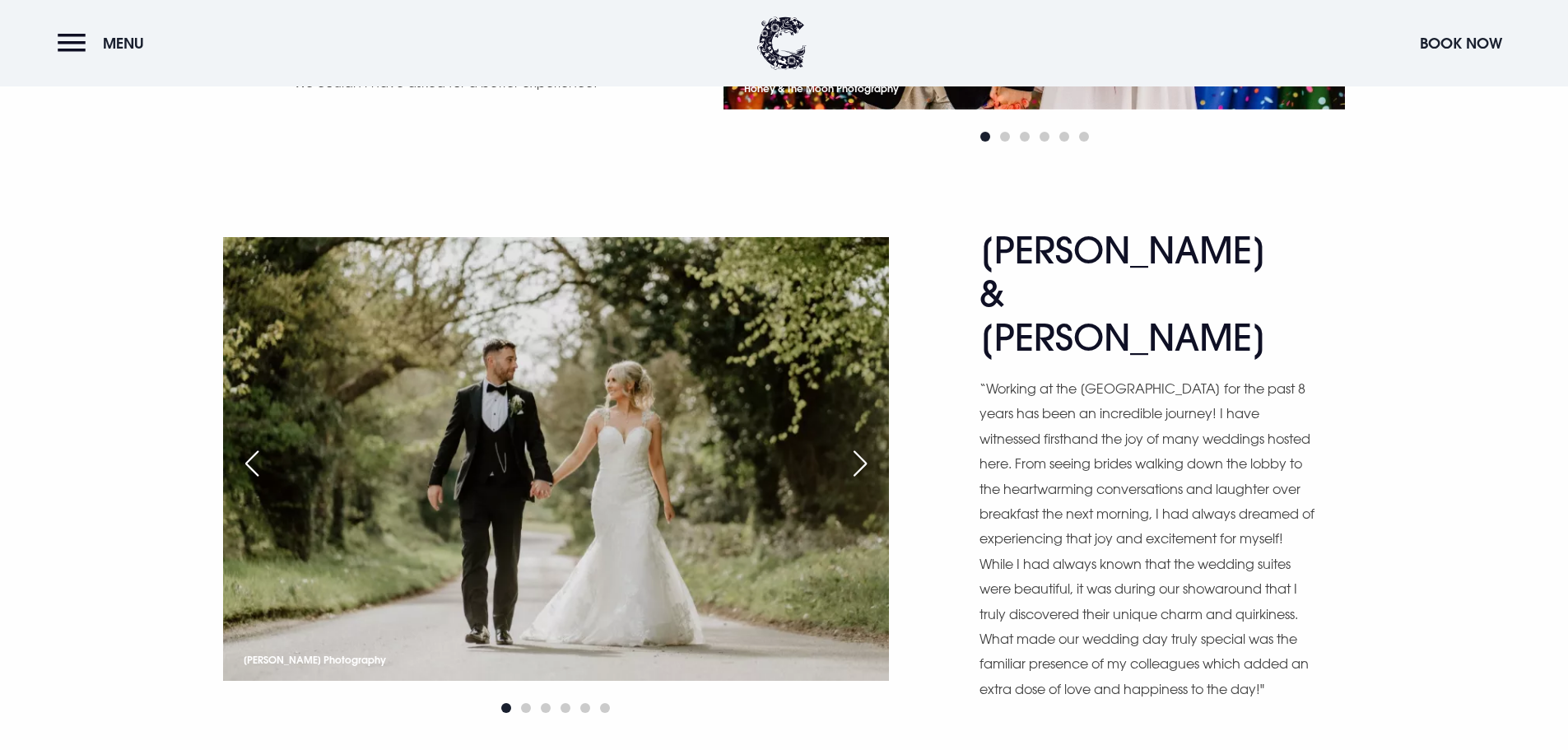
click at [864, 446] on div "Next slide" at bounding box center [860, 463] width 41 height 36
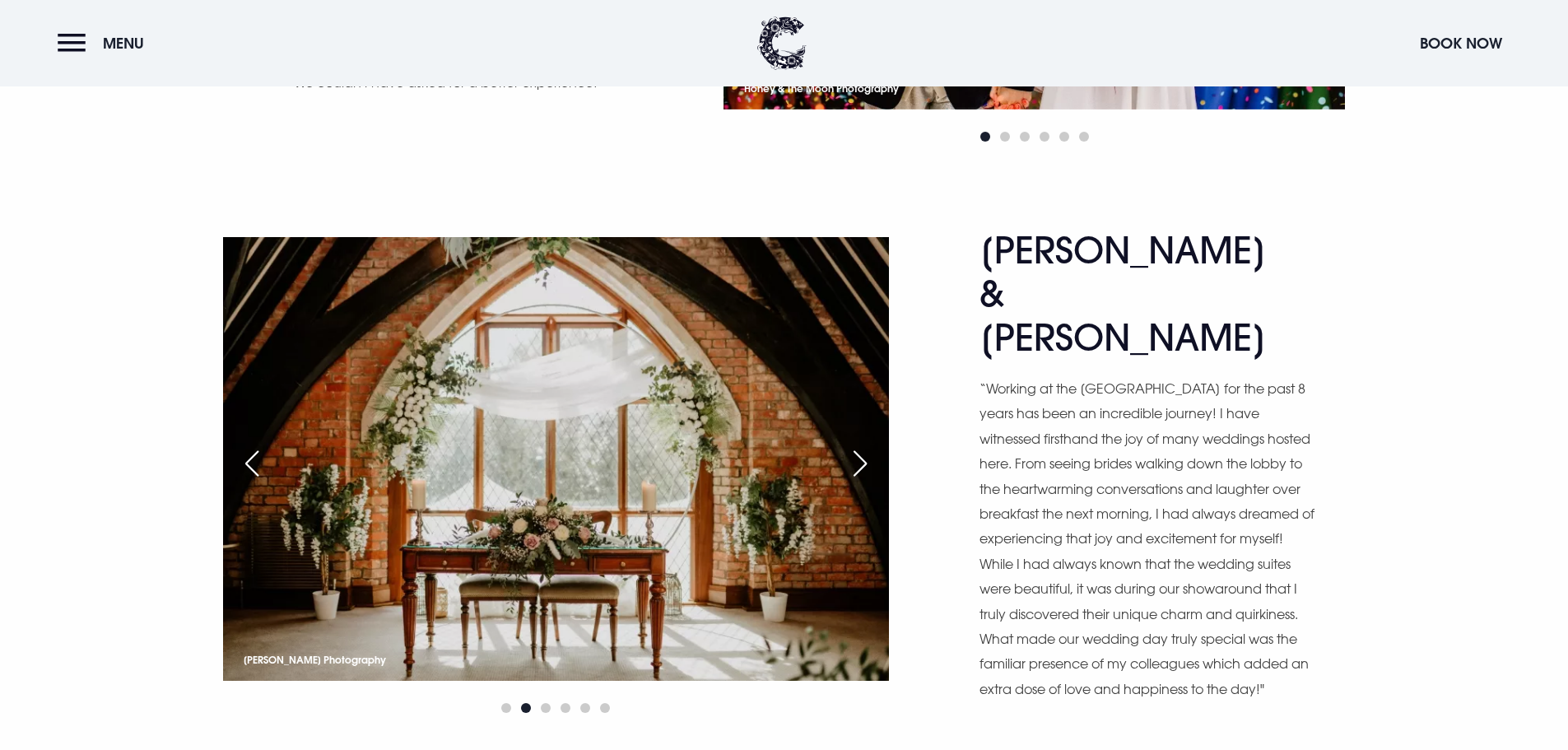
click at [864, 446] on div "Next slide" at bounding box center [860, 463] width 41 height 36
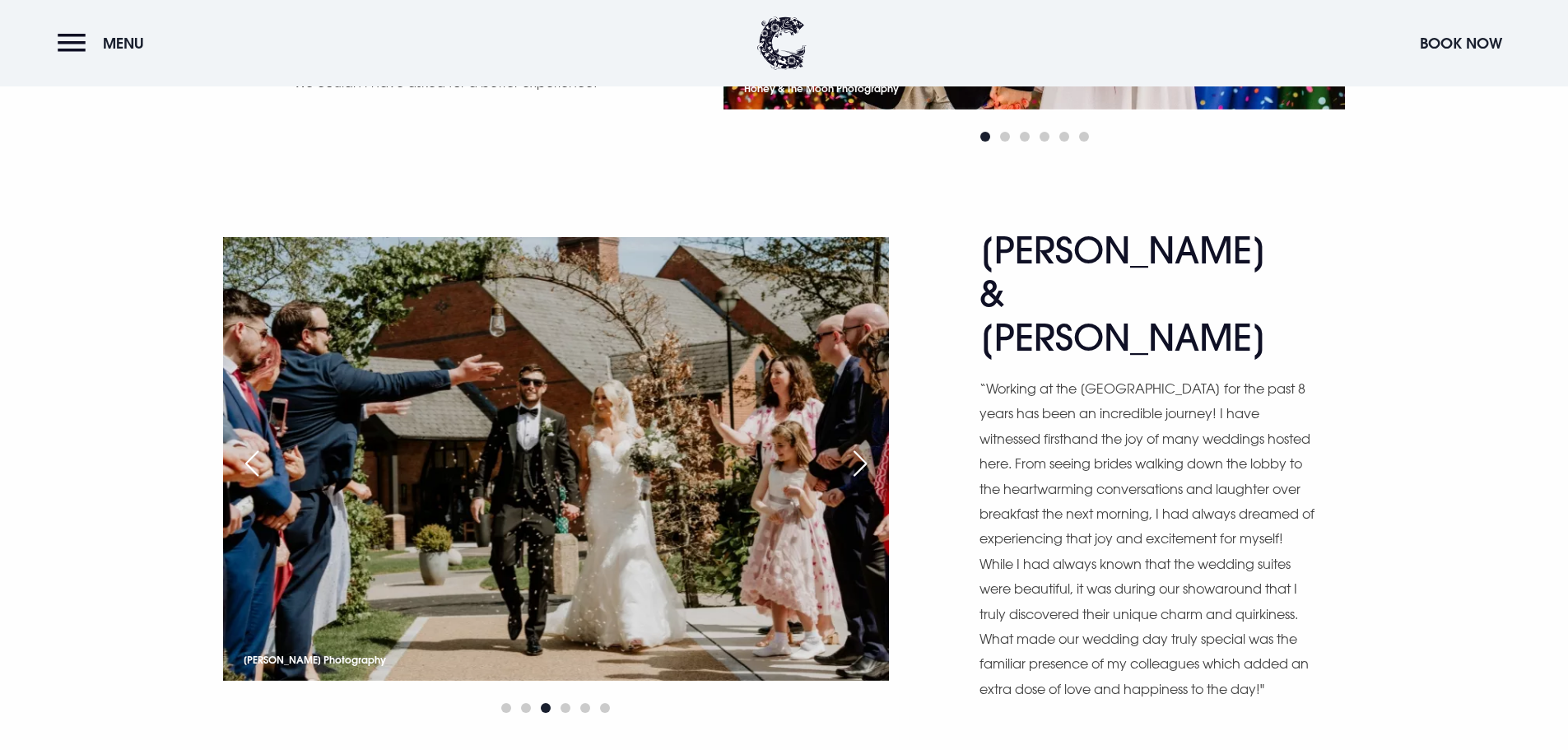
click at [864, 446] on div "Next slide" at bounding box center [860, 463] width 41 height 36
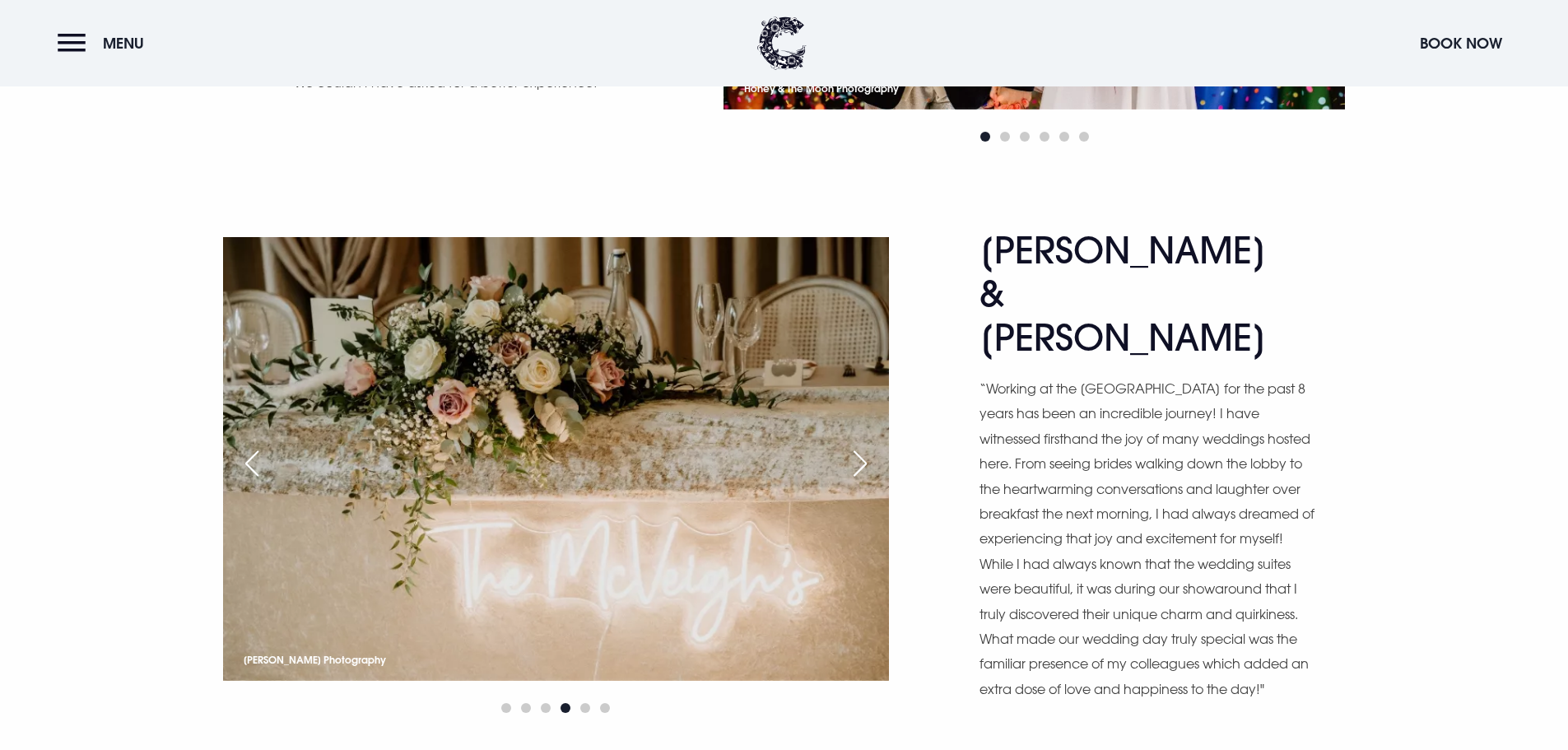
click at [864, 446] on div "Next slide" at bounding box center [860, 463] width 41 height 36
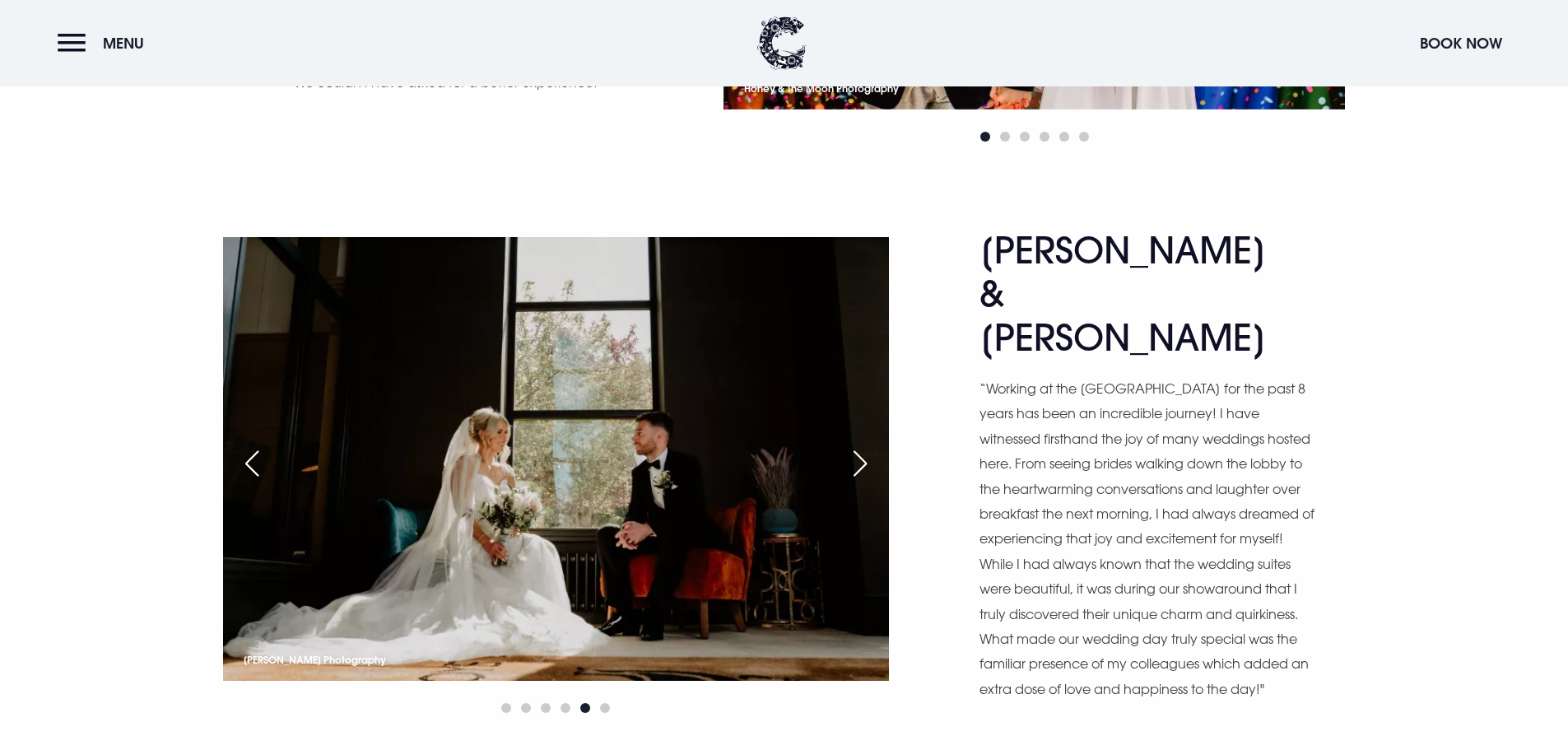
click at [864, 446] on div "Next slide" at bounding box center [860, 463] width 41 height 36
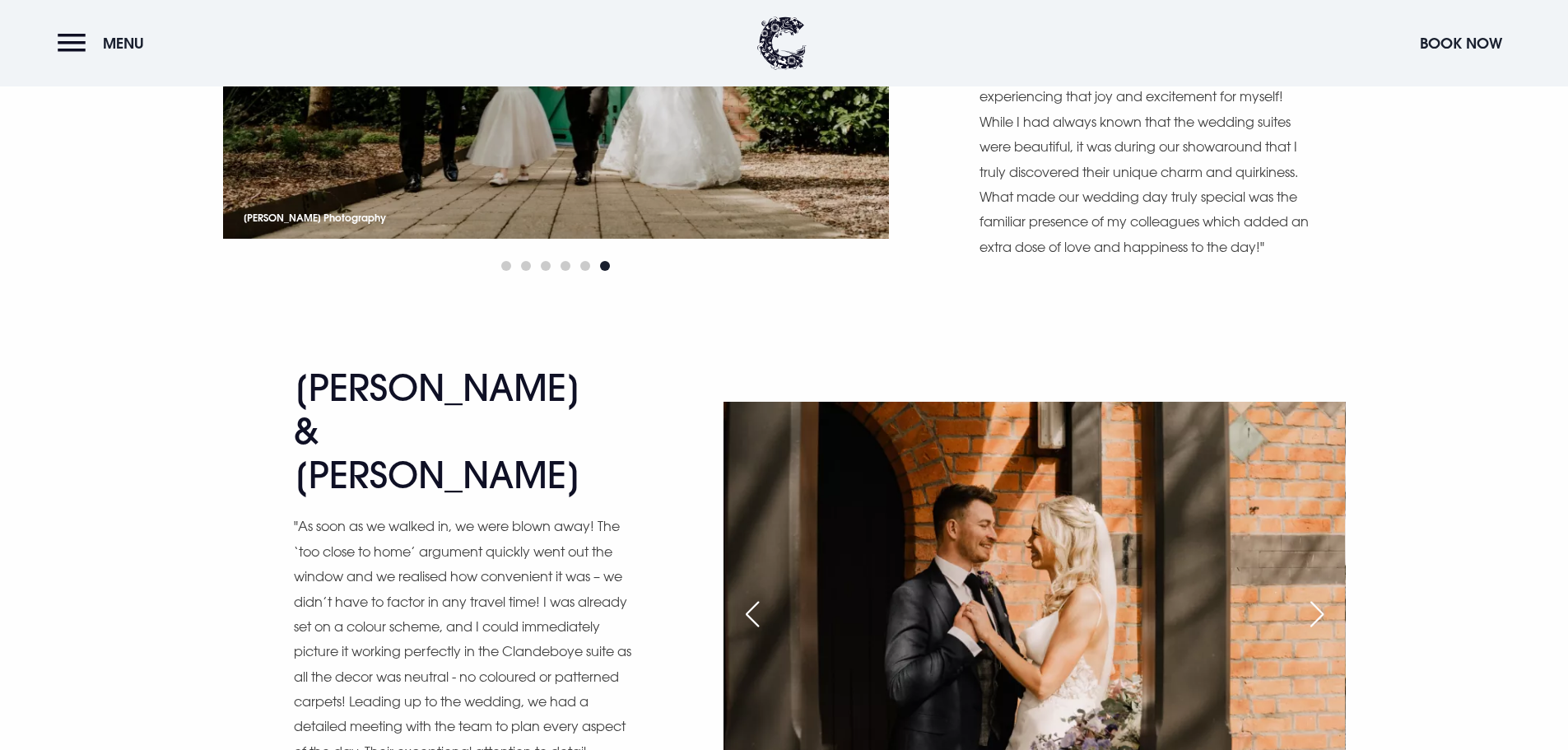
scroll to position [5842, 0]
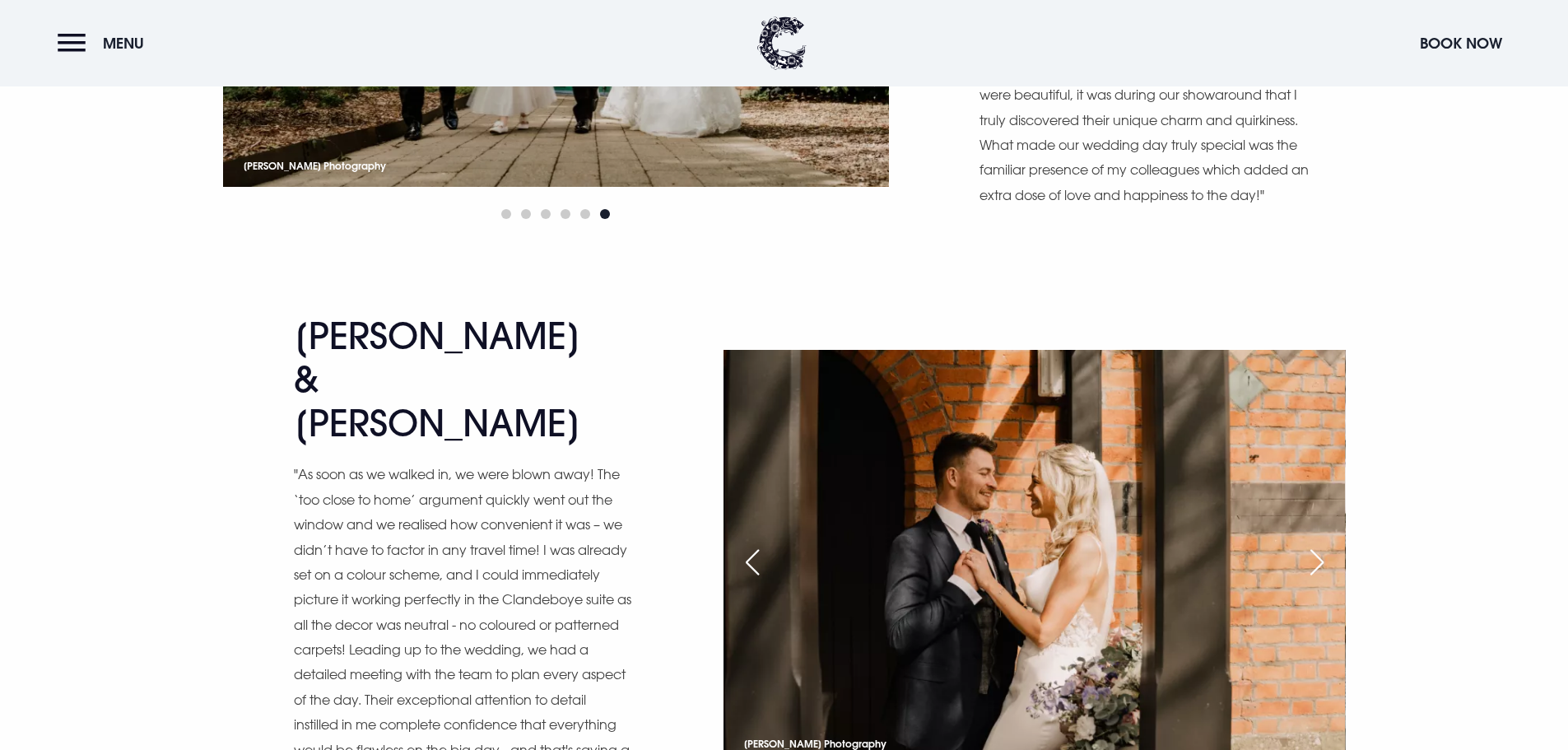
click at [1311, 544] on div "Next slide" at bounding box center [1317, 562] width 41 height 36
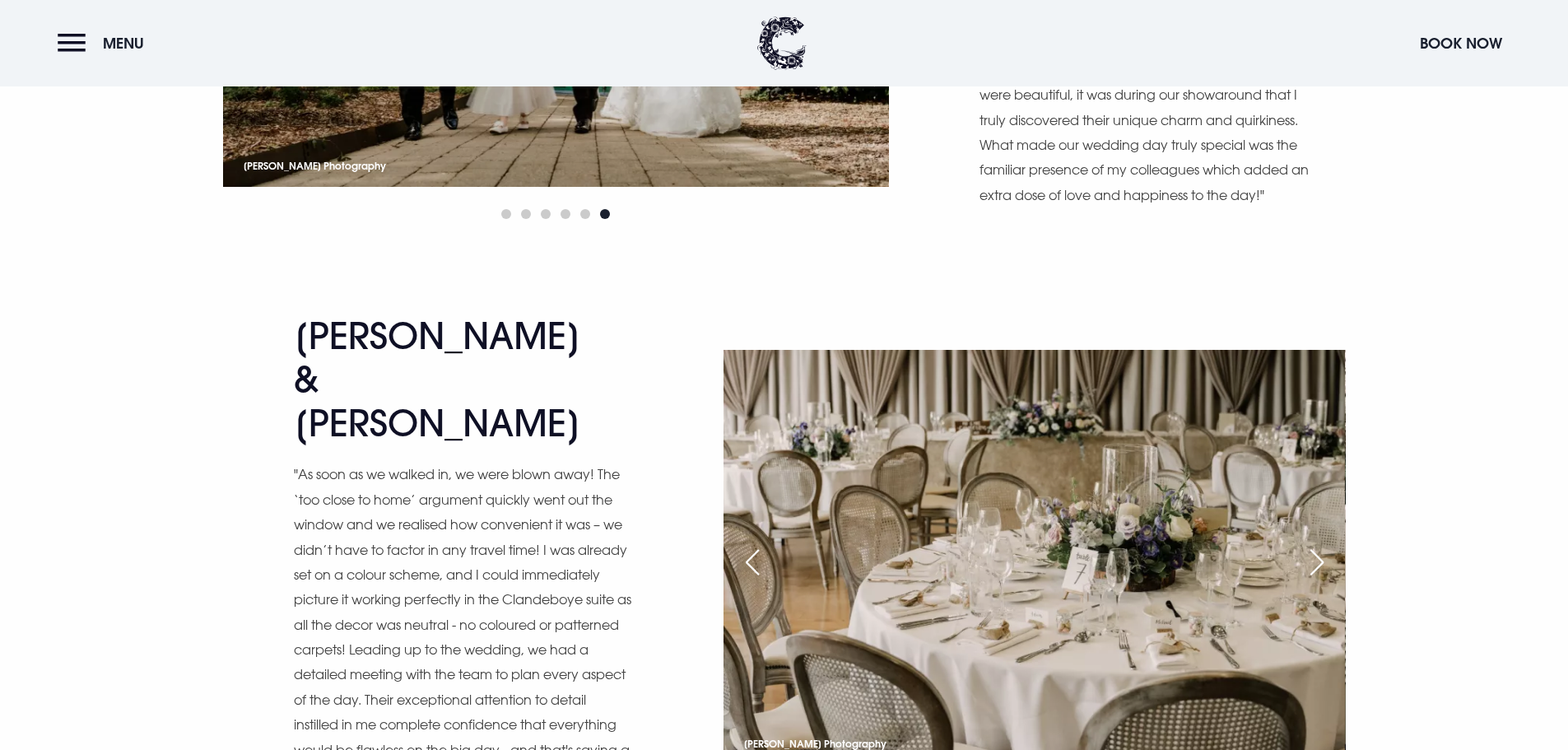
click at [1316, 544] on div "Next slide" at bounding box center [1317, 562] width 41 height 36
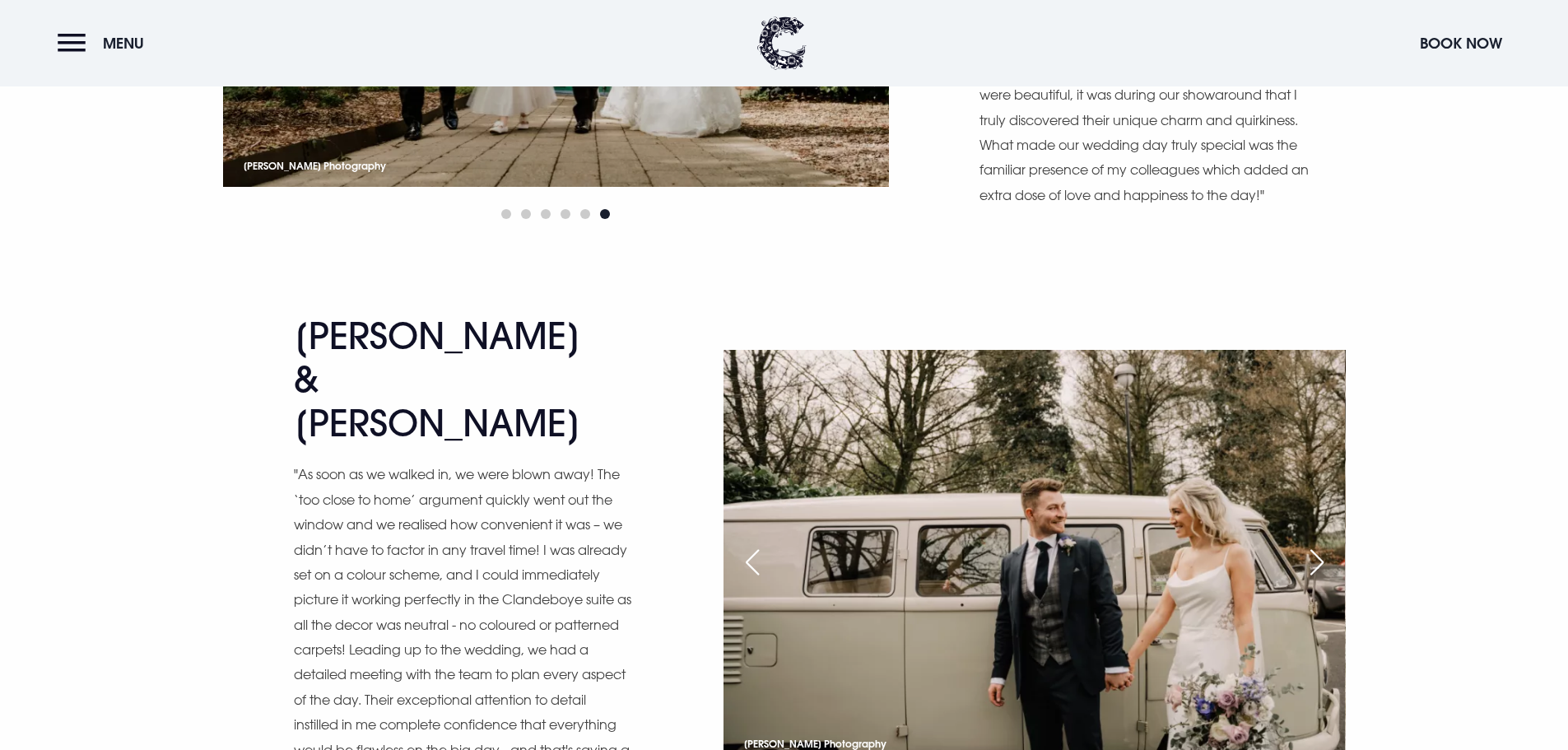
click at [1316, 544] on div "Next slide" at bounding box center [1317, 562] width 41 height 36
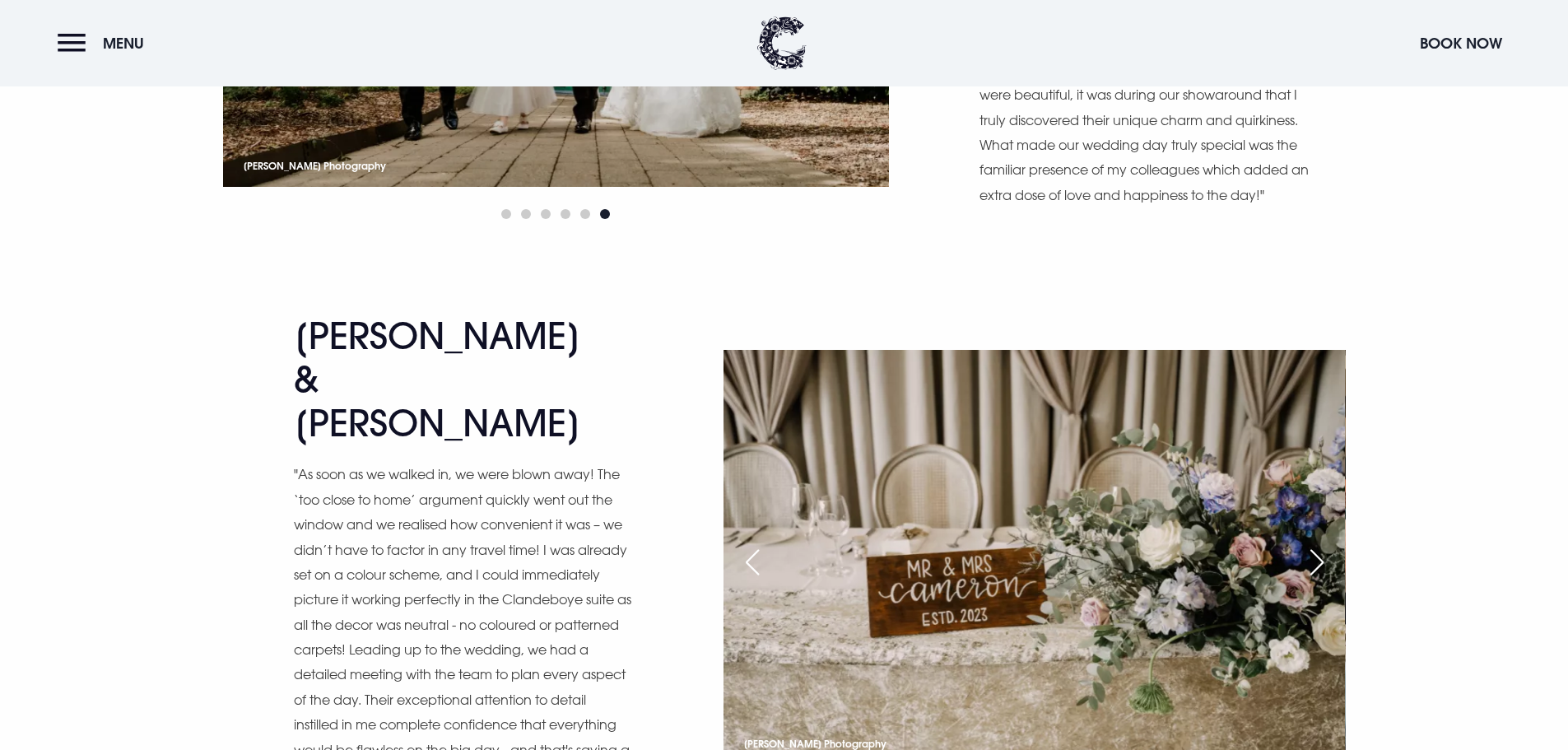
click at [1316, 544] on div "Next slide" at bounding box center [1317, 562] width 41 height 36
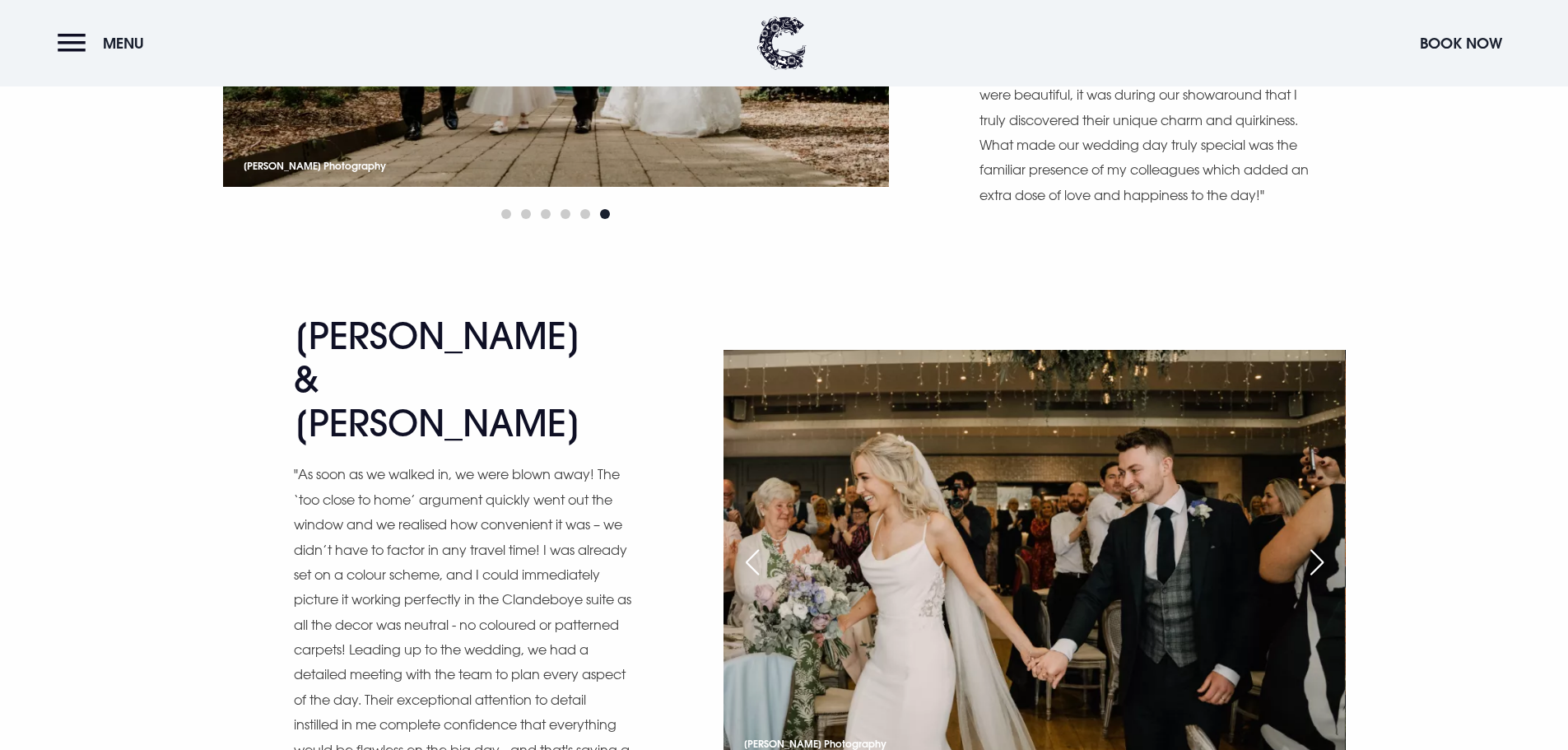
click at [1316, 544] on div "Next slide" at bounding box center [1317, 562] width 41 height 36
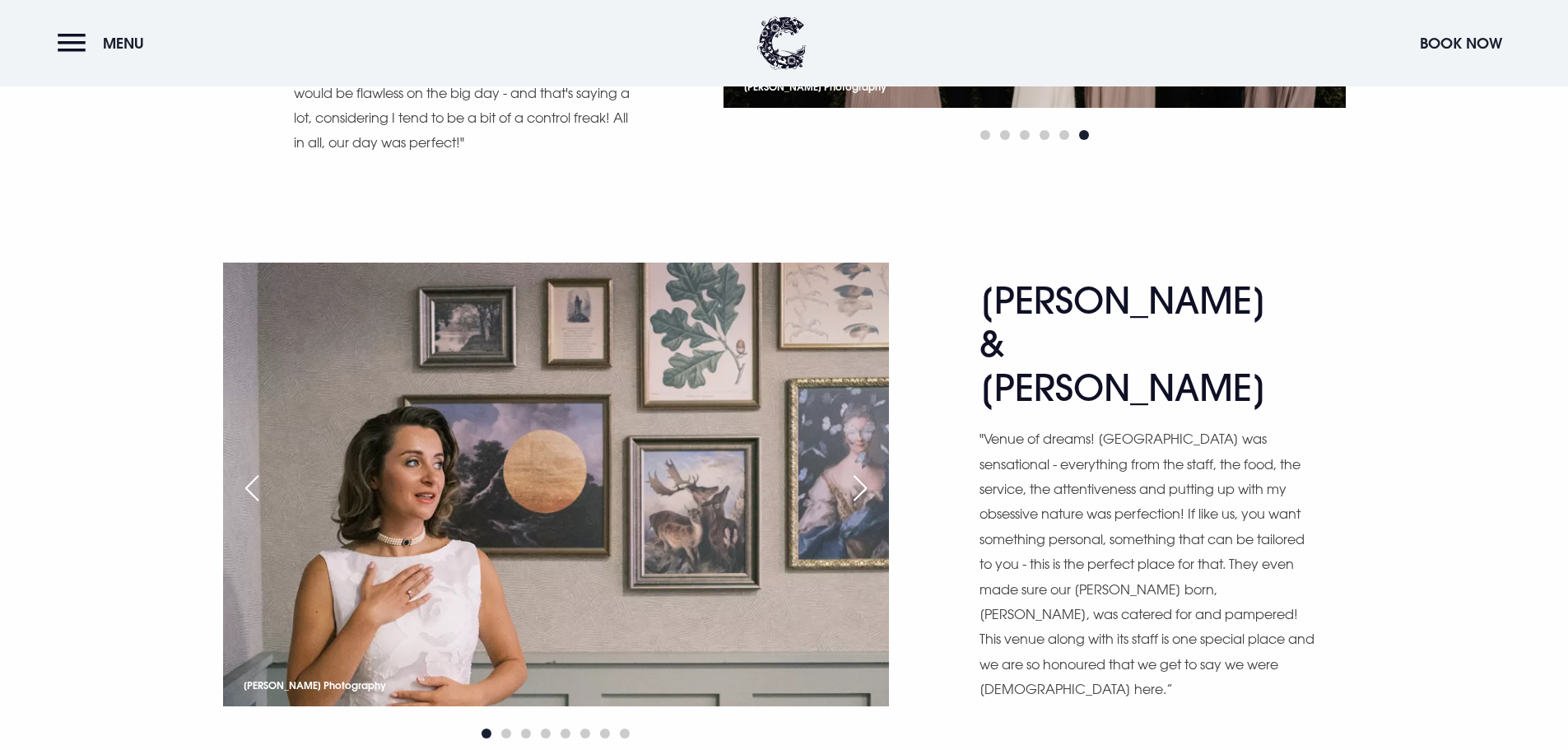
scroll to position [6499, 0]
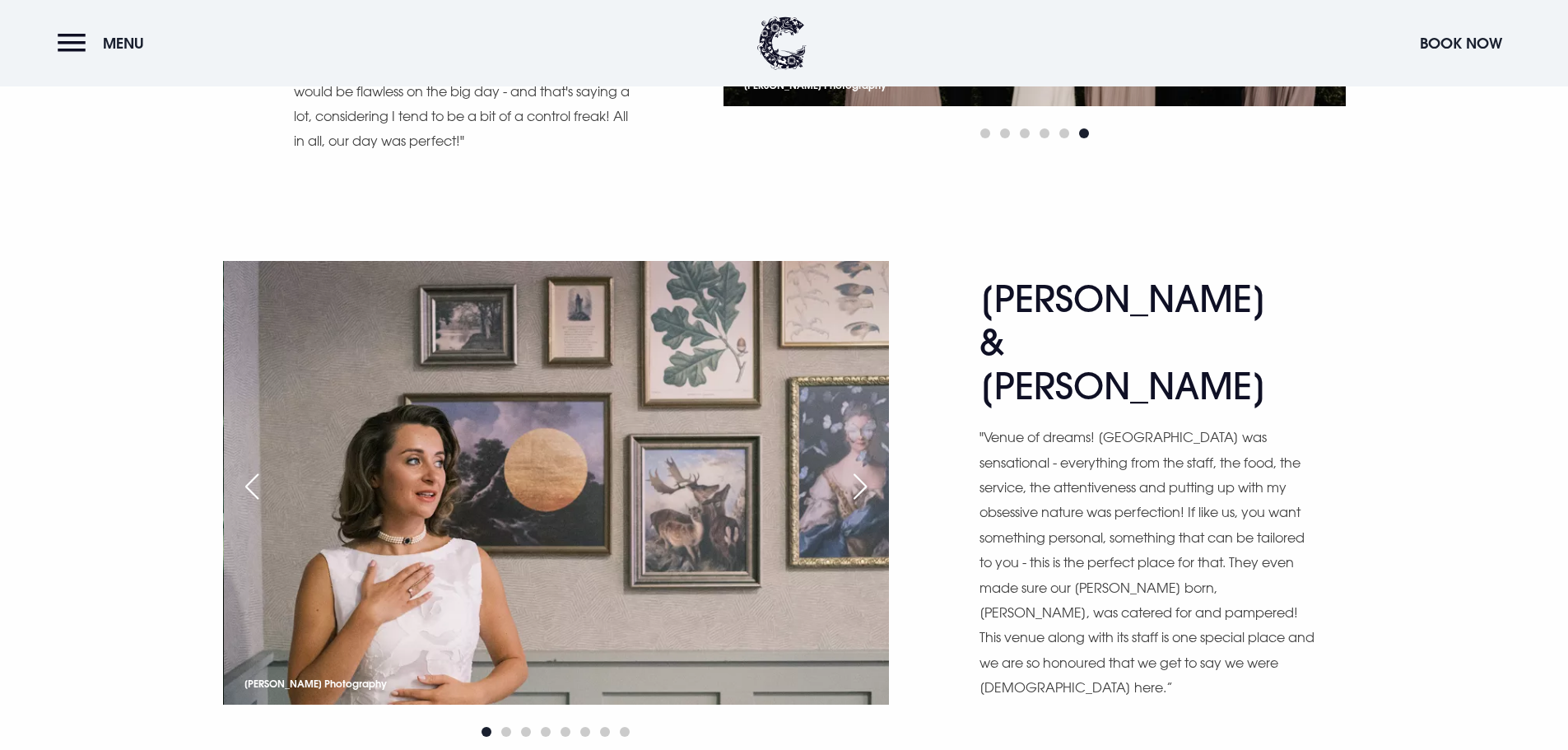
click at [859, 468] on div "Next slide" at bounding box center [860, 486] width 41 height 36
click at [866, 468] on div "Next slide" at bounding box center [860, 486] width 41 height 36
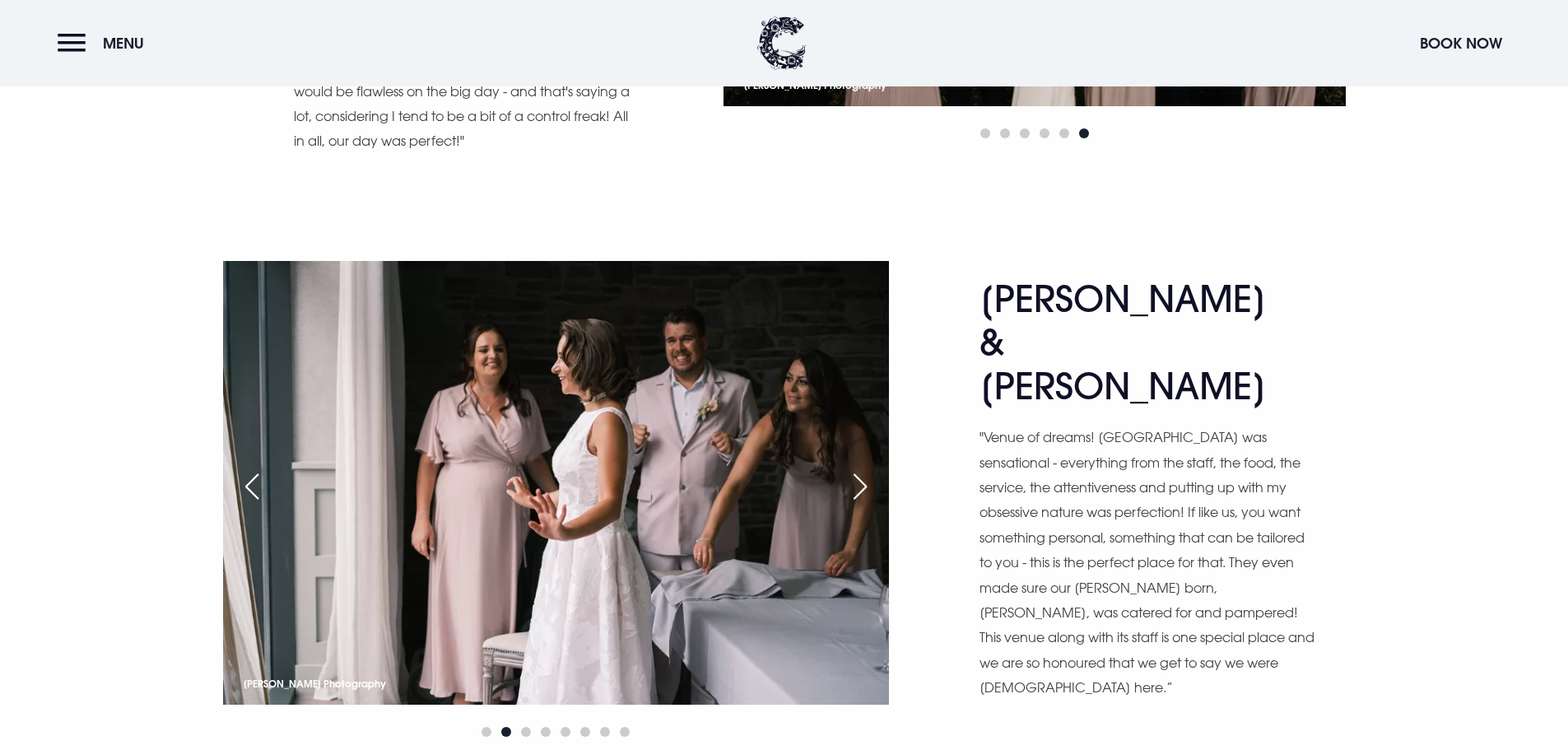
click at [866, 468] on div "Next slide" at bounding box center [860, 486] width 41 height 36
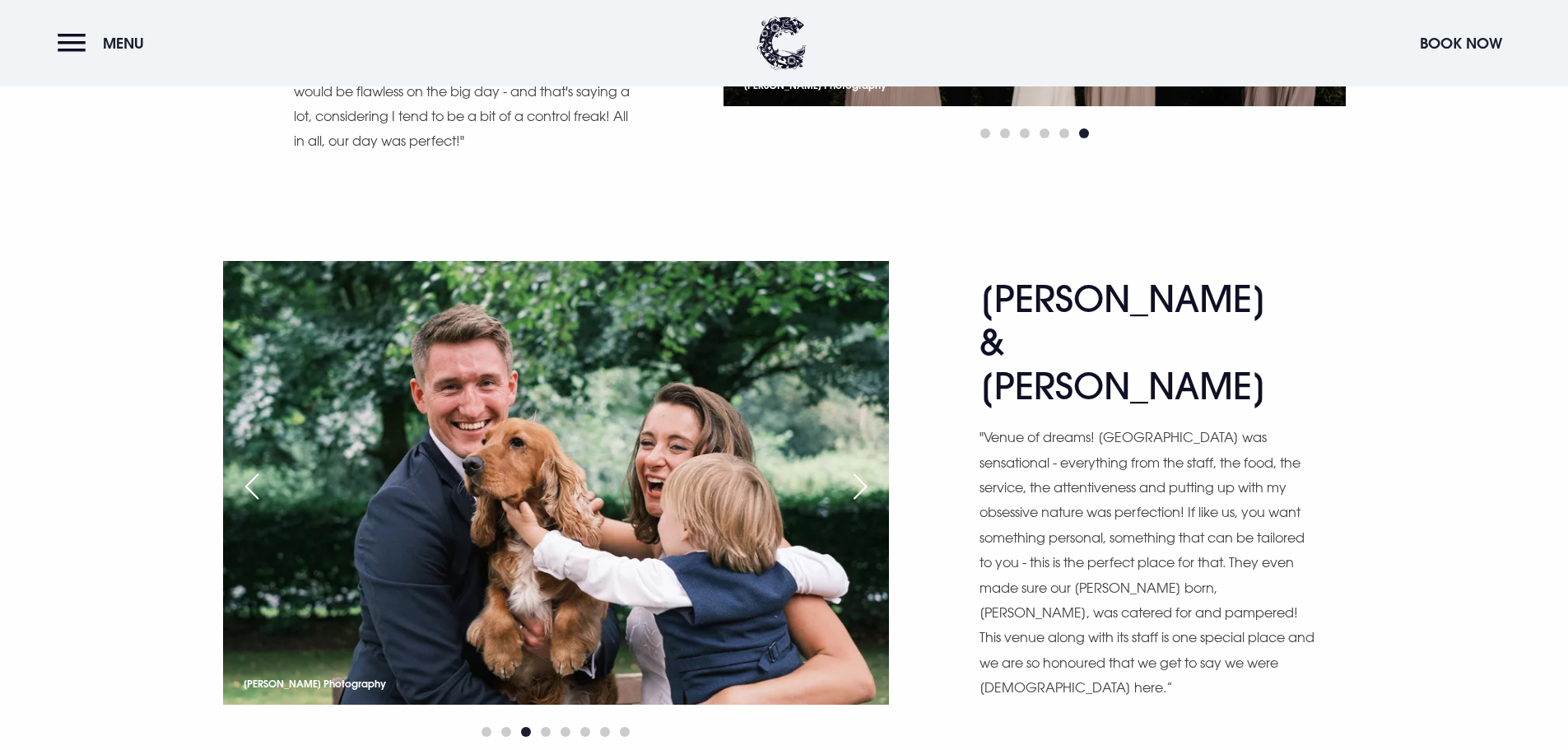
click at [866, 468] on div "Next slide" at bounding box center [860, 486] width 41 height 36
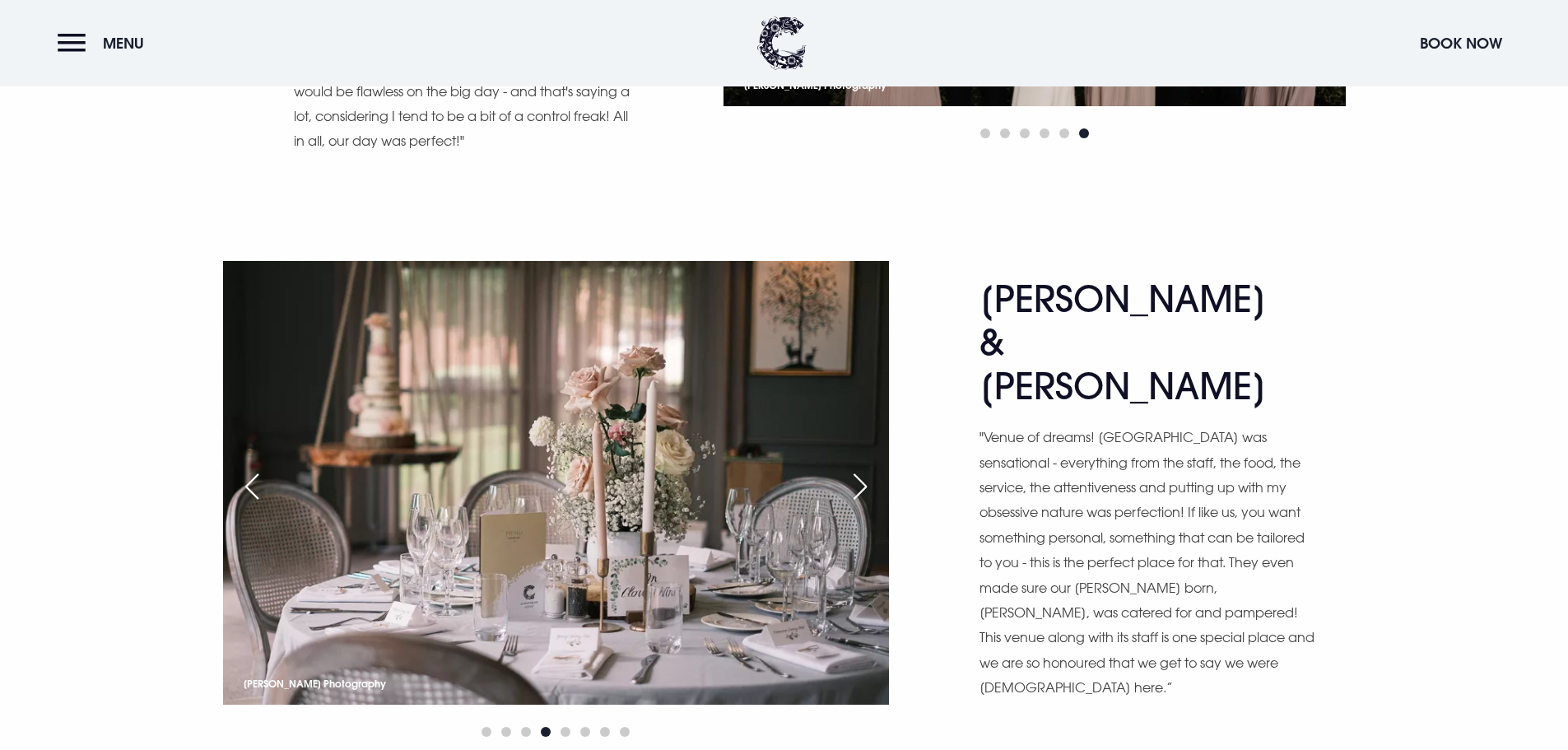
click at [866, 468] on div "Next slide" at bounding box center [860, 486] width 41 height 36
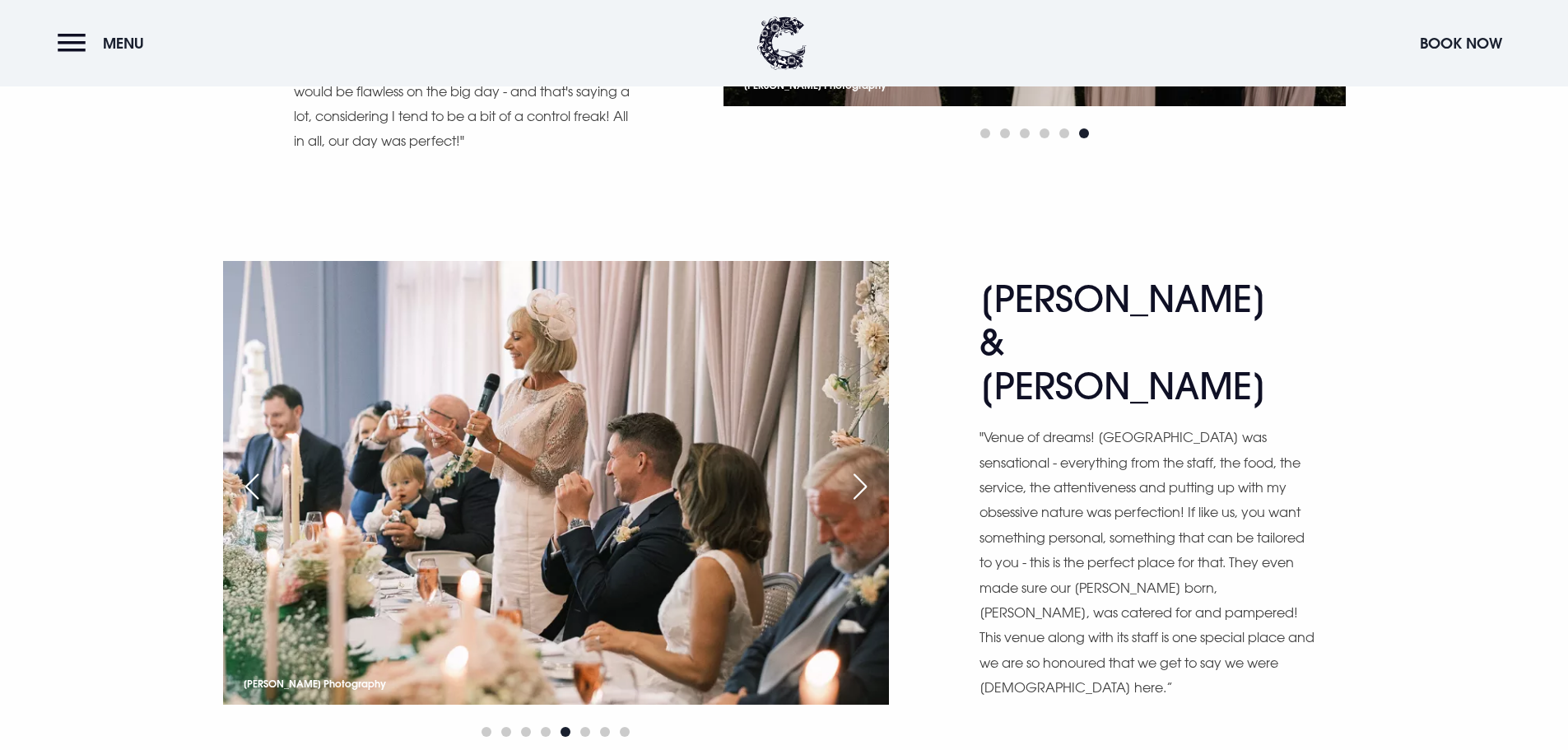
click at [866, 468] on div "Next slide" at bounding box center [860, 486] width 41 height 36
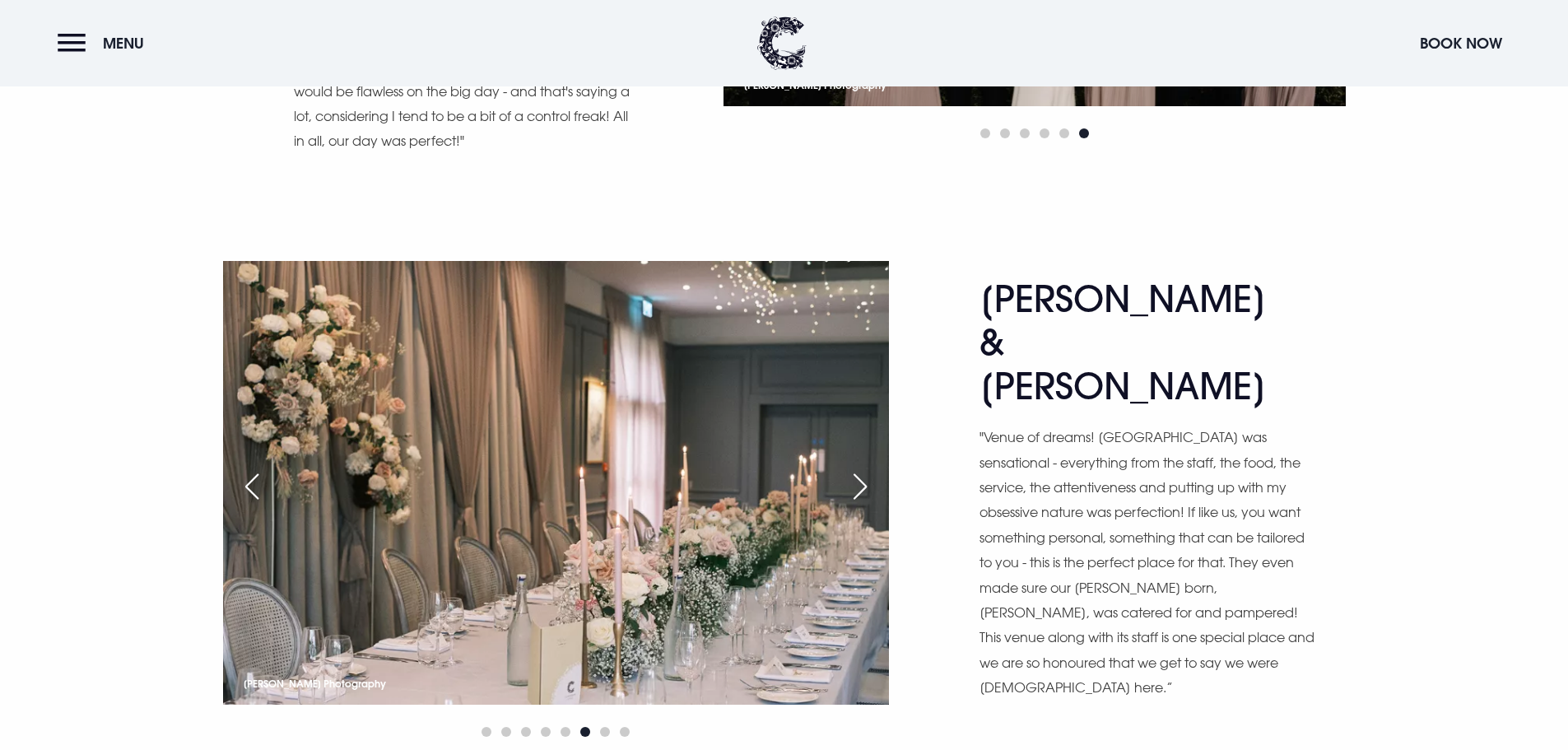
click at [866, 468] on div "Next slide" at bounding box center [860, 486] width 41 height 36
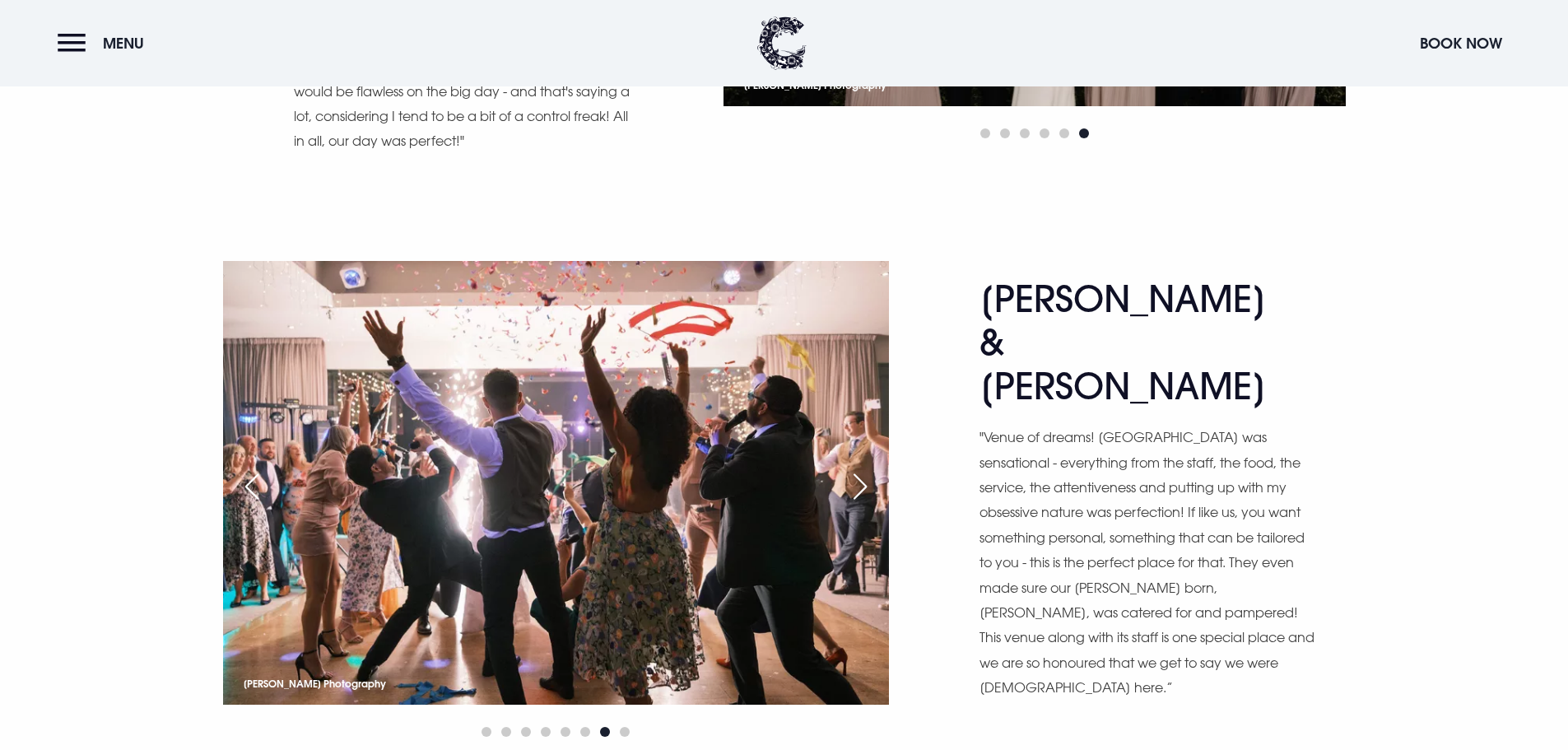
click at [866, 468] on div "Next slide" at bounding box center [860, 486] width 41 height 36
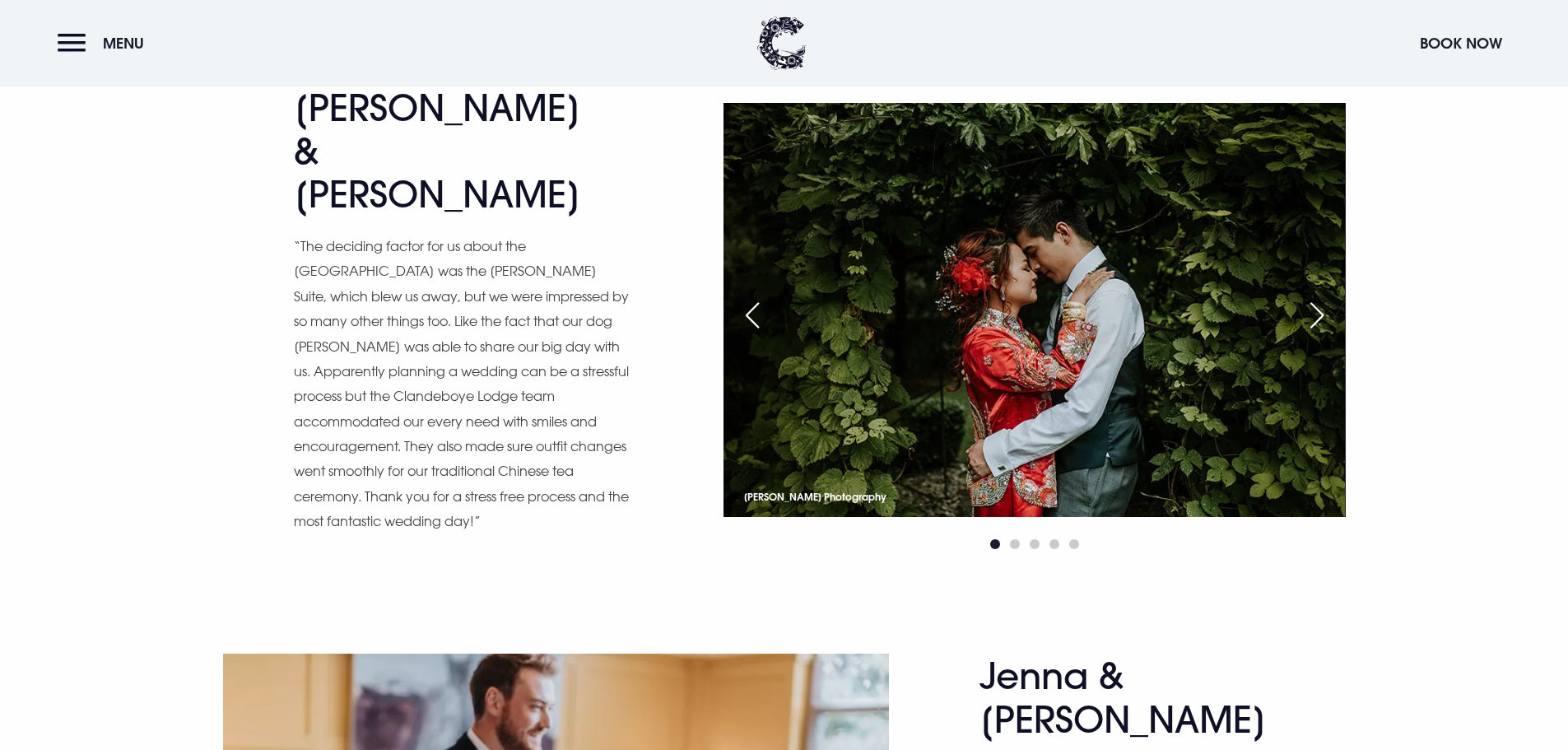
scroll to position [10038, 0]
